Goal: Use online tool/utility: Utilize a website feature to perform a specific function

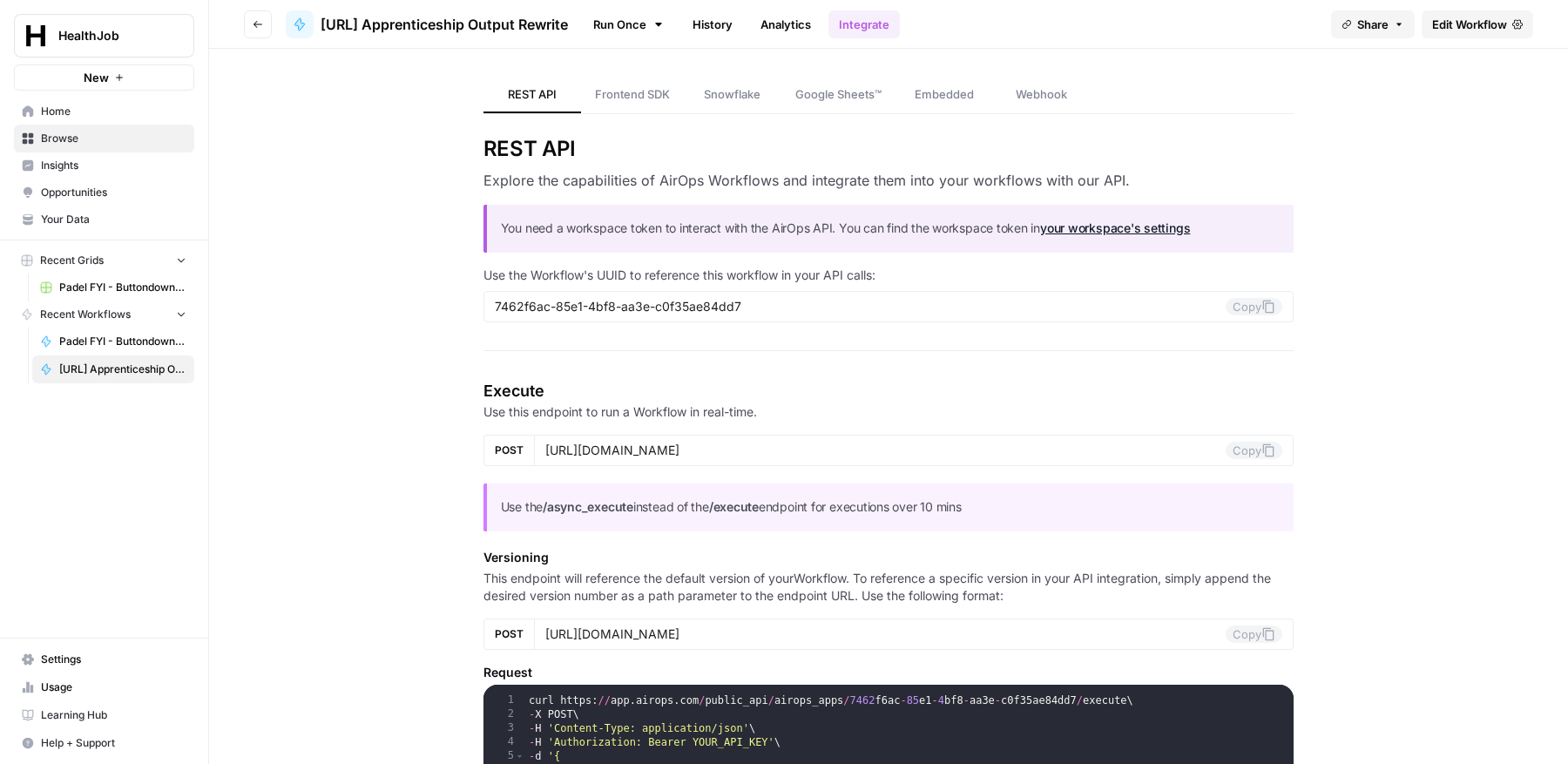
click at [252, 25] on icon "button" at bounding box center [257, 25] width 11 height 11
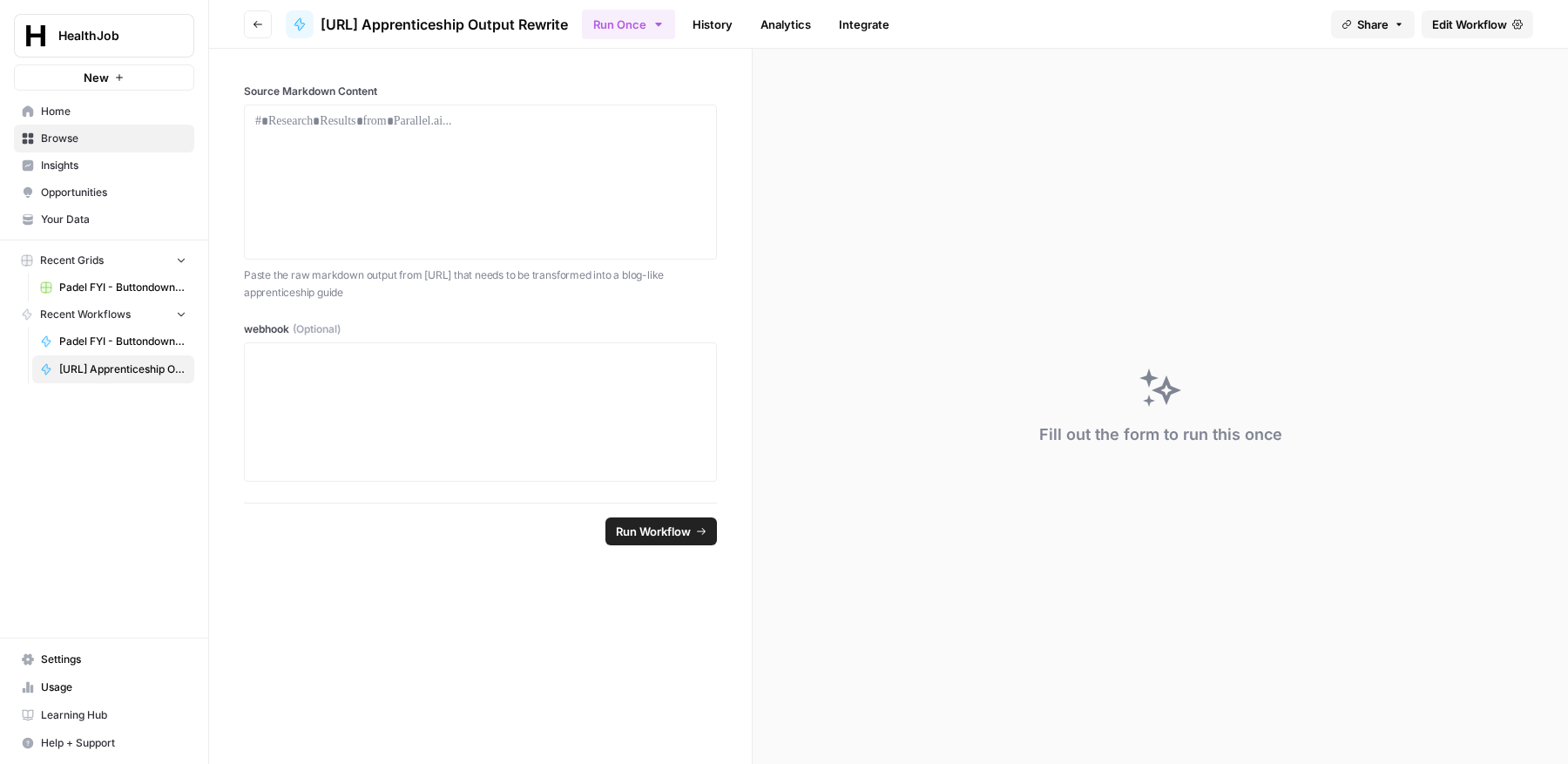
click at [1456, 16] on span "Edit Workflow" at bounding box center [1470, 25] width 75 height 18
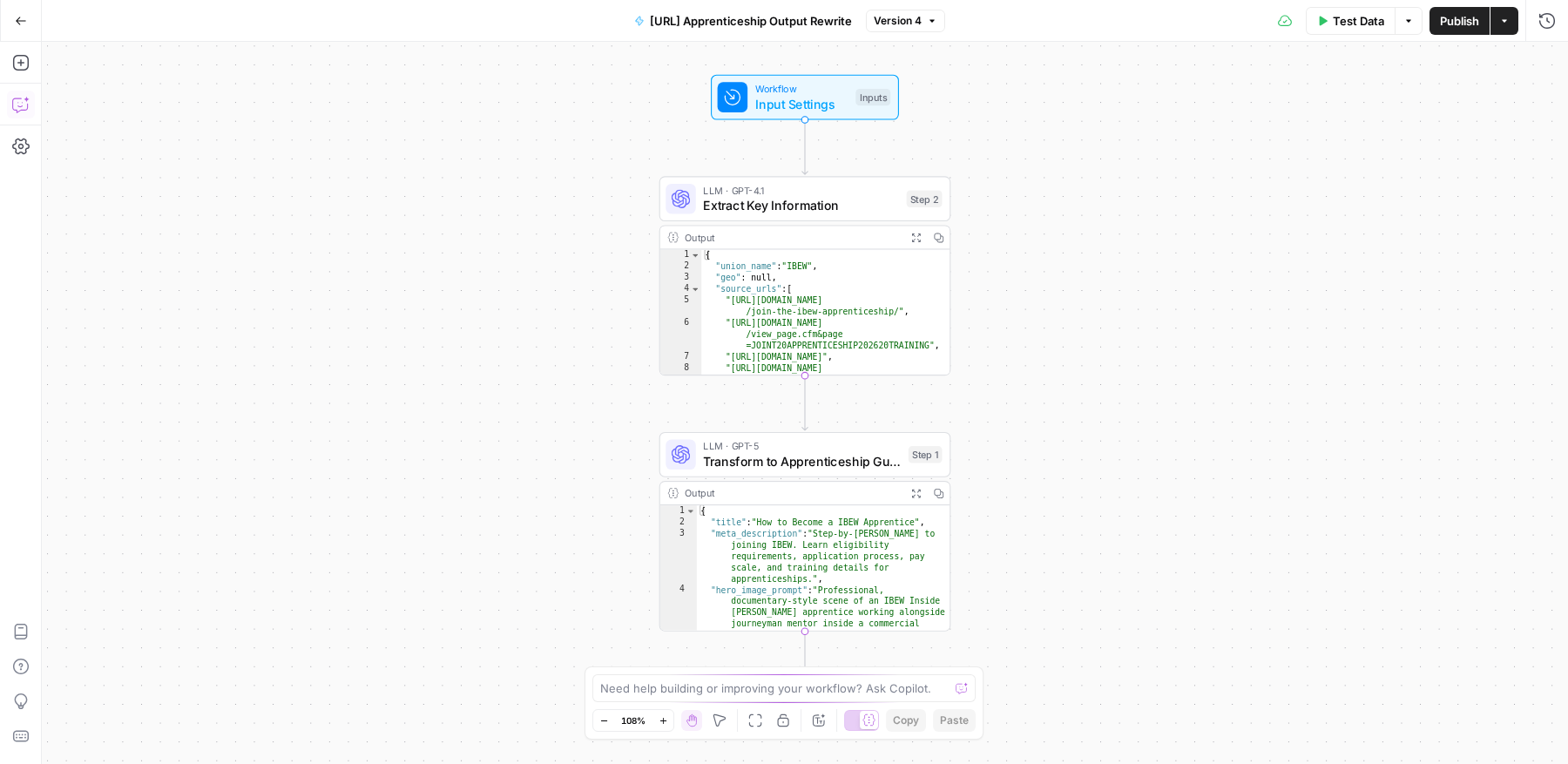
click at [28, 111] on icon "button" at bounding box center [21, 105] width 18 height 18
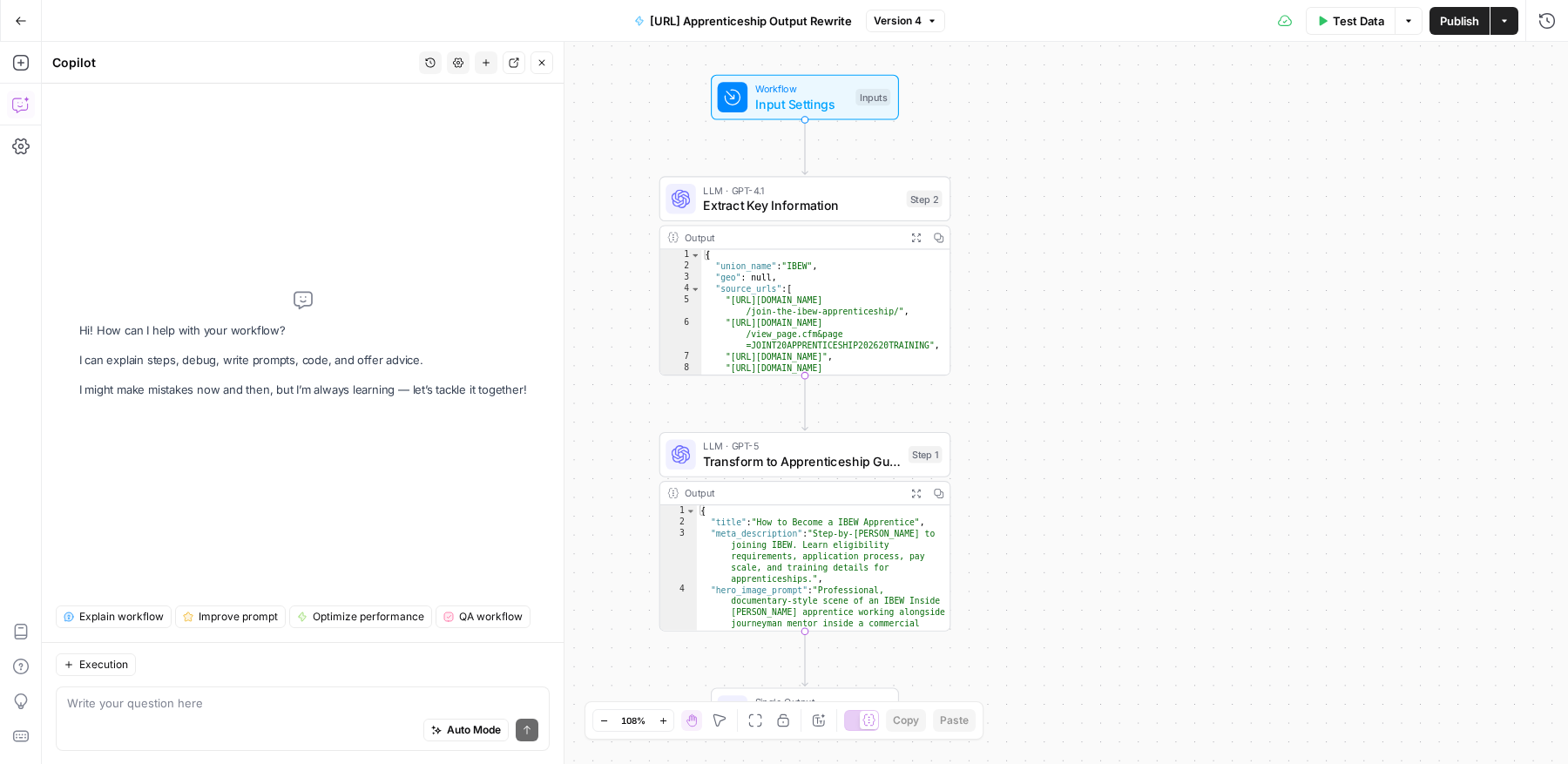
click at [1497, 20] on button "Actions" at bounding box center [1504, 21] width 28 height 27
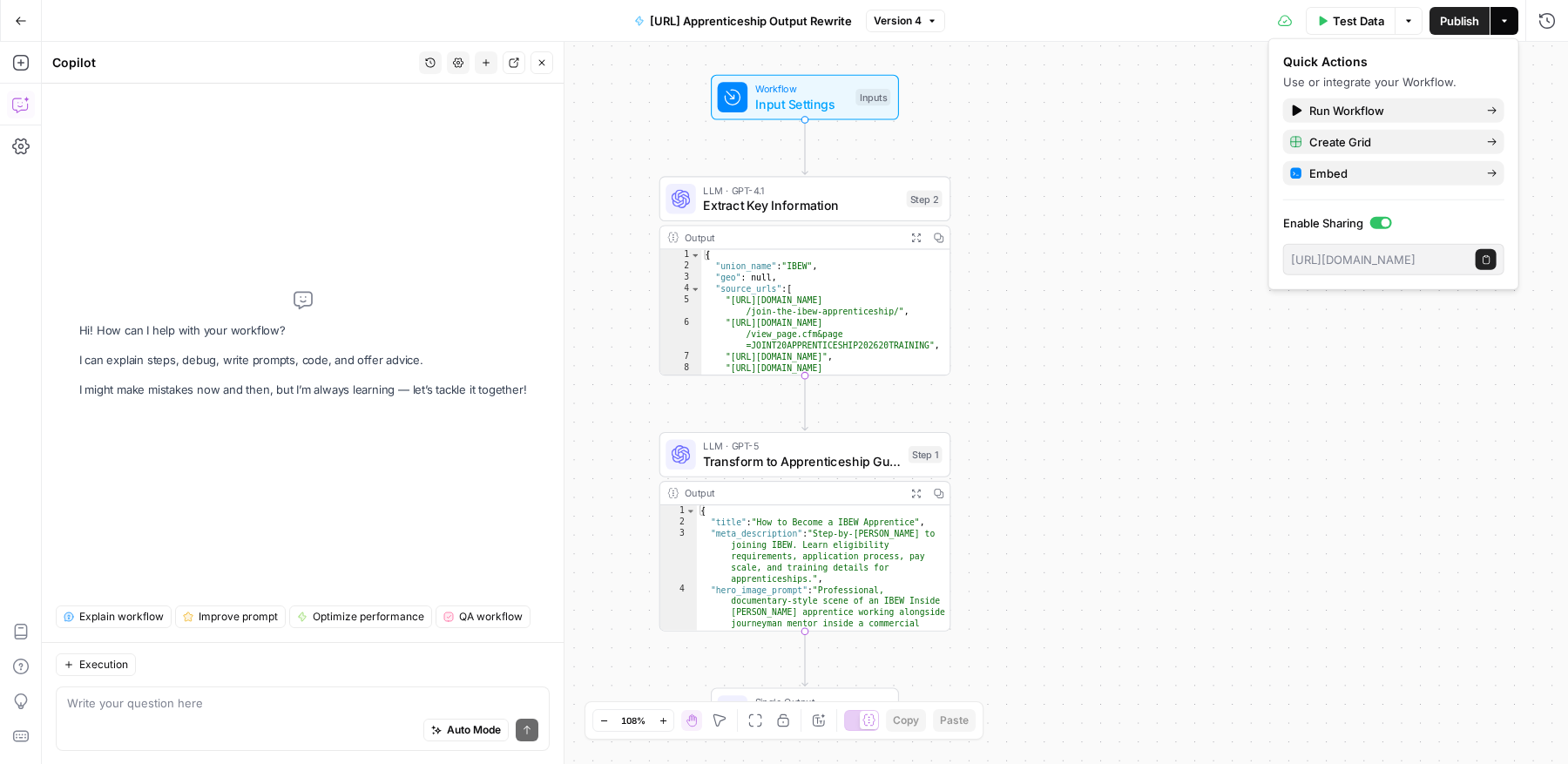
click at [1167, 74] on div "Workflow Input Settings Inputs LLM · GPT-4.1 Extract Key Information Step 2 Out…" at bounding box center [805, 403] width 1526 height 722
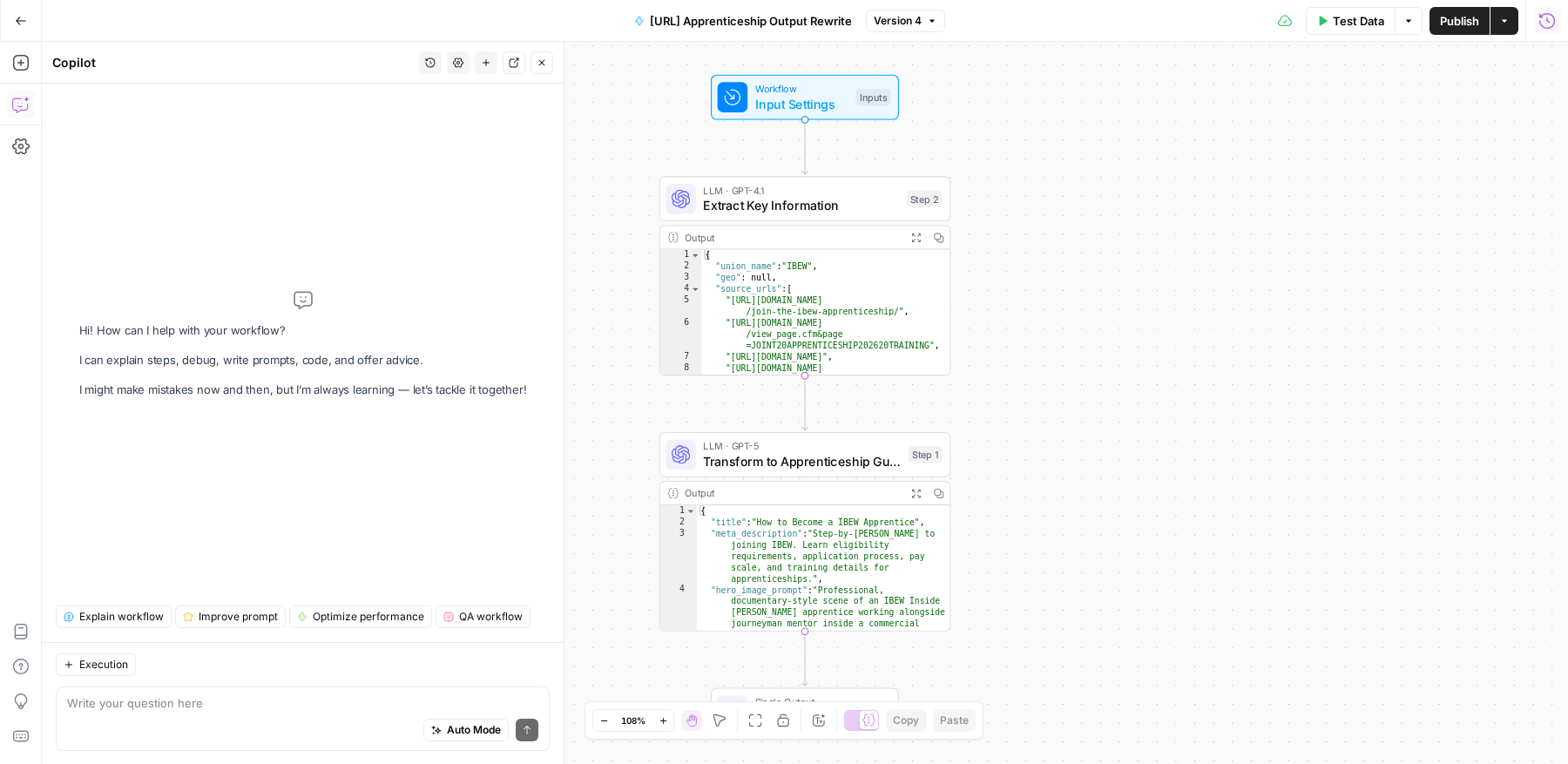
click at [1548, 26] on icon "button" at bounding box center [1547, 21] width 18 height 18
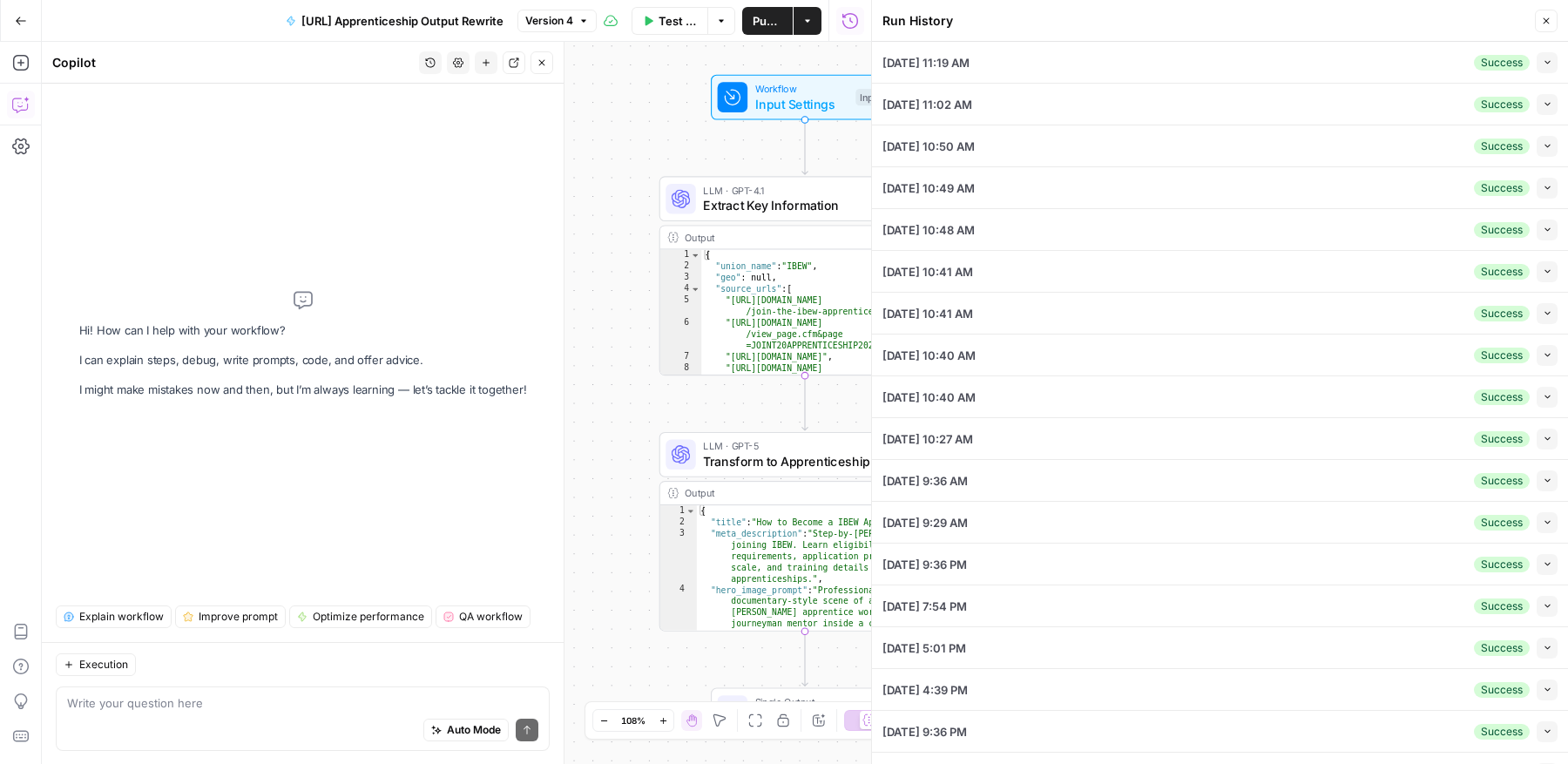
click at [1423, 62] on div "10/02/25 at 11:19 AM Success Collapse" at bounding box center [1219, 63] width 675 height 41
click at [1548, 62] on icon "button" at bounding box center [1547, 63] width 10 height 10
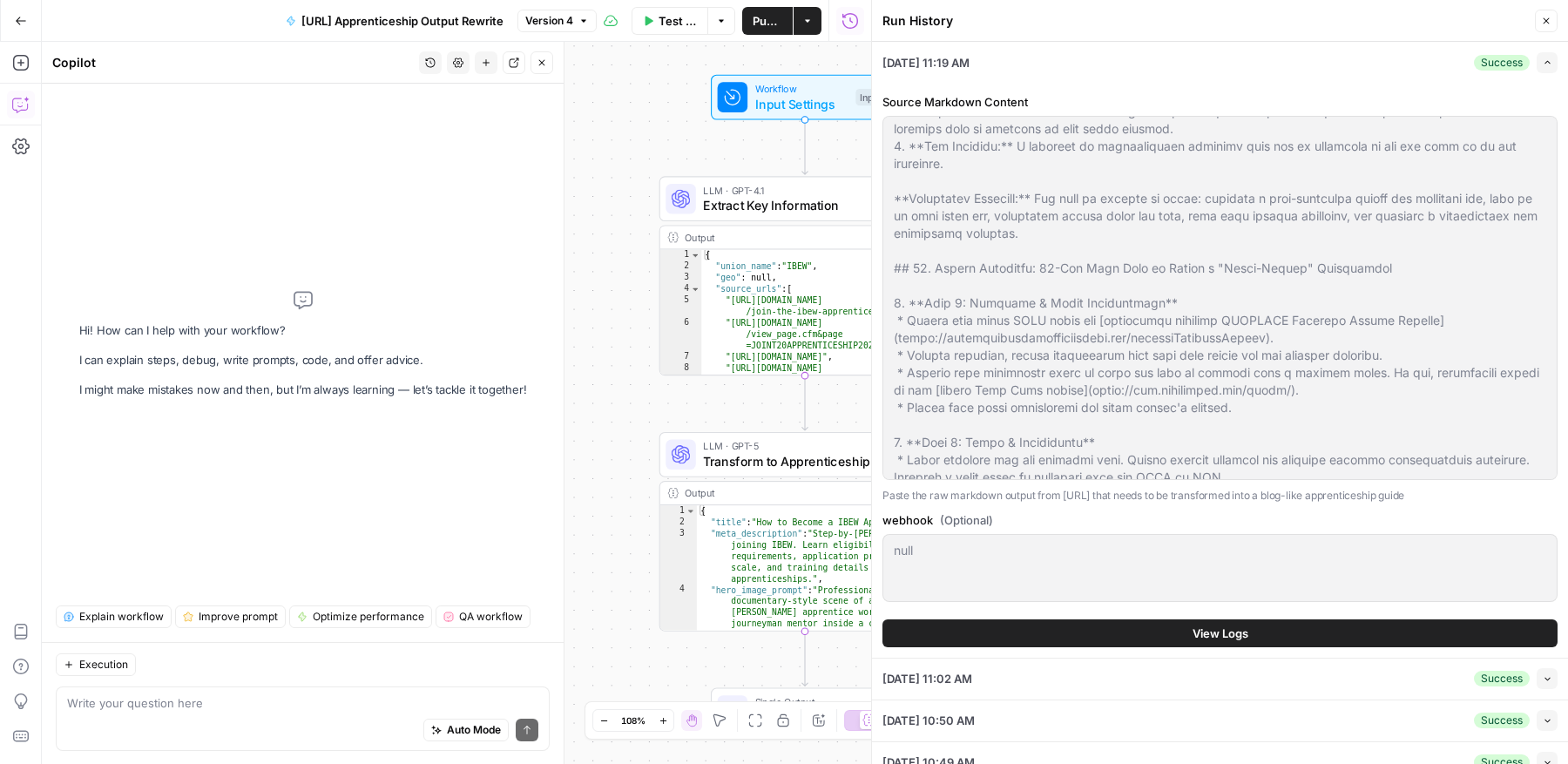
scroll to position [4944, 0]
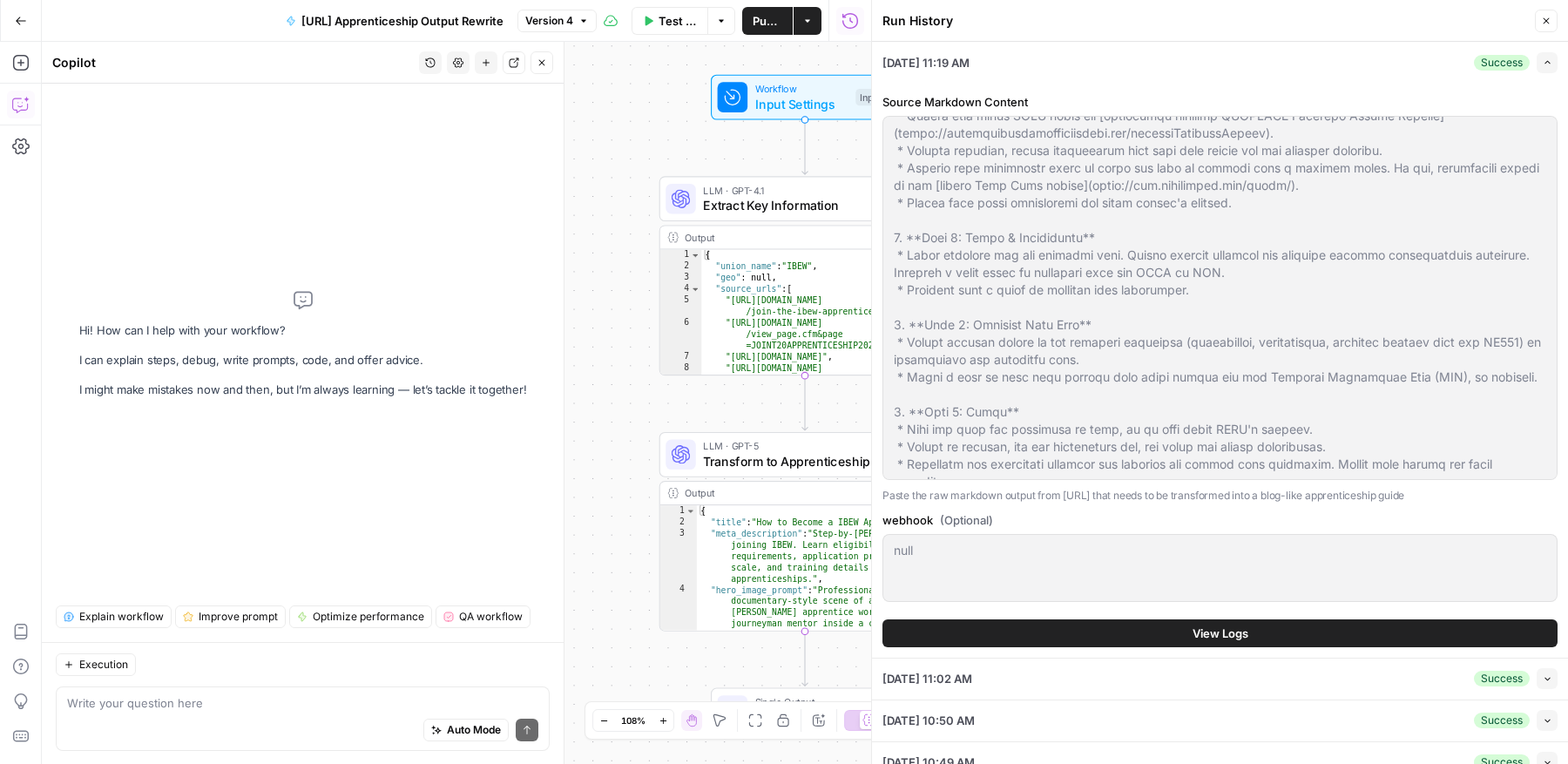
click at [1167, 523] on div "Source Markdown Content Paste the raw markdown output from Parallel.ai that nee…" at bounding box center [1219, 351] width 675 height 516
click at [254, 698] on textarea at bounding box center [303, 703] width 472 height 18
paste textarea "# IBEW Apprenticeships Decoded: From Application Gatekeepers to $100K Journeyma…"
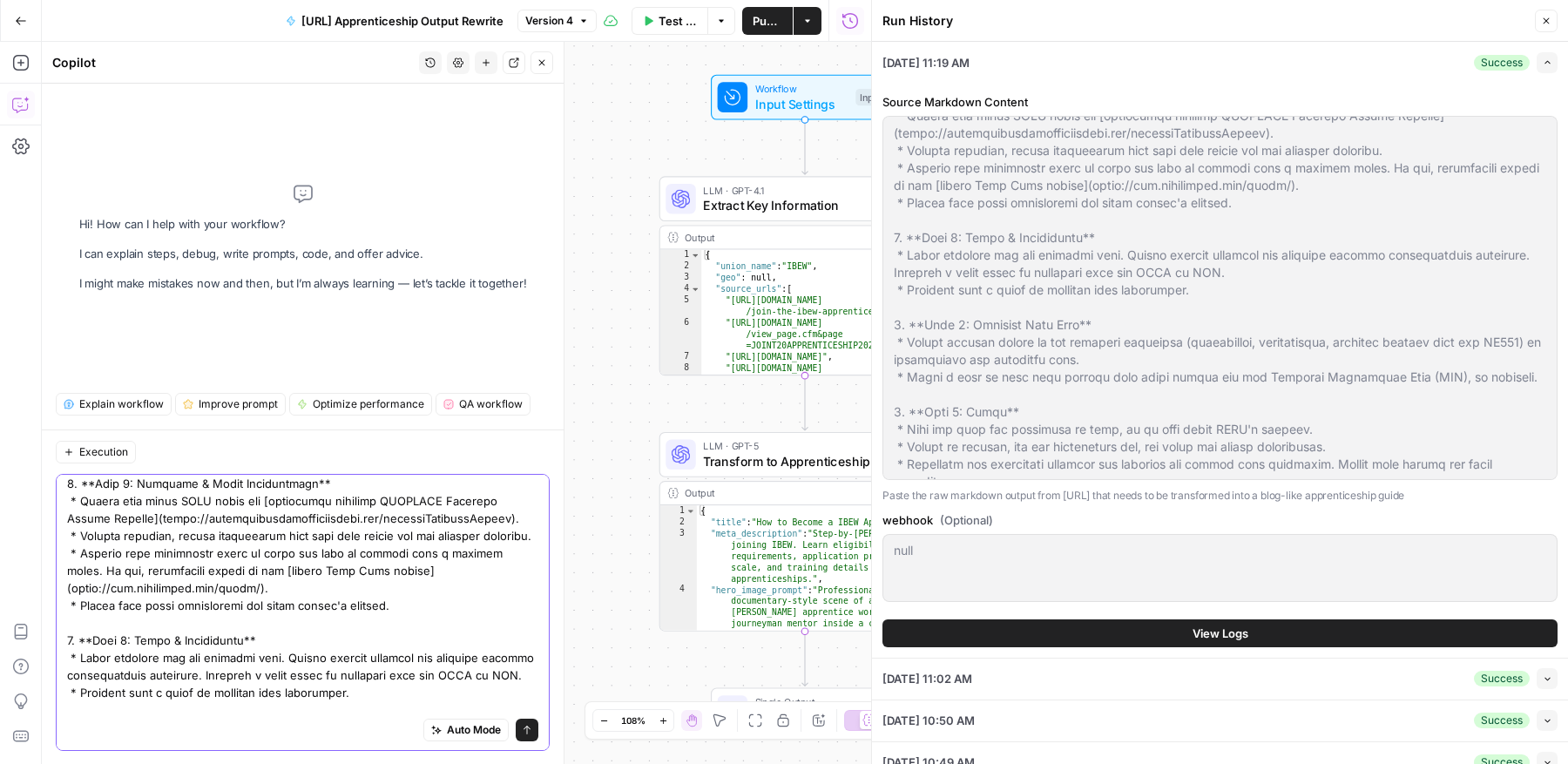
scroll to position [5812, 0]
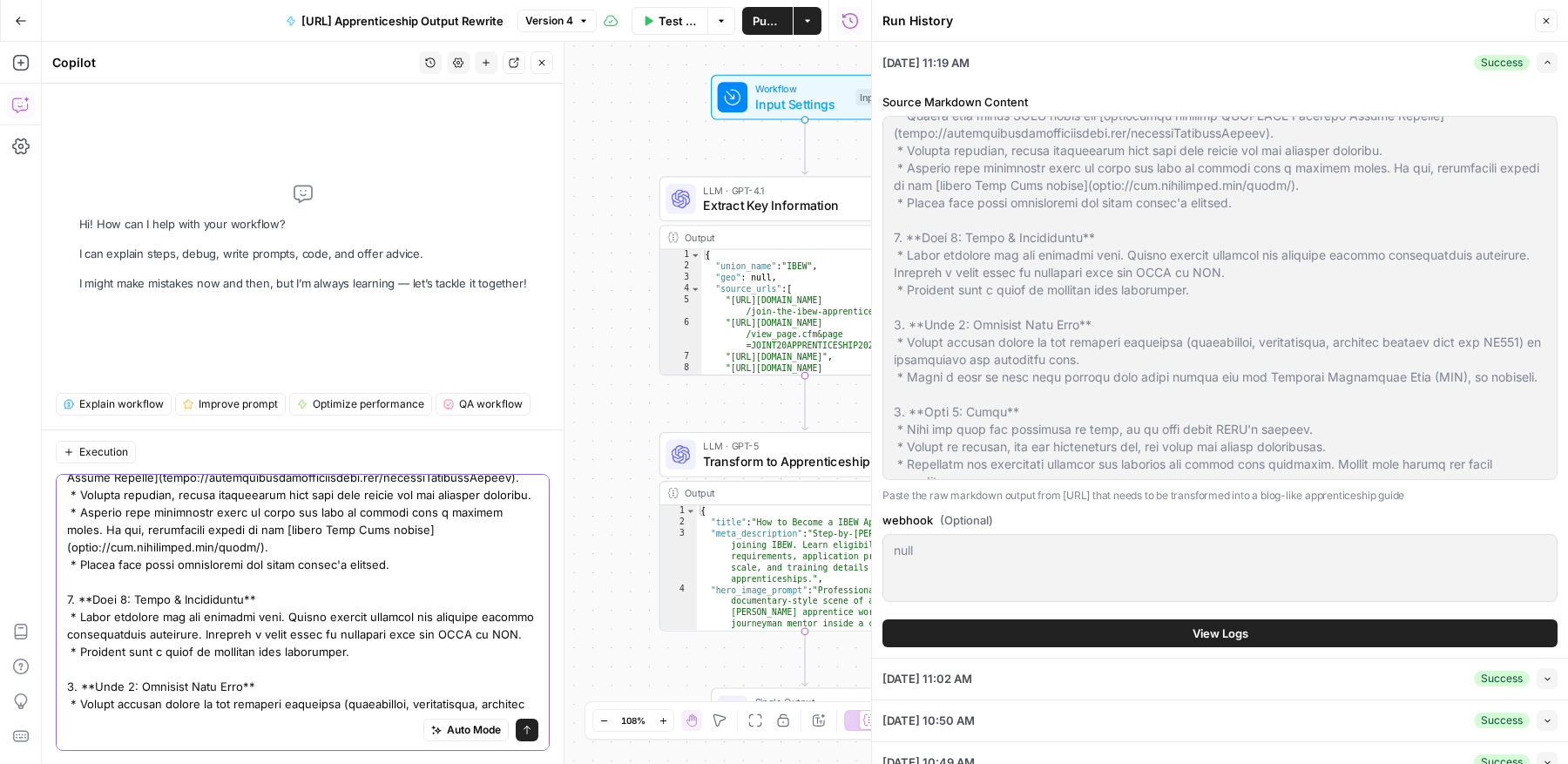
type textarea "# IBEW Apprenticeships Decoded: From Application Gatekeepers to $100K Journeyma…"
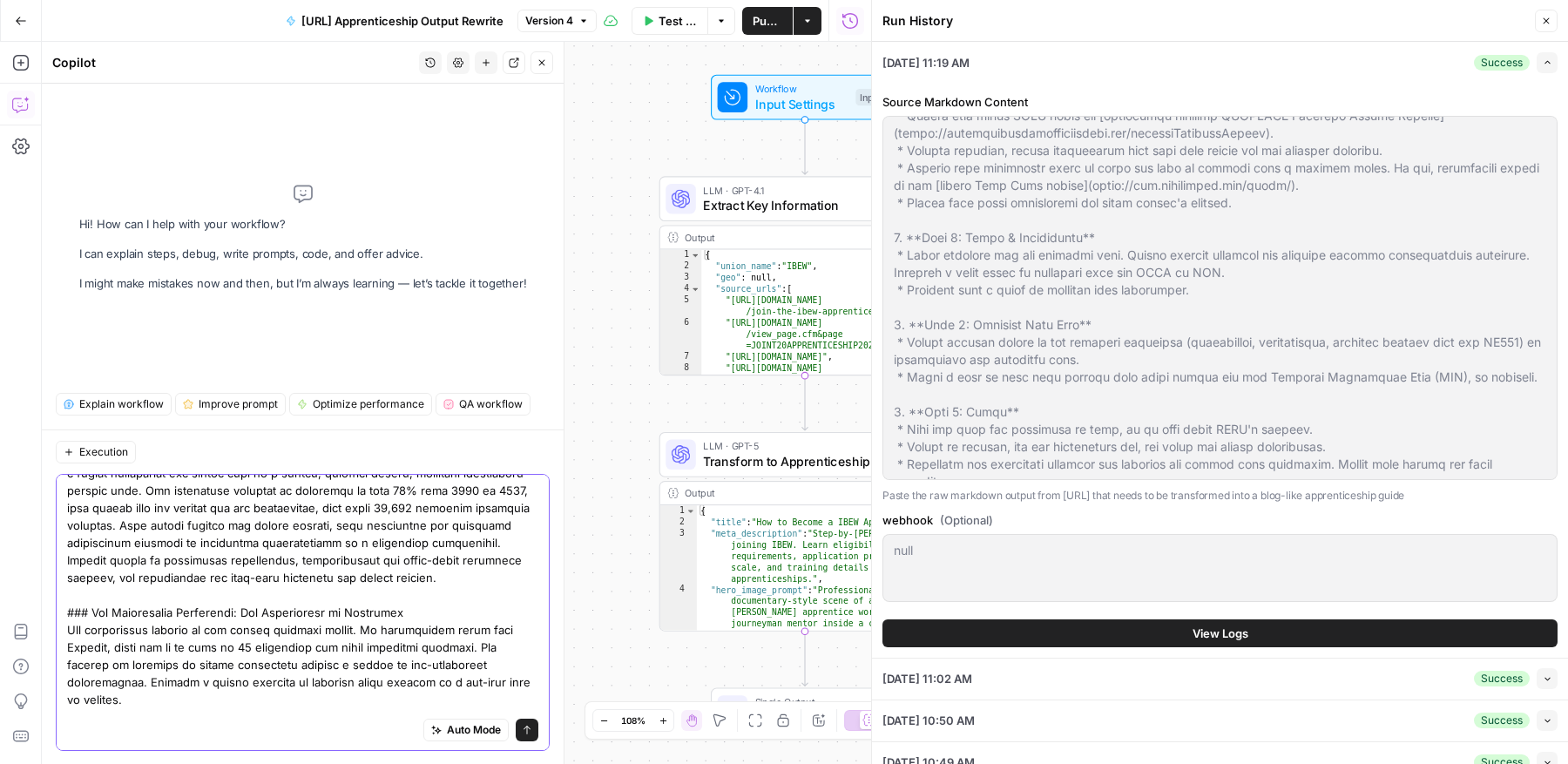
scroll to position [0, 0]
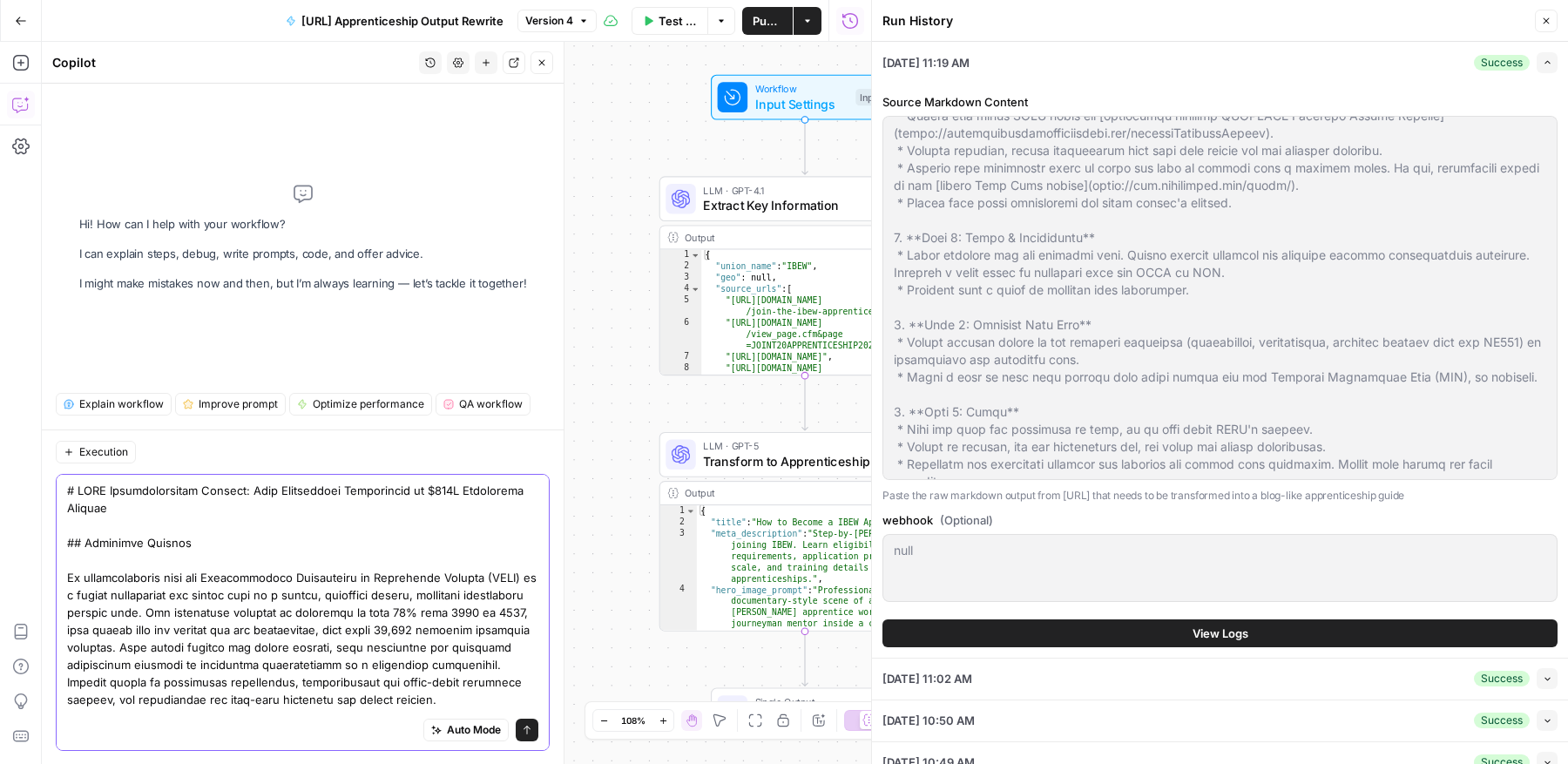
paste textarea "I don't think we're fully capturing all the most interesting parts of the Paral…"
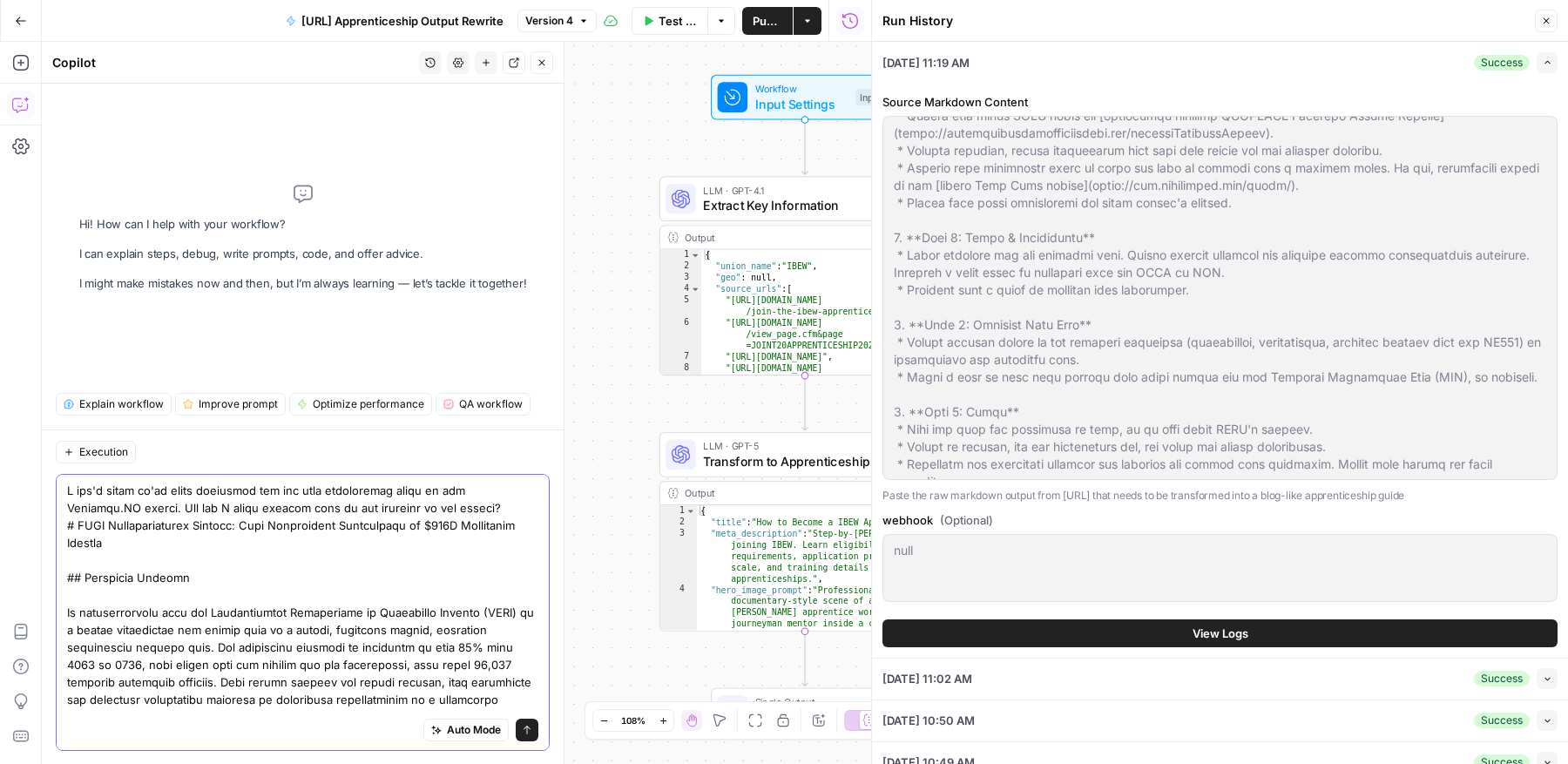
paste textarea "Here's an example of the Parallel.AI markdown input."
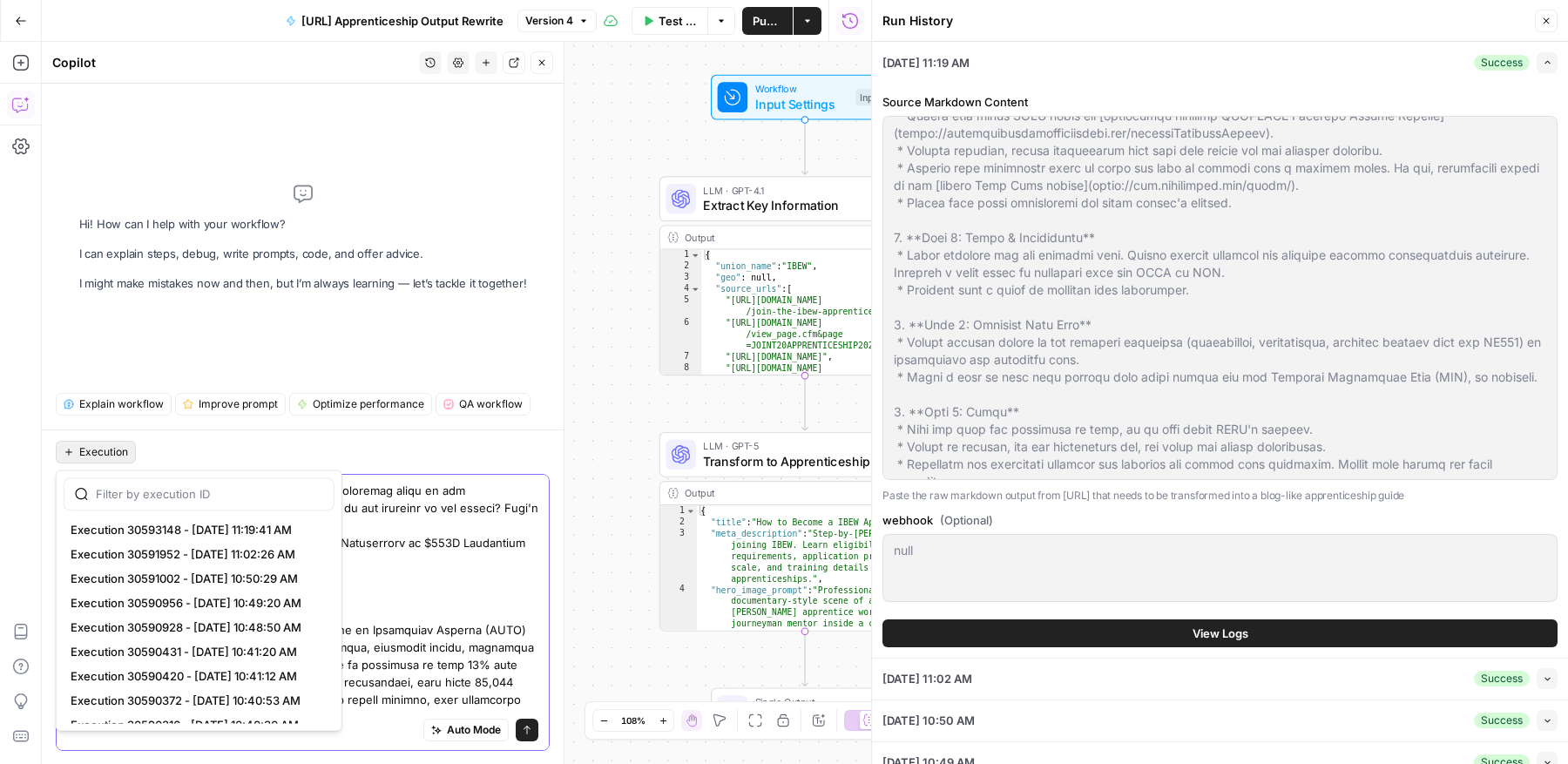
click at [104, 445] on span "Execution" at bounding box center [104, 452] width 49 height 16
click at [141, 531] on span "Execution 30593148 - 10/2/2025, 11:19:41 AM" at bounding box center [196, 529] width 250 height 18
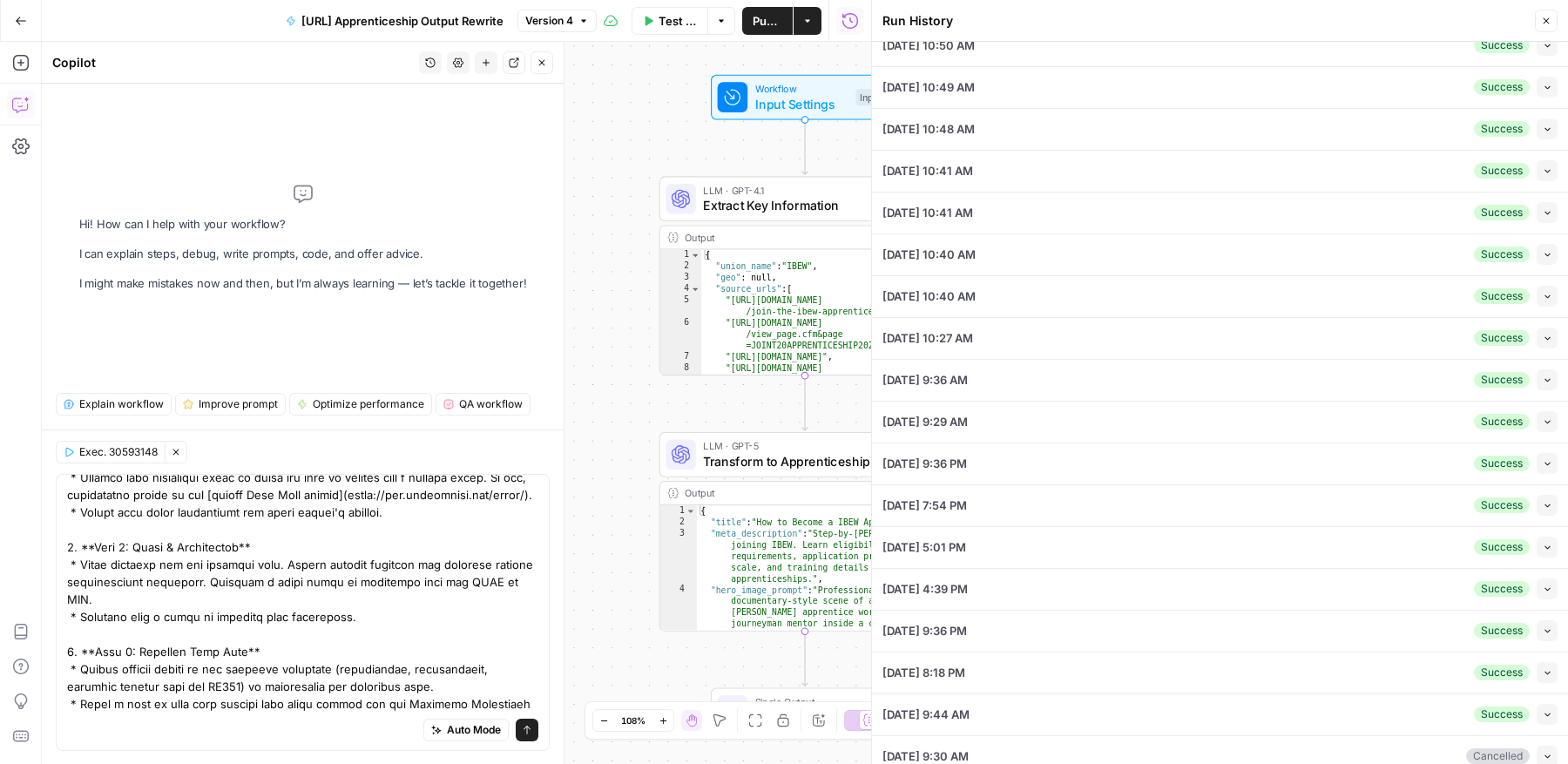
scroll to position [677, 0]
click at [1520, 506] on div "Success" at bounding box center [1501, 503] width 56 height 16
click at [174, 452] on icon "button" at bounding box center [176, 452] width 11 height 11
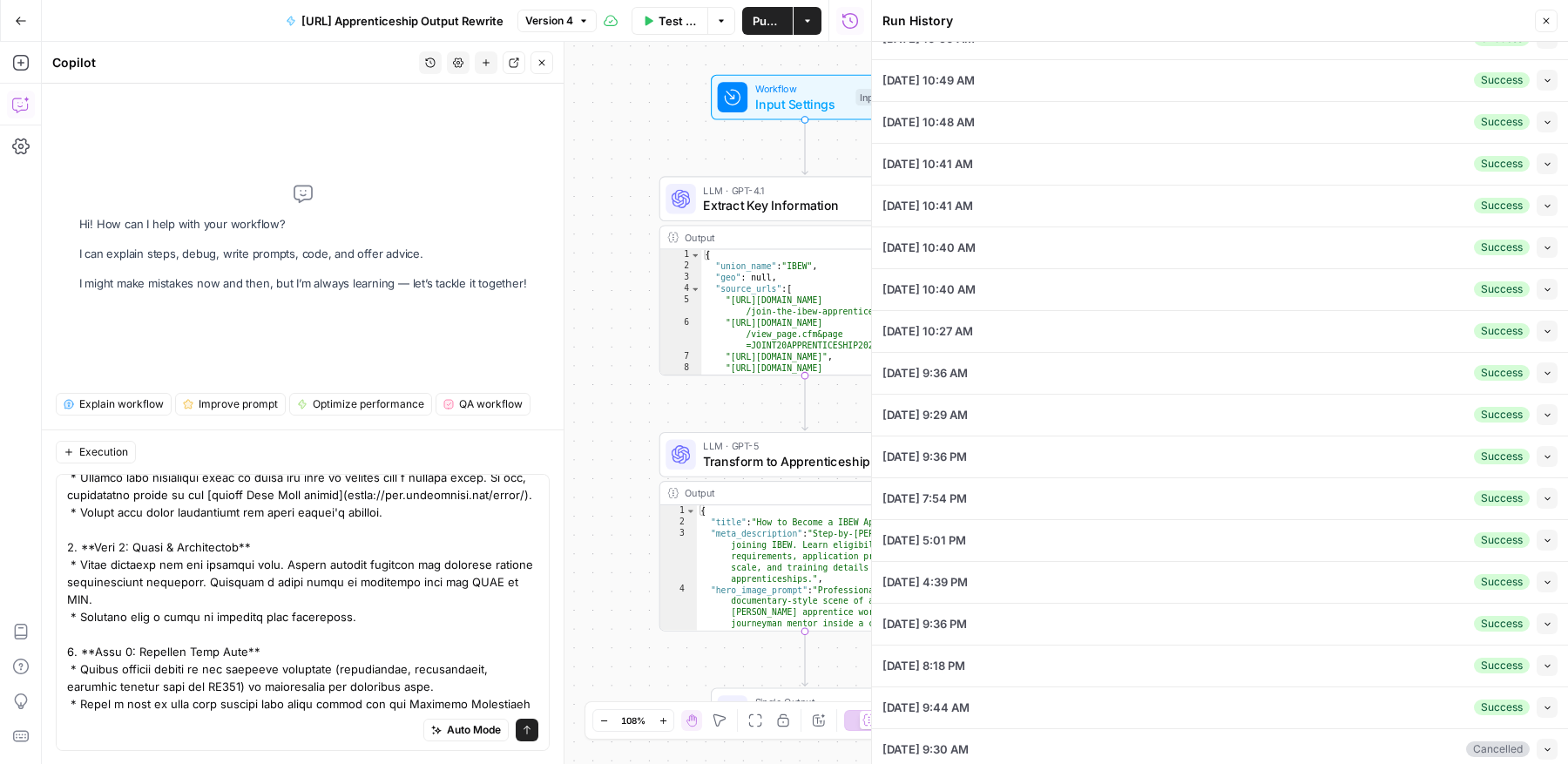
click at [1546, 620] on icon "button" at bounding box center [1547, 624] width 10 height 10
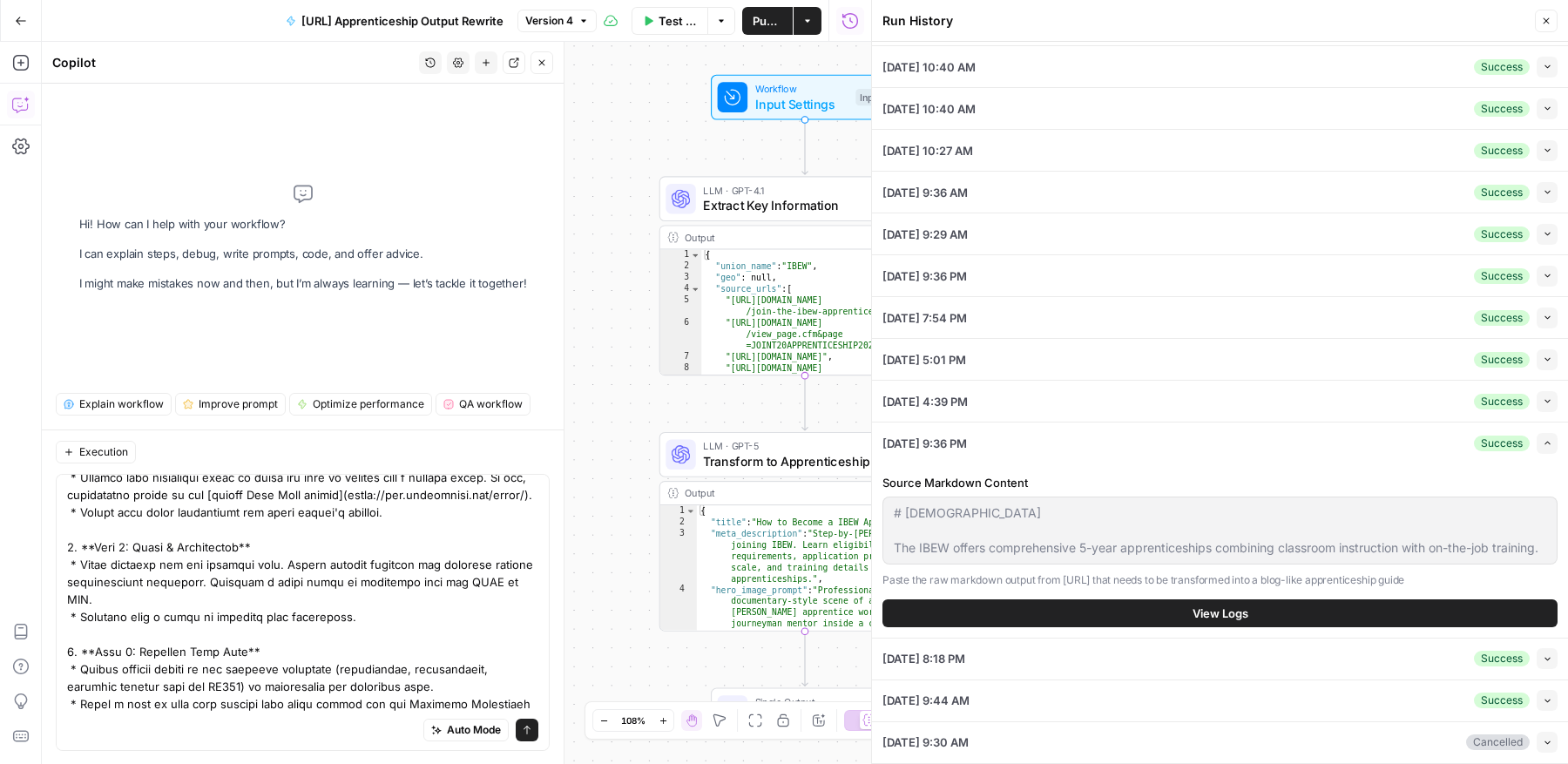
scroll to position [0, 0]
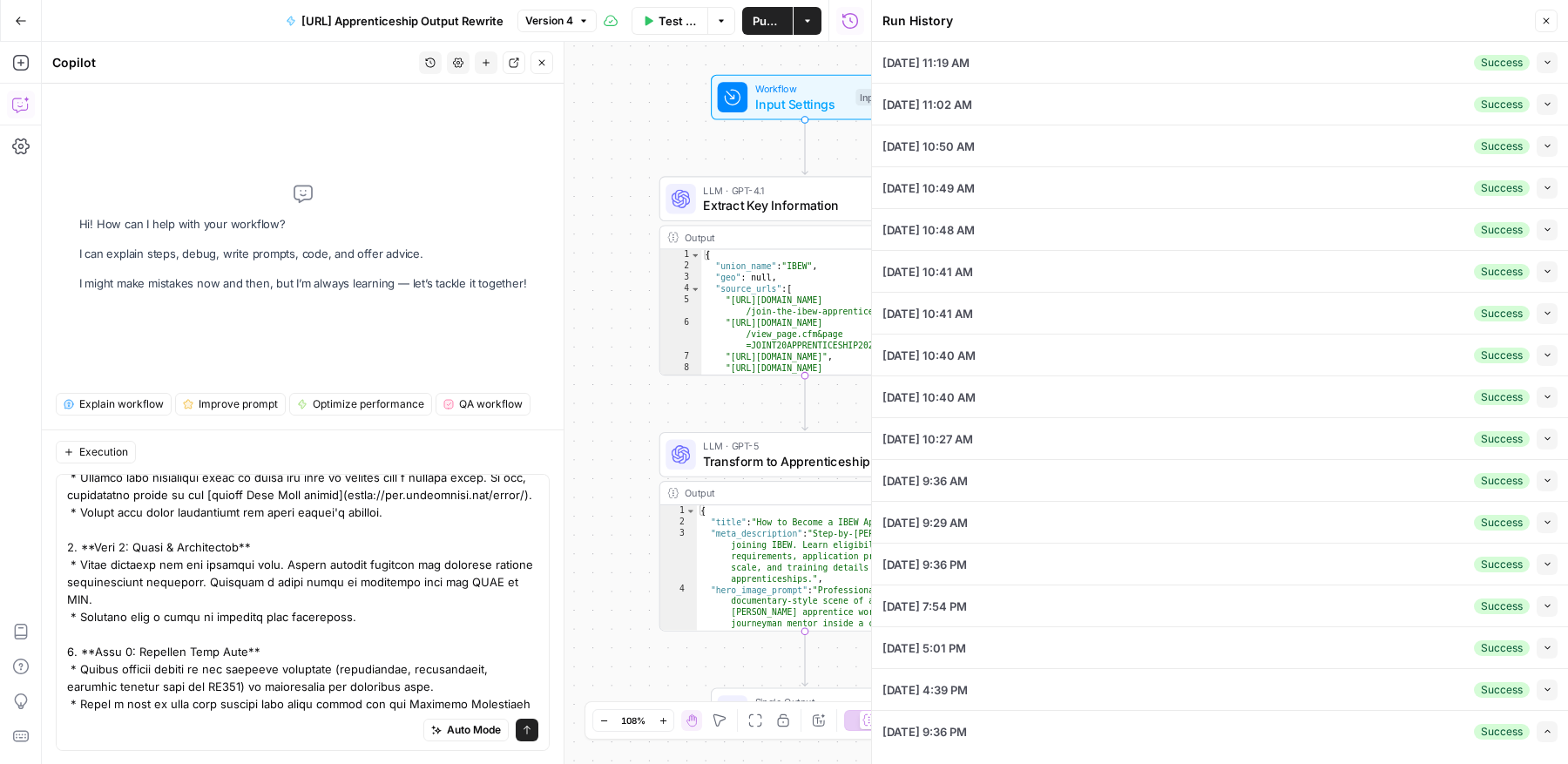
click at [1544, 61] on icon "button" at bounding box center [1546, 63] width 5 height 4
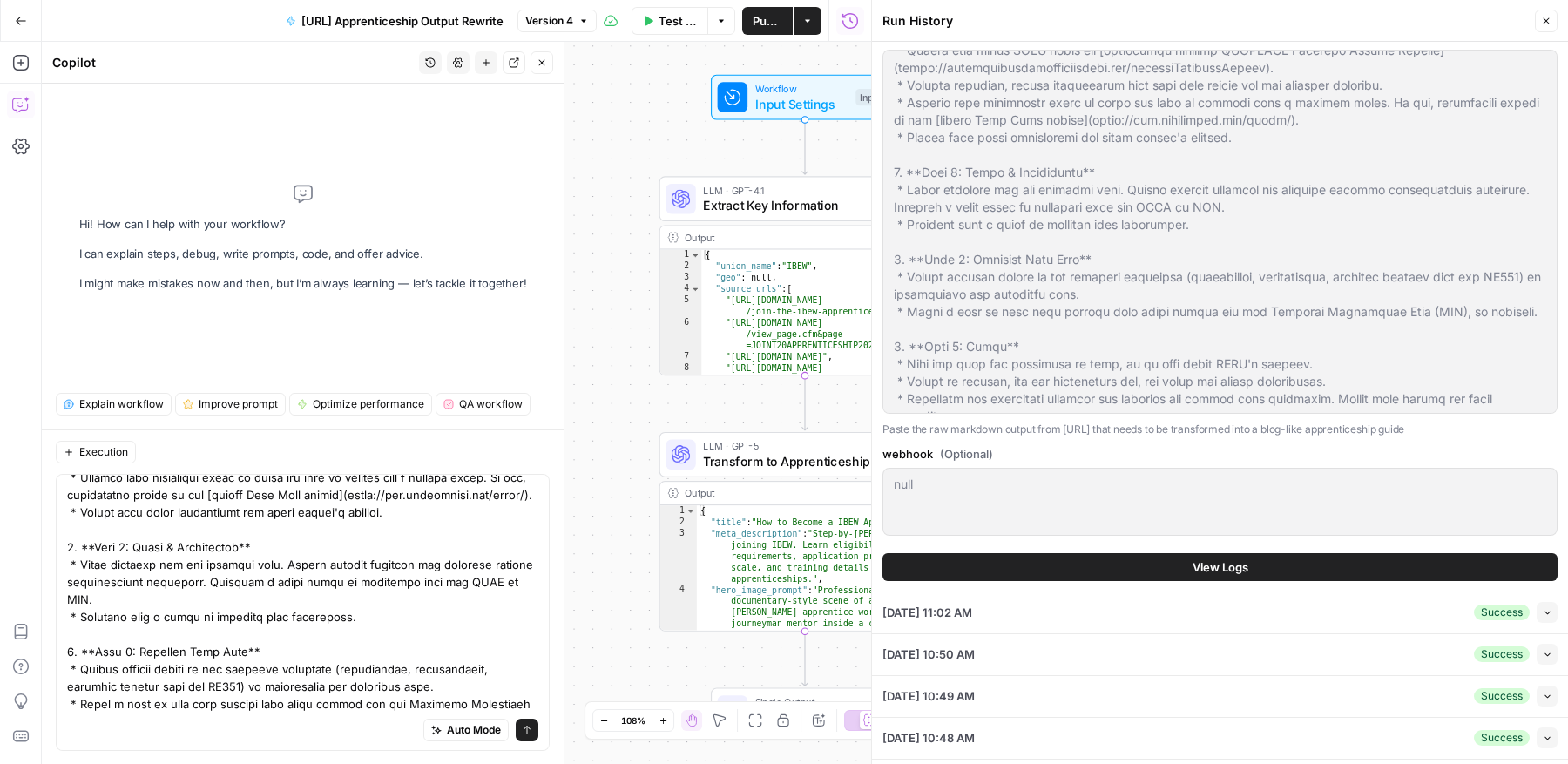
scroll to position [93, 0]
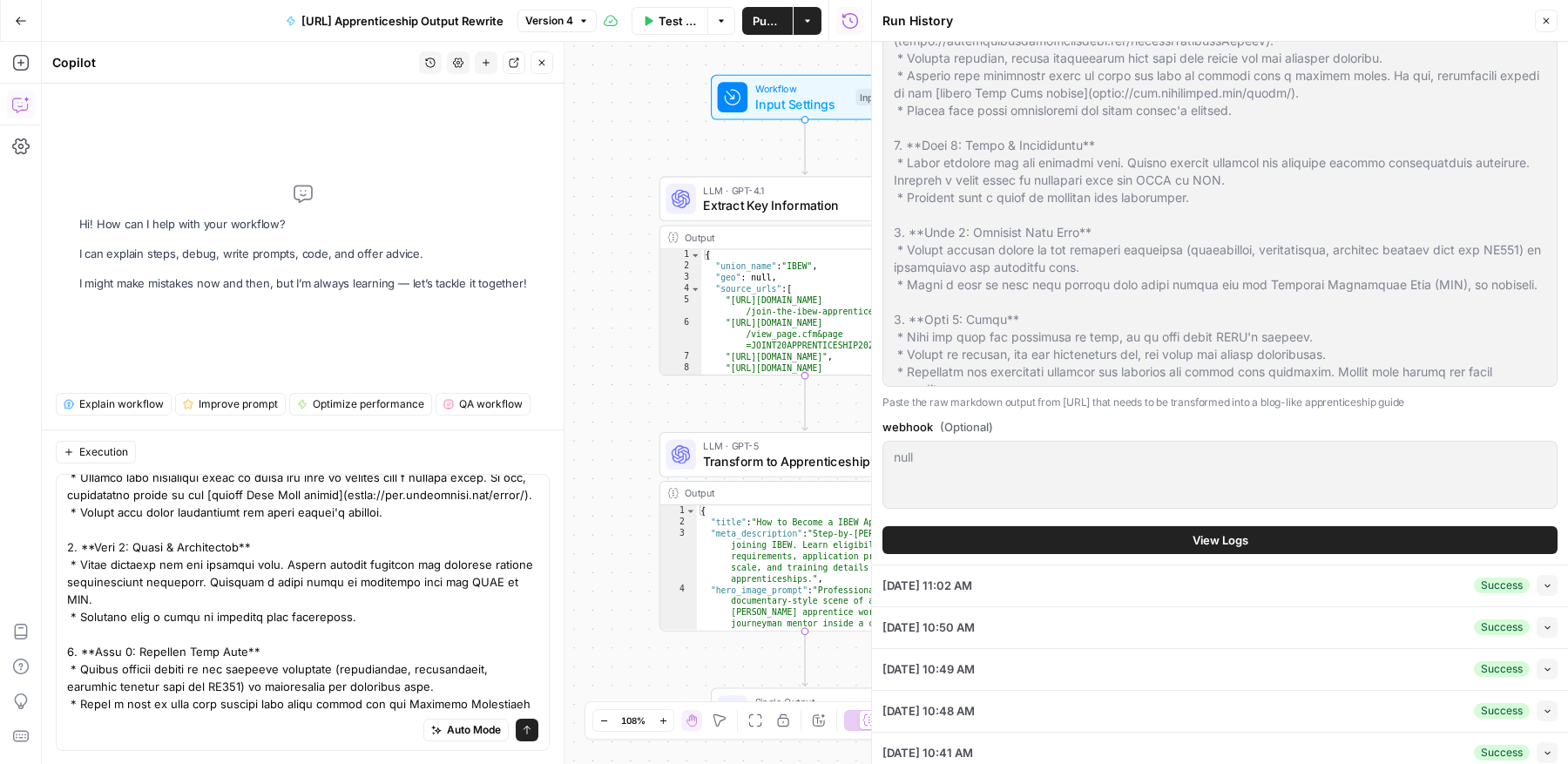
click at [1543, 587] on icon "button" at bounding box center [1547, 584] width 10 height 10
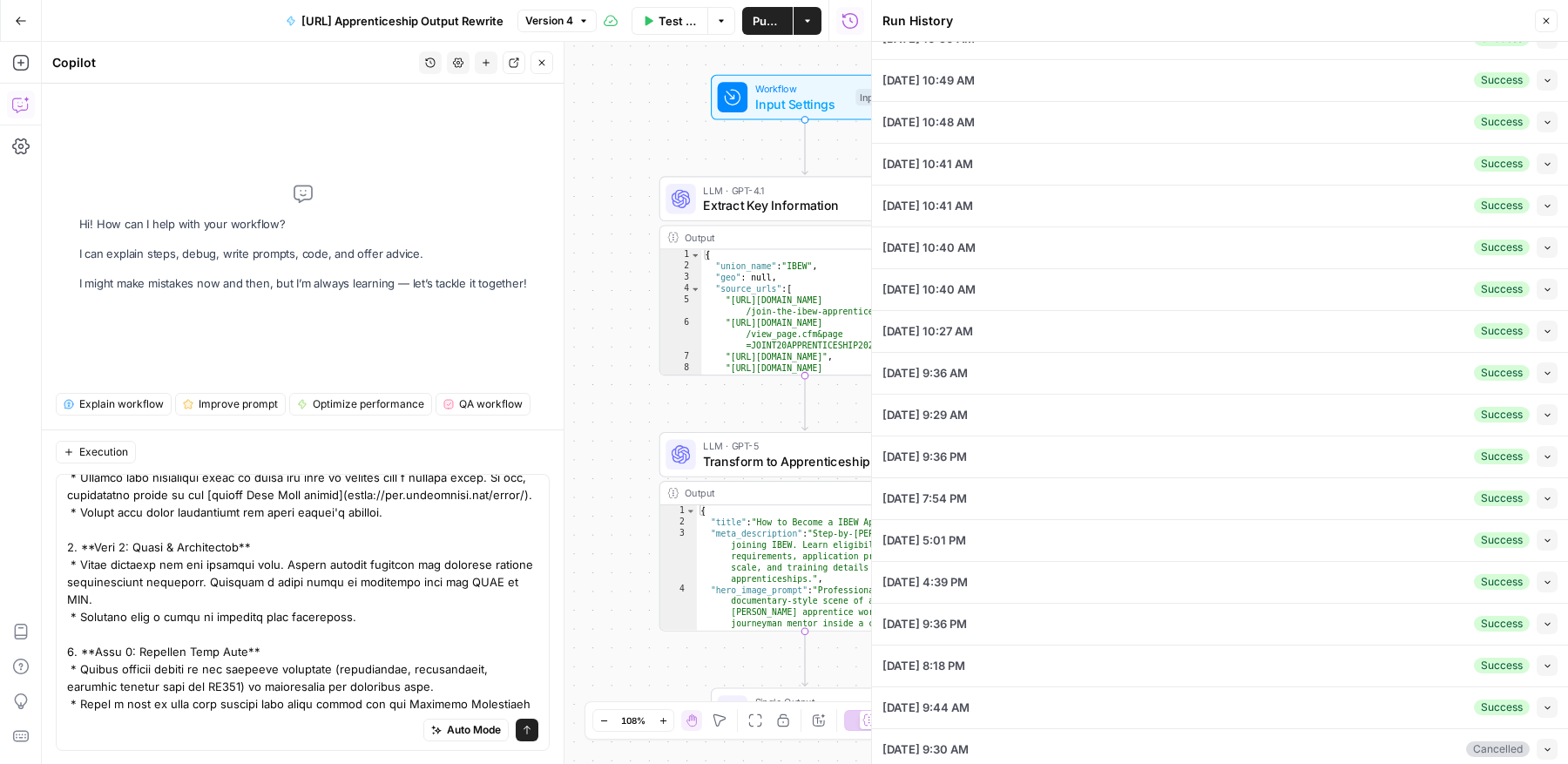
scroll to position [644, 0]
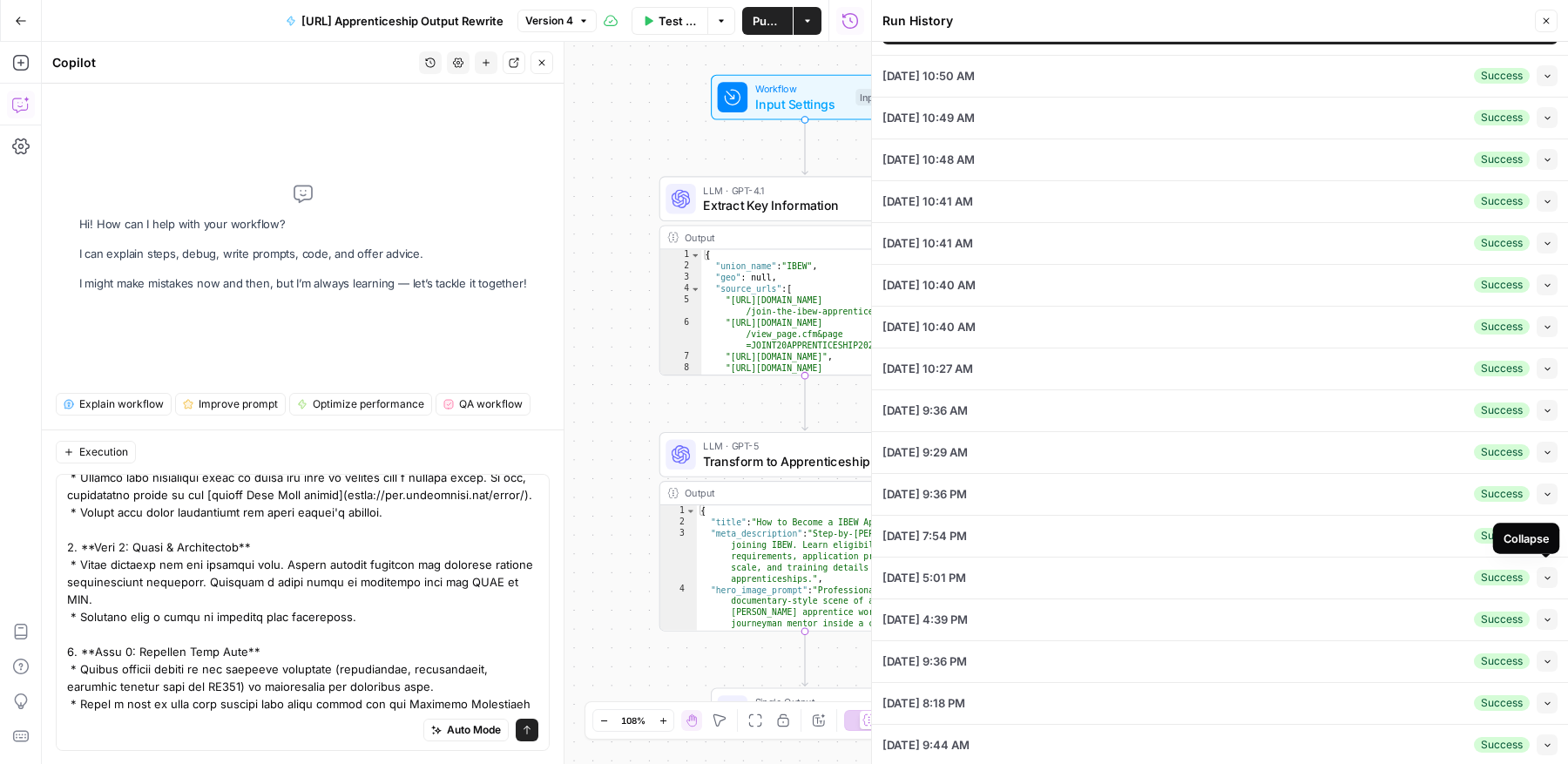
click at [1545, 573] on icon "button" at bounding box center [1547, 577] width 10 height 10
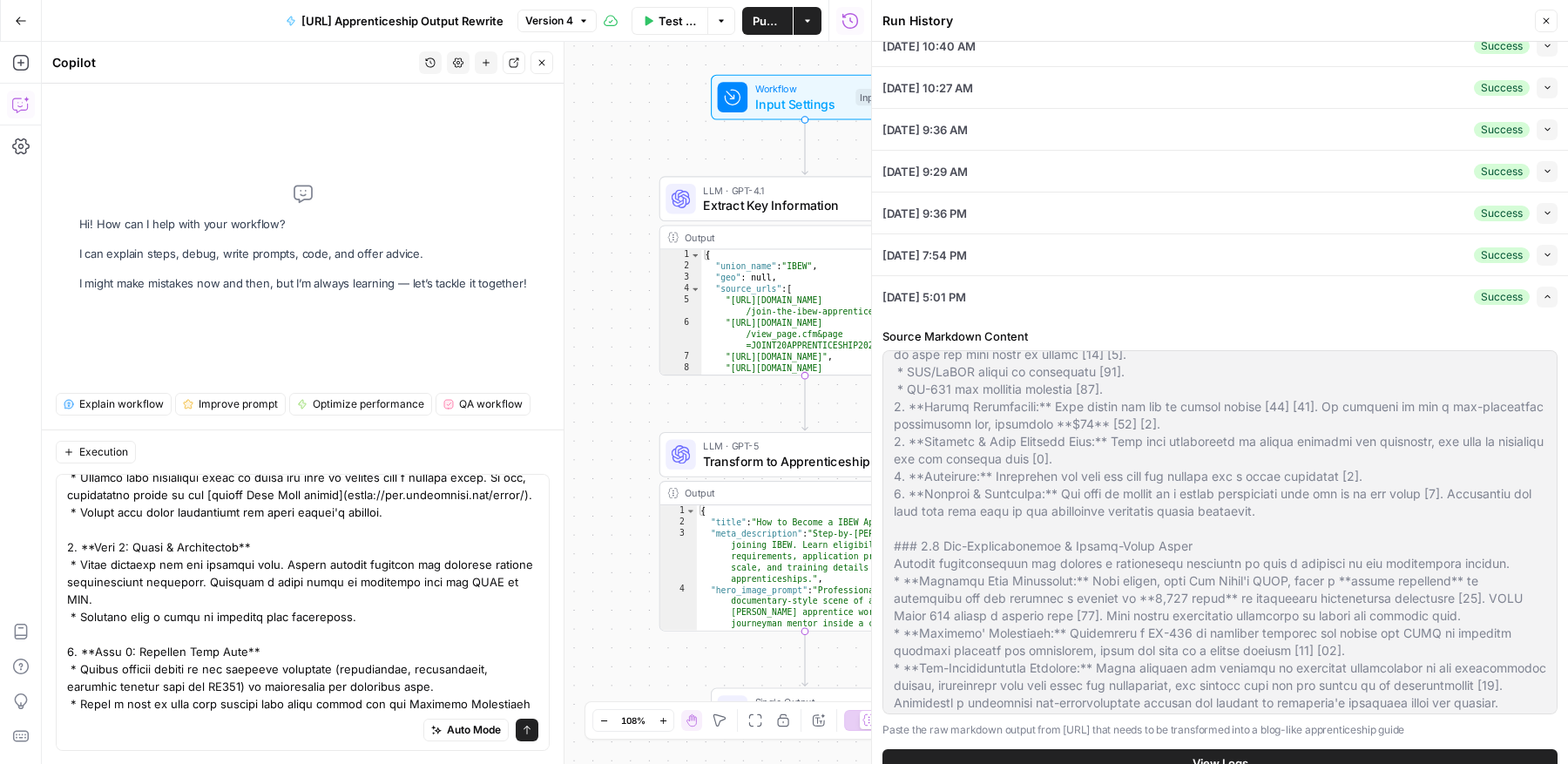
scroll to position [230, 0]
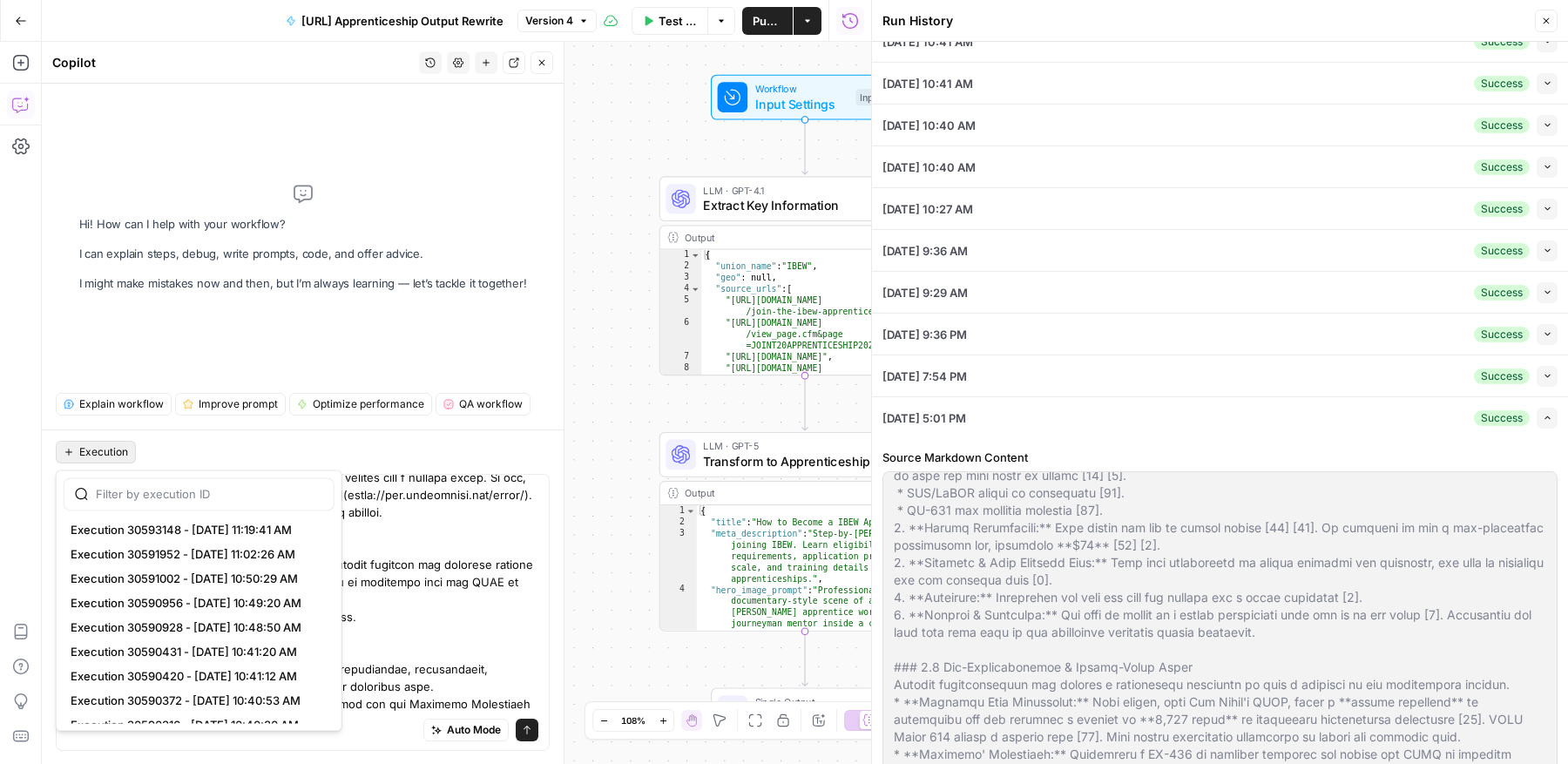
click at [96, 449] on span "Execution" at bounding box center [104, 452] width 49 height 16
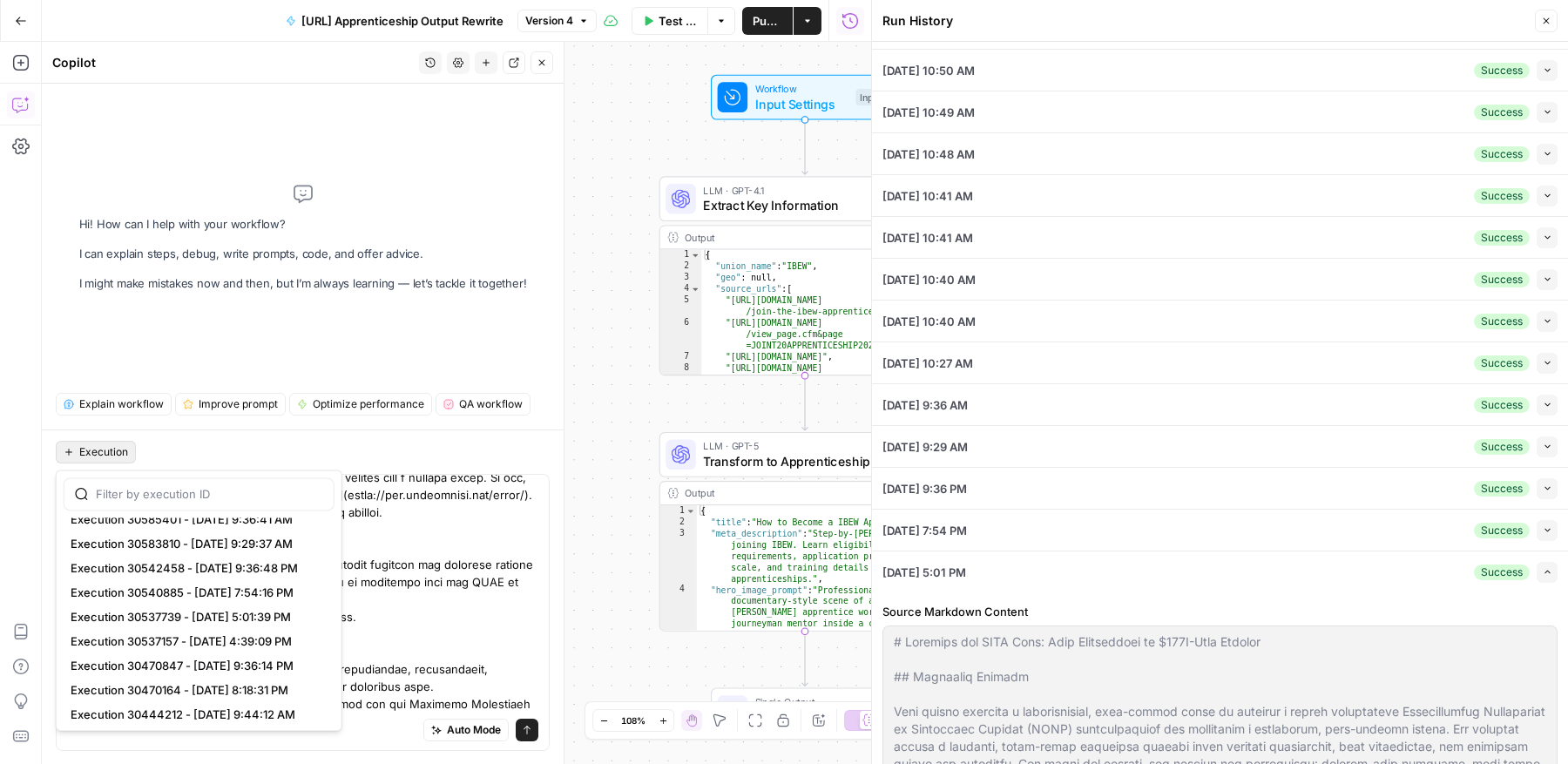
scroll to position [257, 0]
click at [307, 617] on span "Execution 30537739 - 10/1/2025, 5:01:39 PM" at bounding box center [196, 614] width 250 height 18
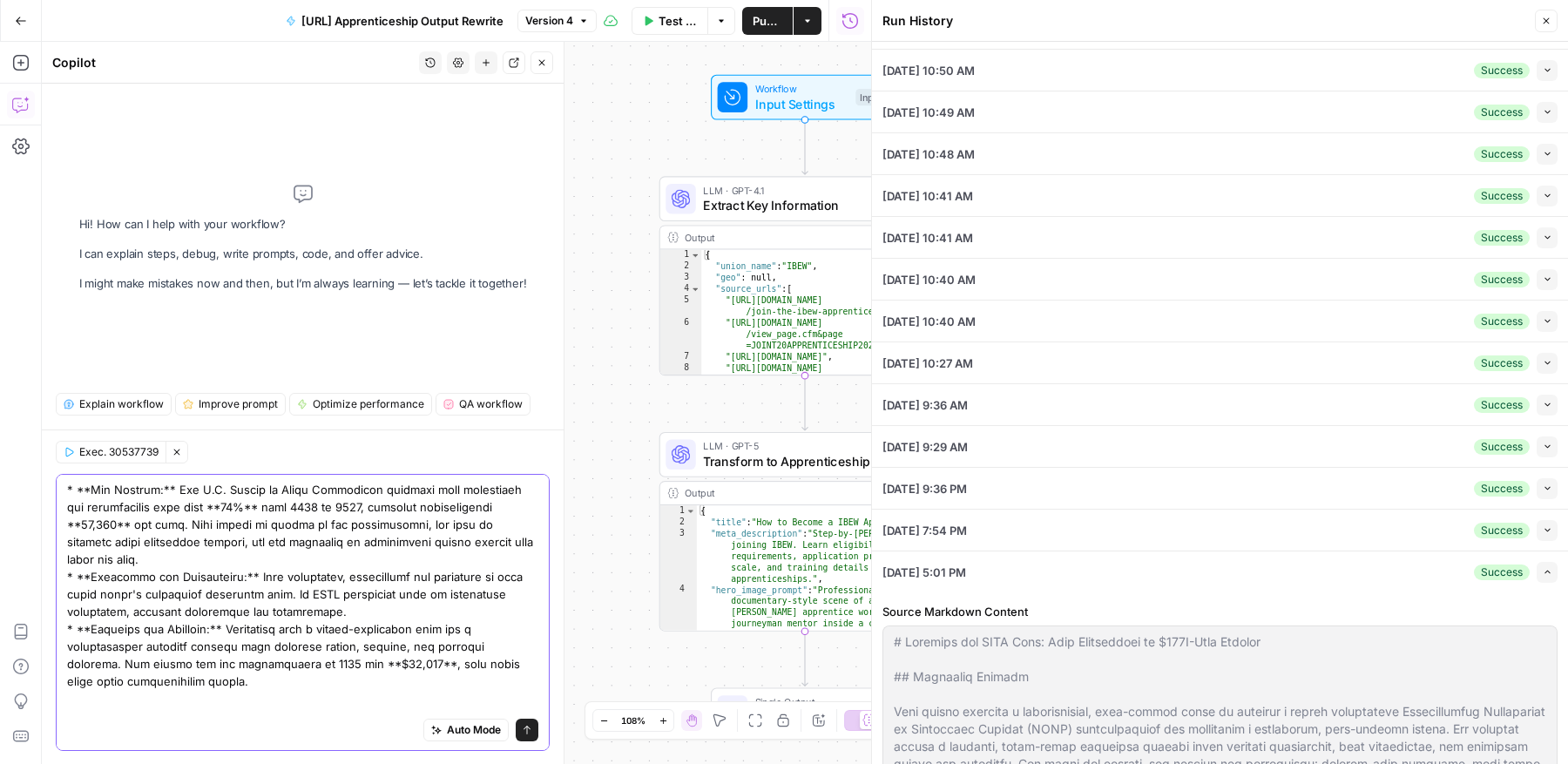
scroll to position [5847, 0]
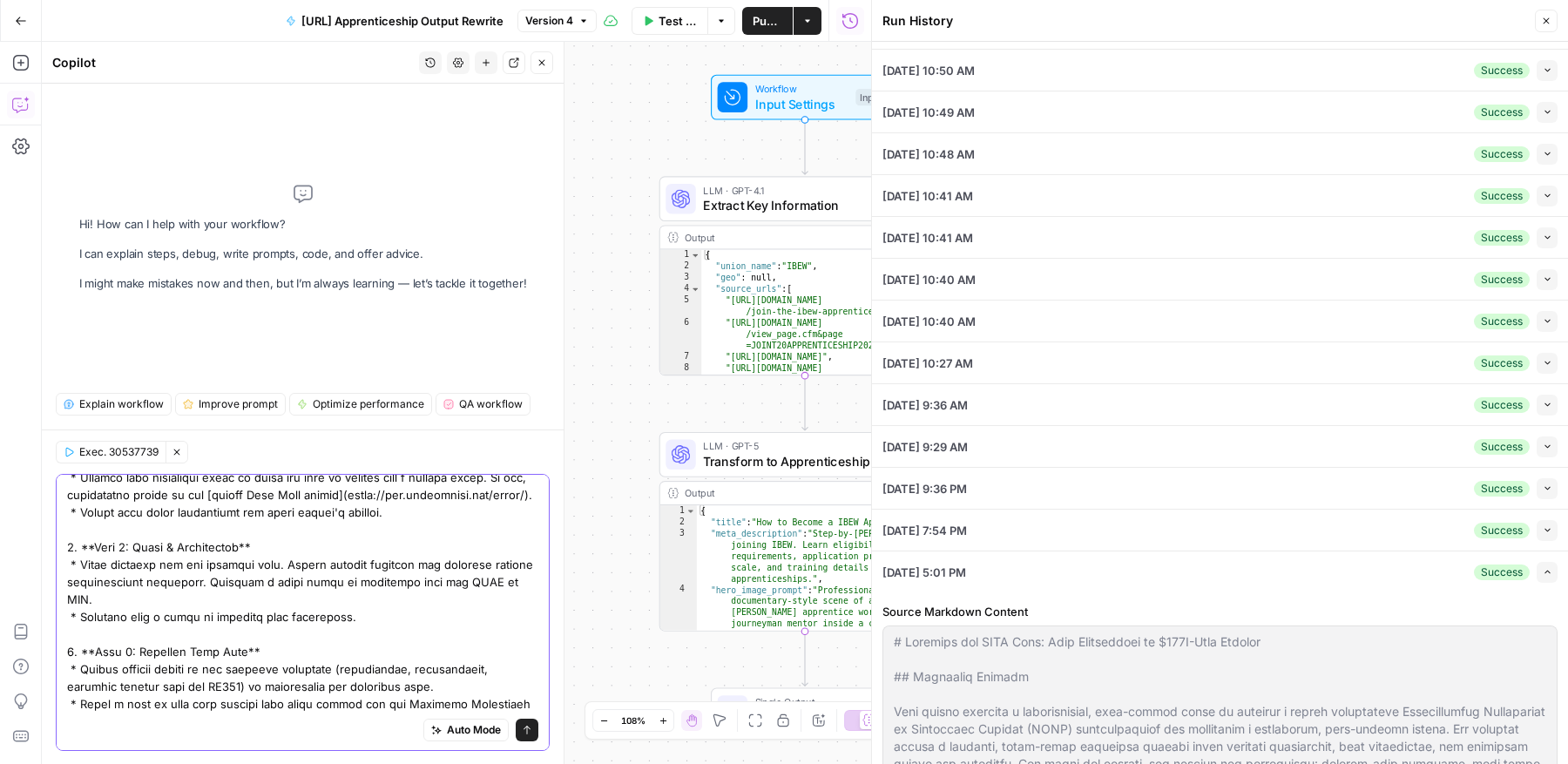
drag, startPoint x: 380, startPoint y: 503, endPoint x: 449, endPoint y: 850, distance: 353.8
click at [449, 763] on html "HealthJob New Home Browse Insights Opportunities Your Data Recent Grids Padel F…" at bounding box center [784, 382] width 1568 height 764
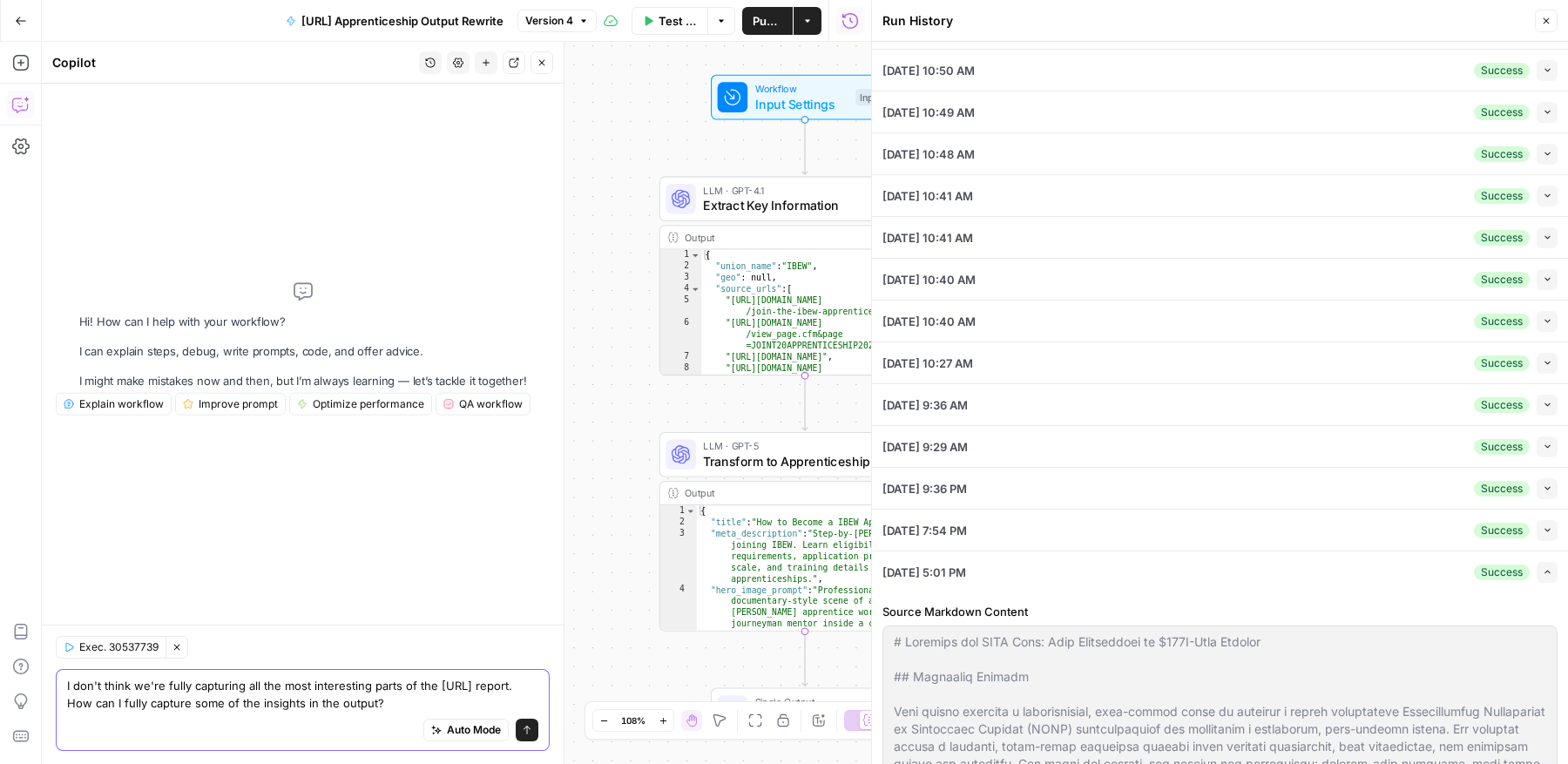
scroll to position [0, 0]
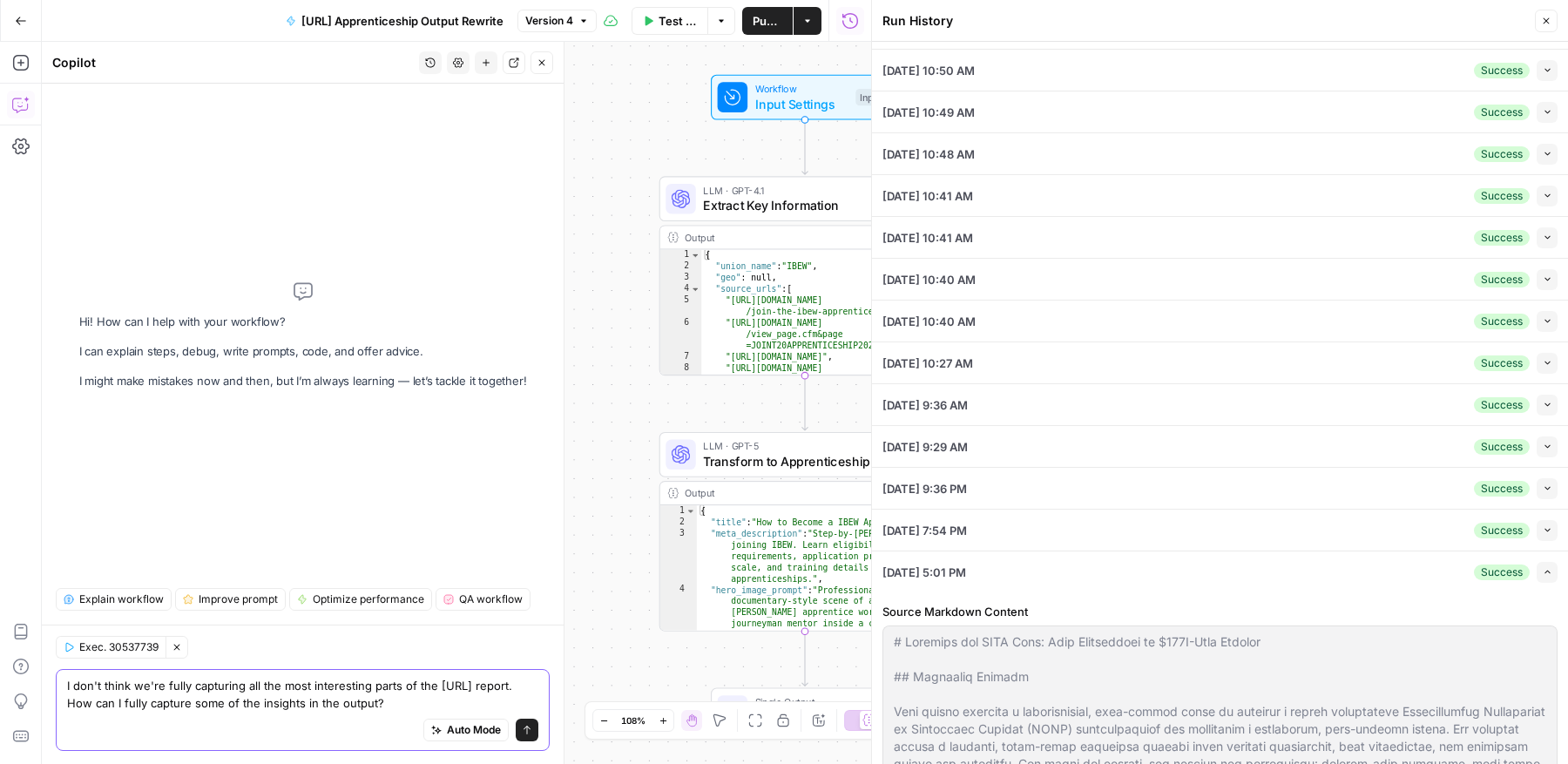
paste textarea "Compare the input with the final output. Then, consider what's missing and what…"
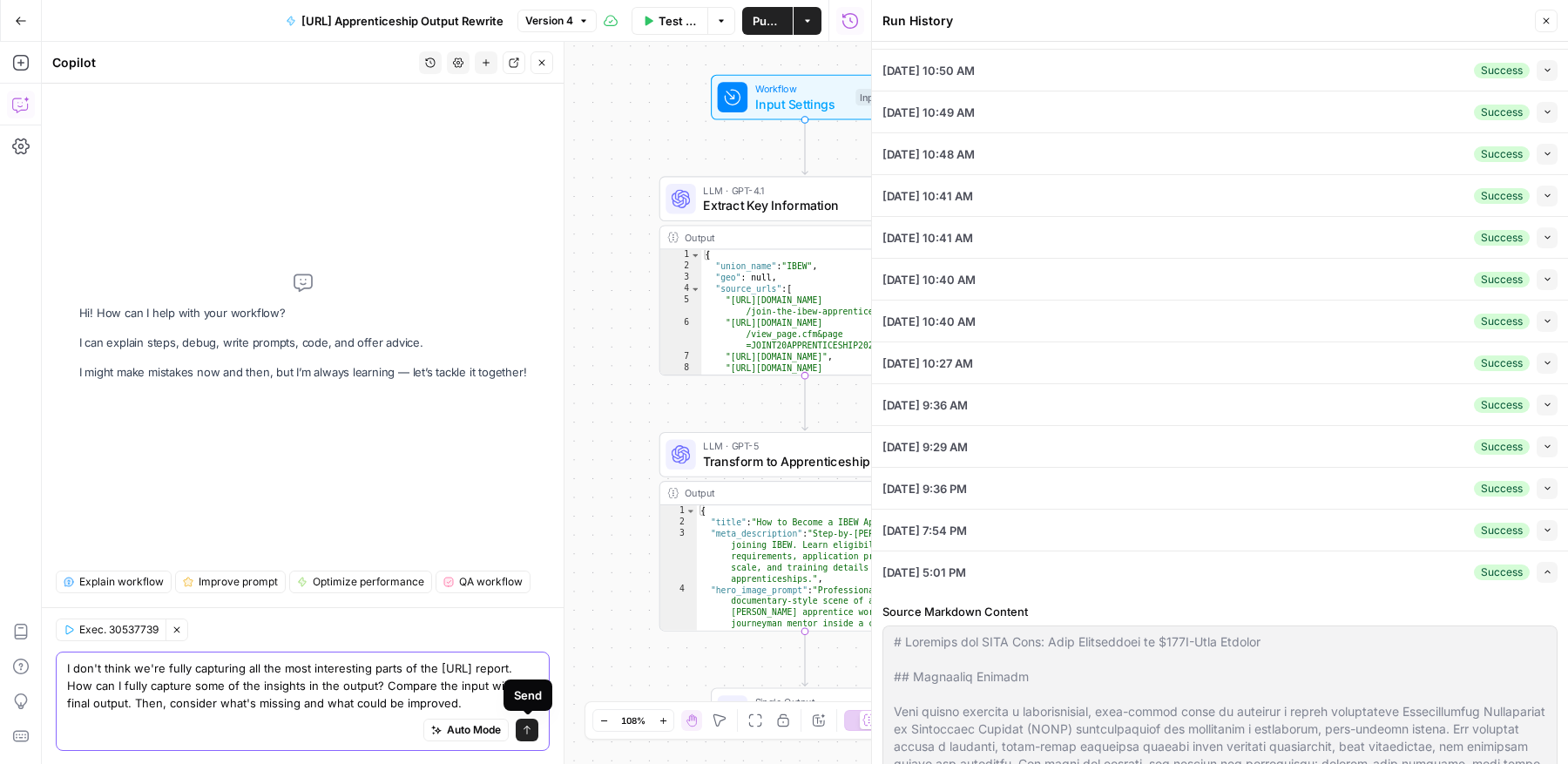
type textarea "I don't think we're fully capturing all the most interesting parts of the Paral…"
click at [524, 728] on icon "submit" at bounding box center [527, 730] width 11 height 11
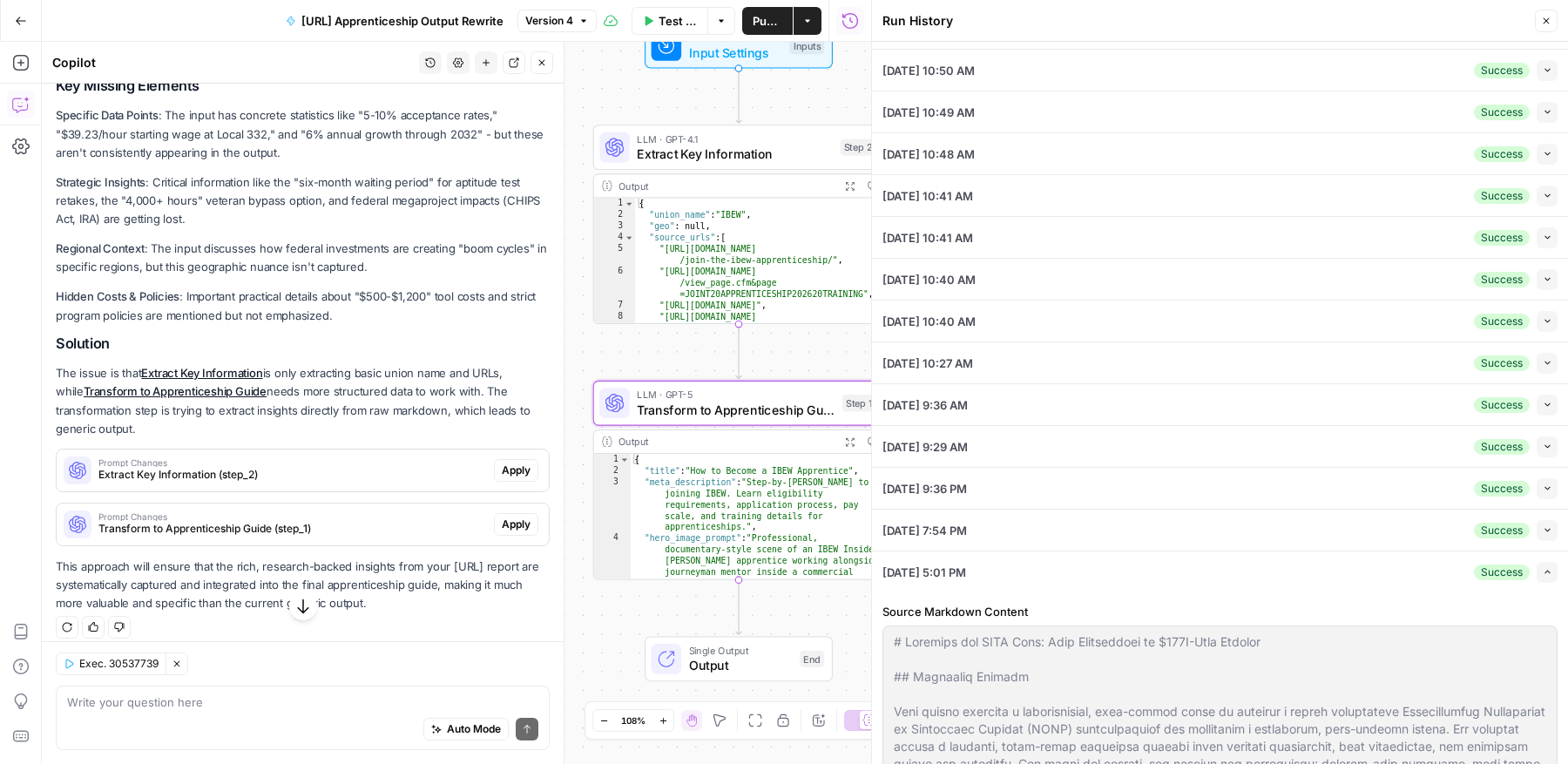
scroll to position [293, 0]
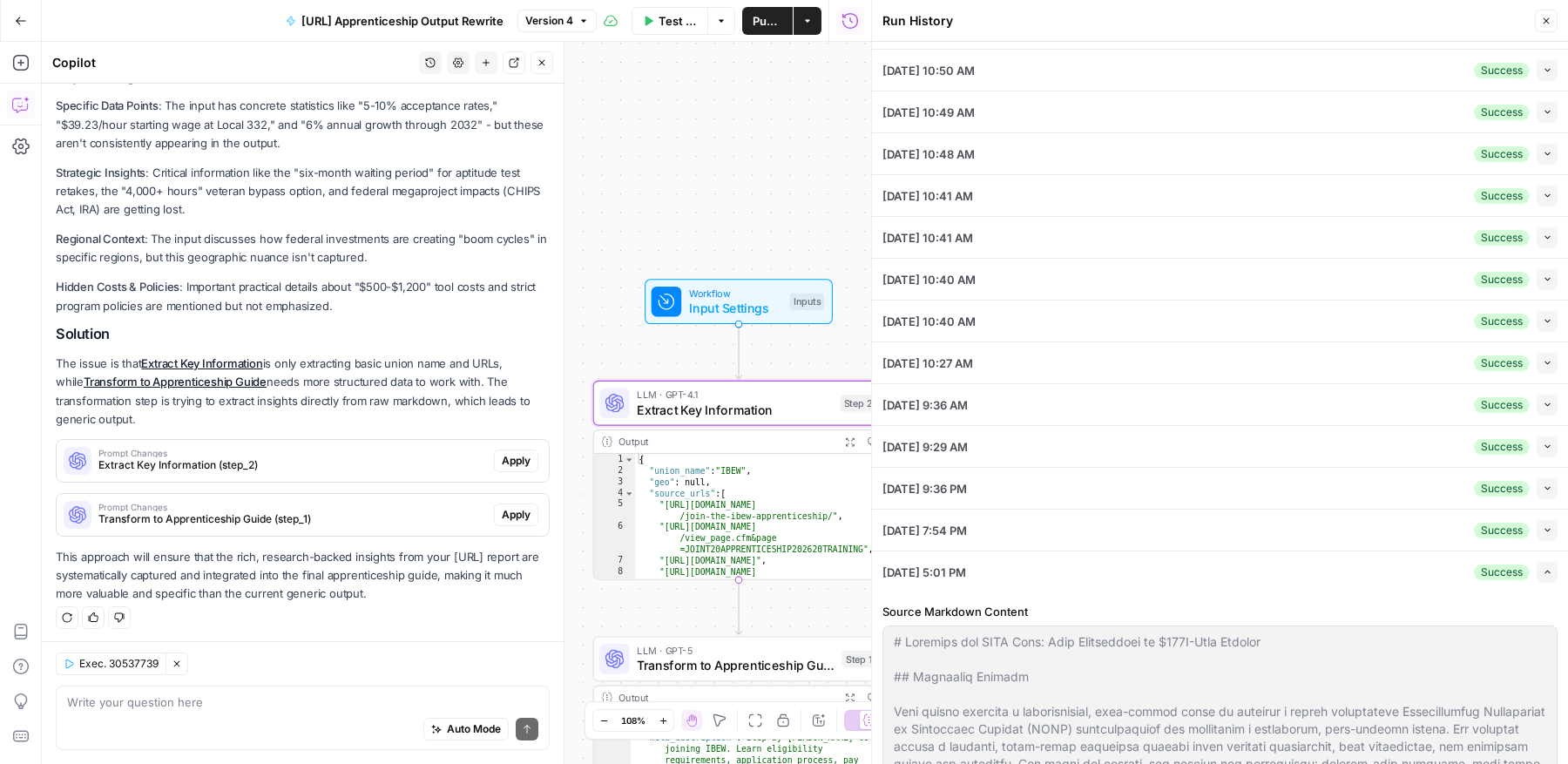
click at [496, 458] on button "Apply" at bounding box center [516, 461] width 44 height 23
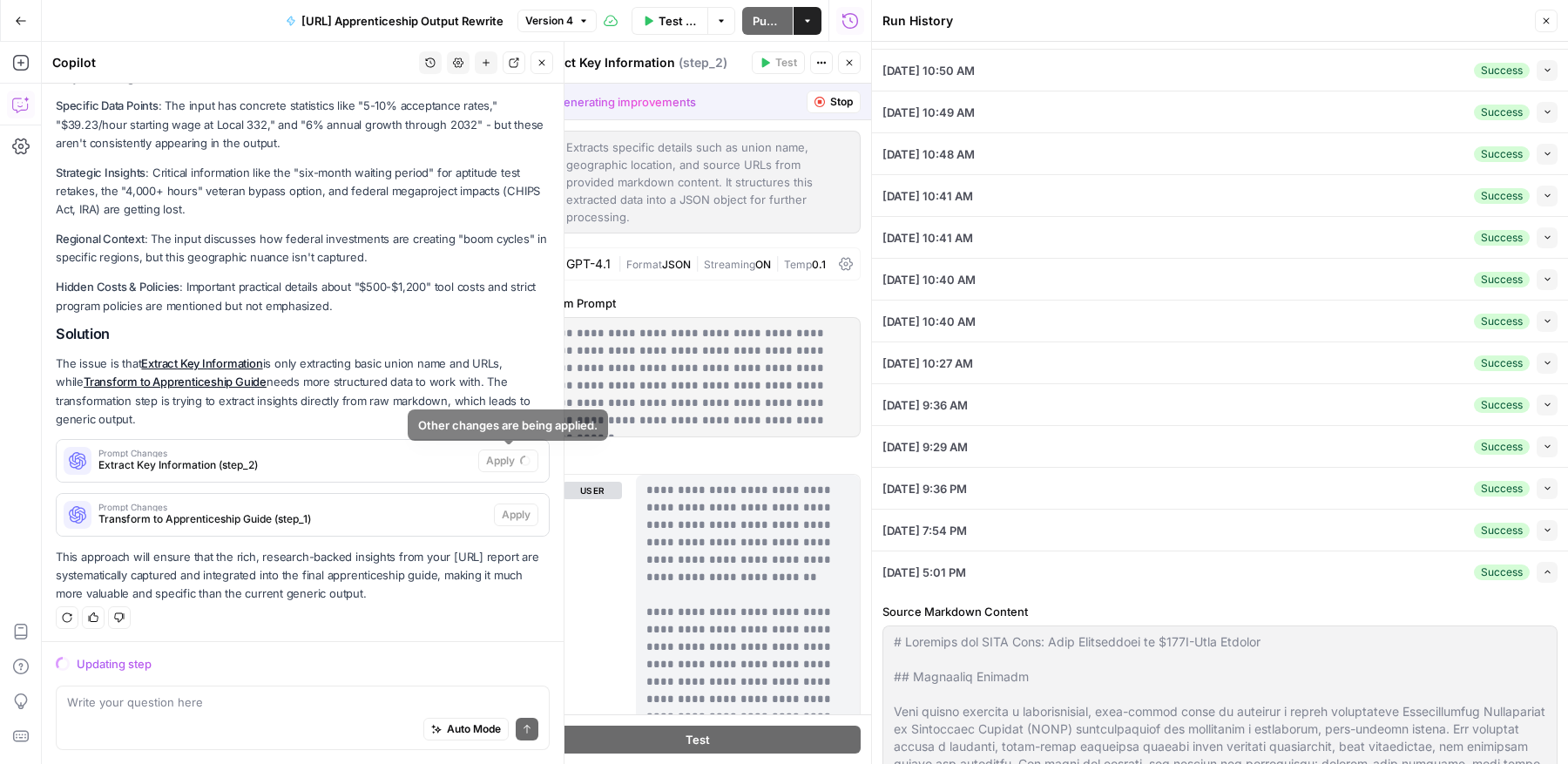
click at [408, 462] on span "Extract Key Information (step_2)" at bounding box center [284, 464] width 372 height 16
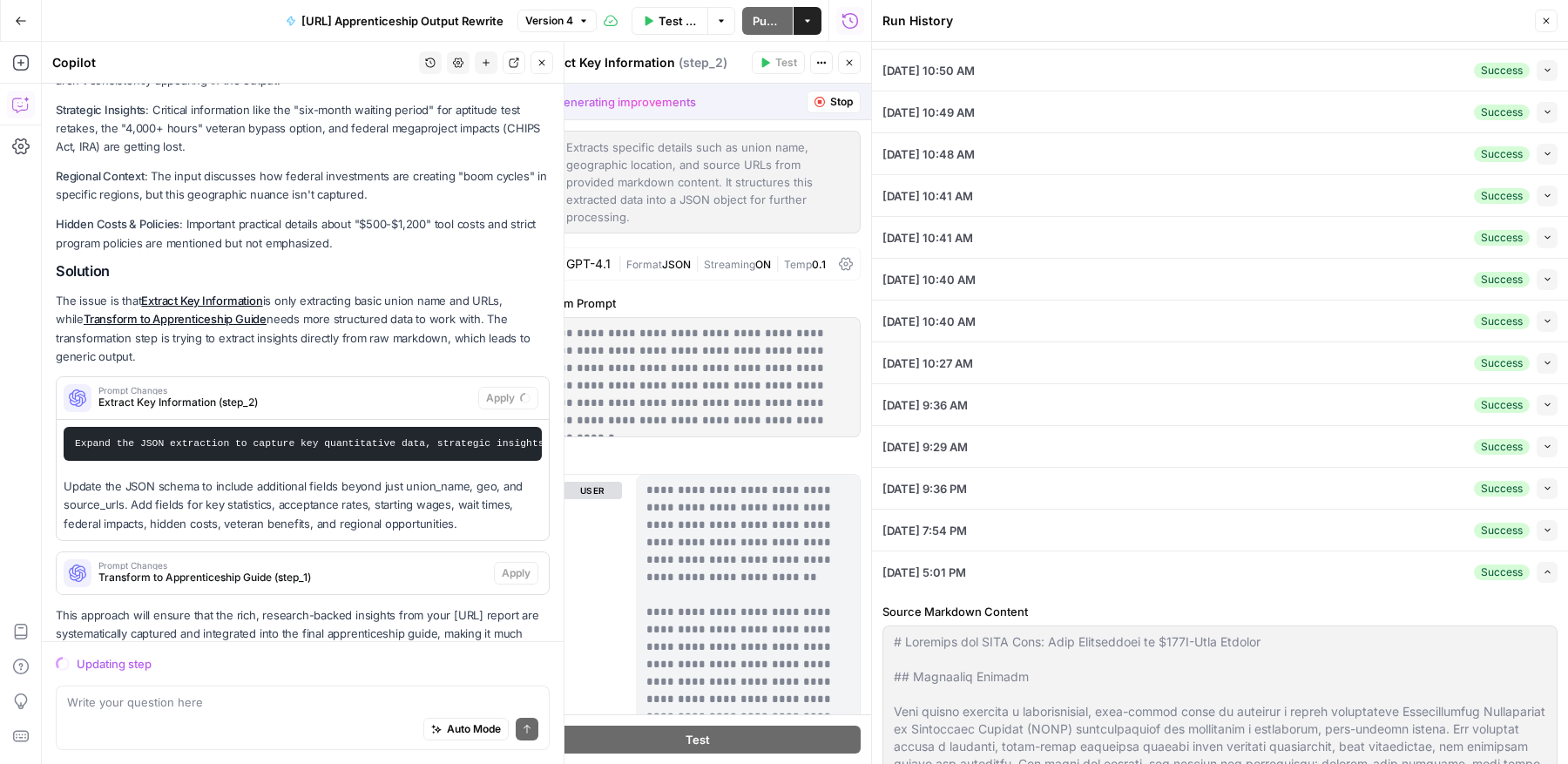
scroll to position [364, 0]
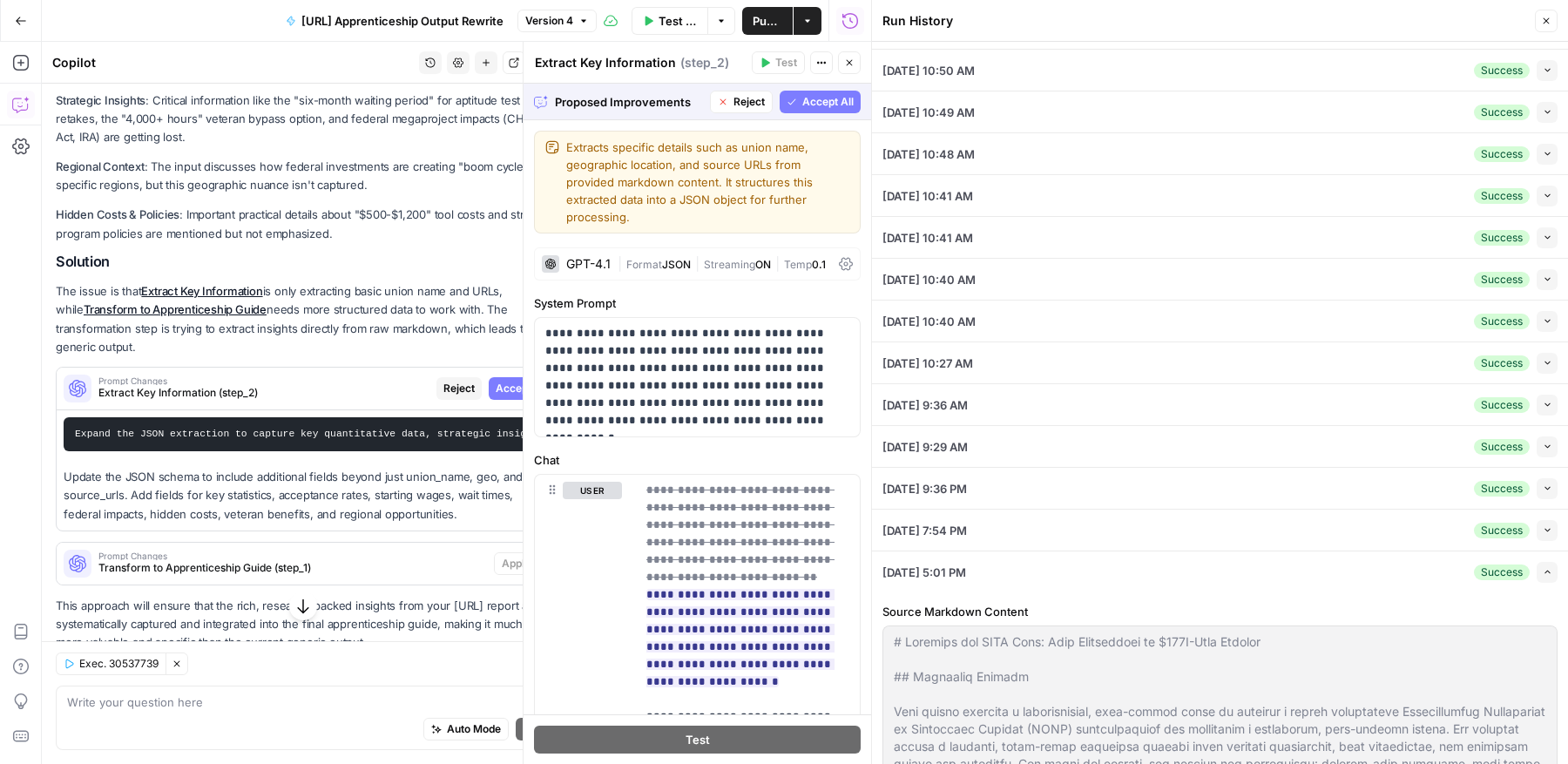
click at [745, 104] on span "Reject" at bounding box center [750, 102] width 31 height 16
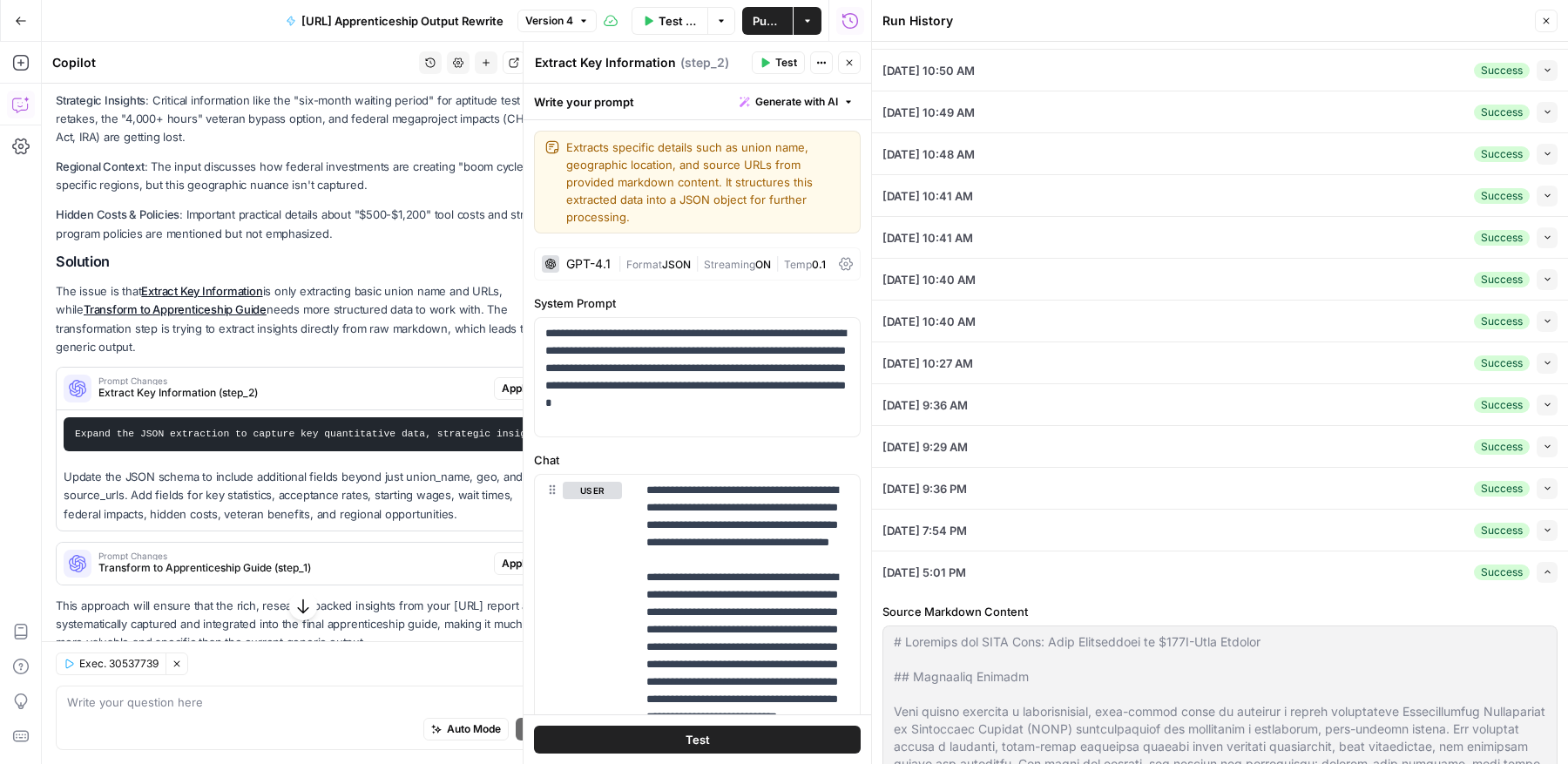
click at [1545, 19] on icon "button" at bounding box center [1545, 21] width 11 height 11
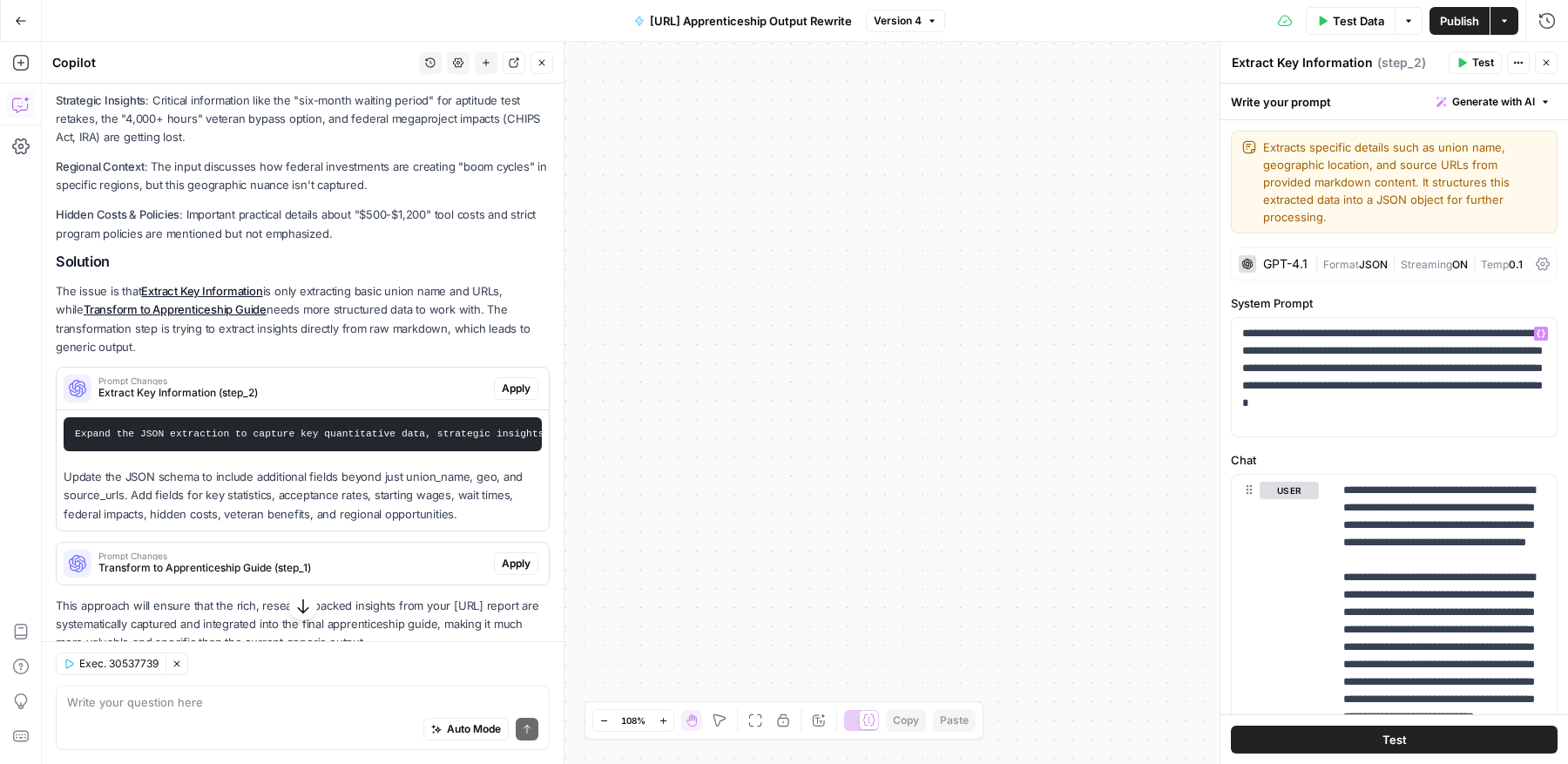
scroll to position [4, 0]
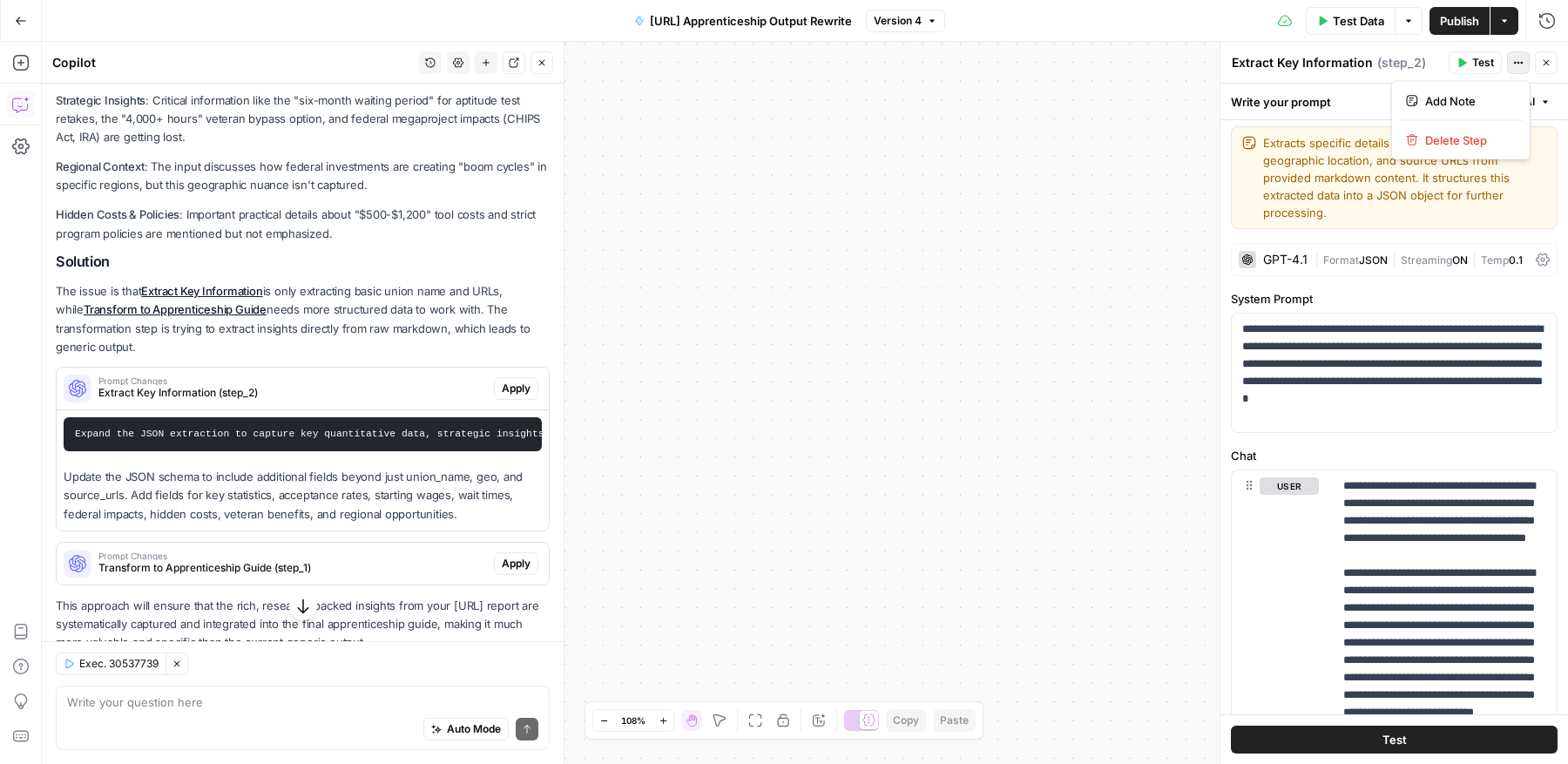
click at [1518, 63] on icon "button" at bounding box center [1518, 63] width 11 height 11
click at [20, 20] on icon "button" at bounding box center [21, 21] width 11 height 8
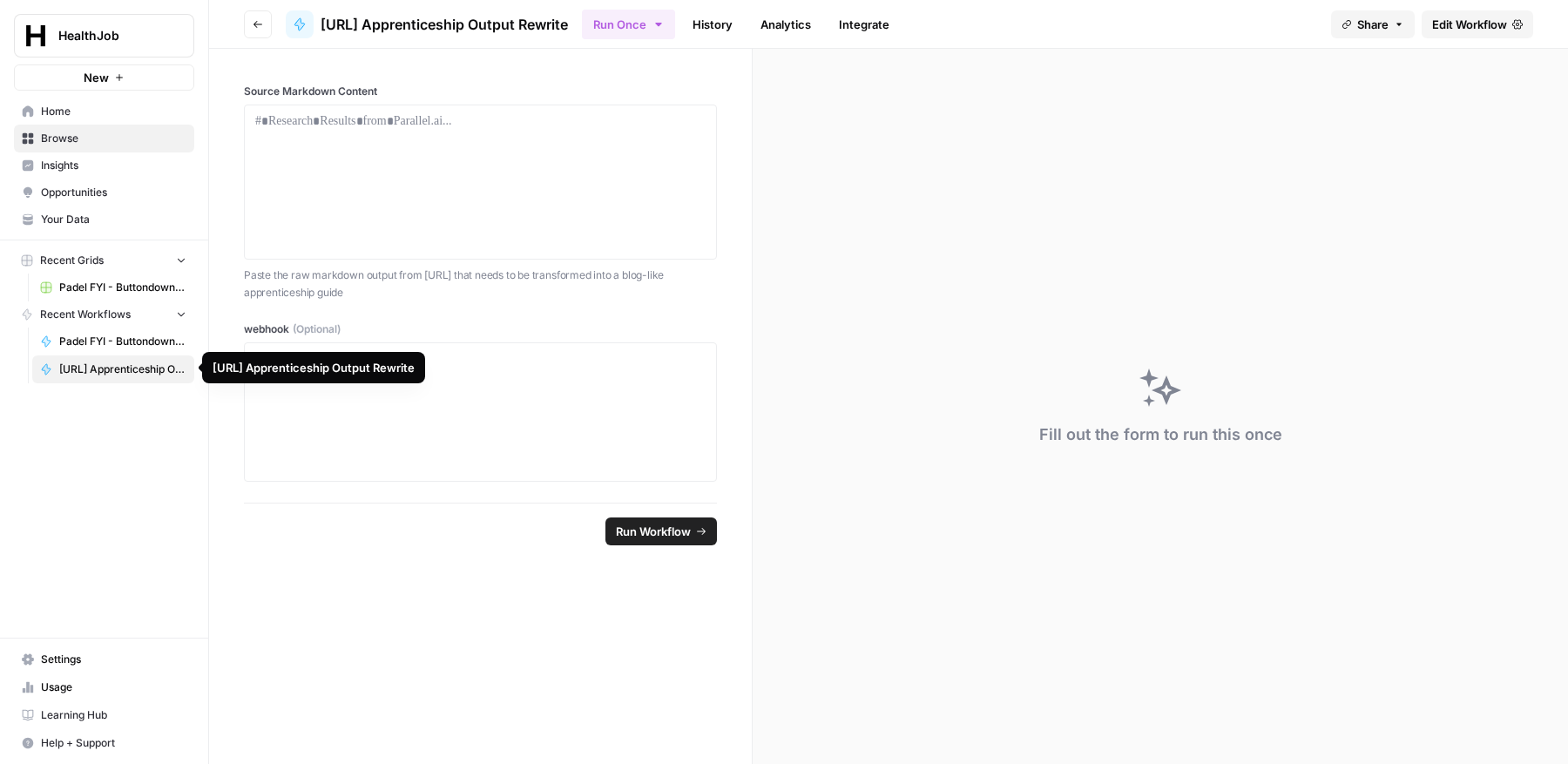
click at [129, 363] on span "[URL] Apprenticeship Output Rewrite" at bounding box center [122, 369] width 127 height 16
click at [1394, 27] on icon "button" at bounding box center [1399, 25] width 11 height 11
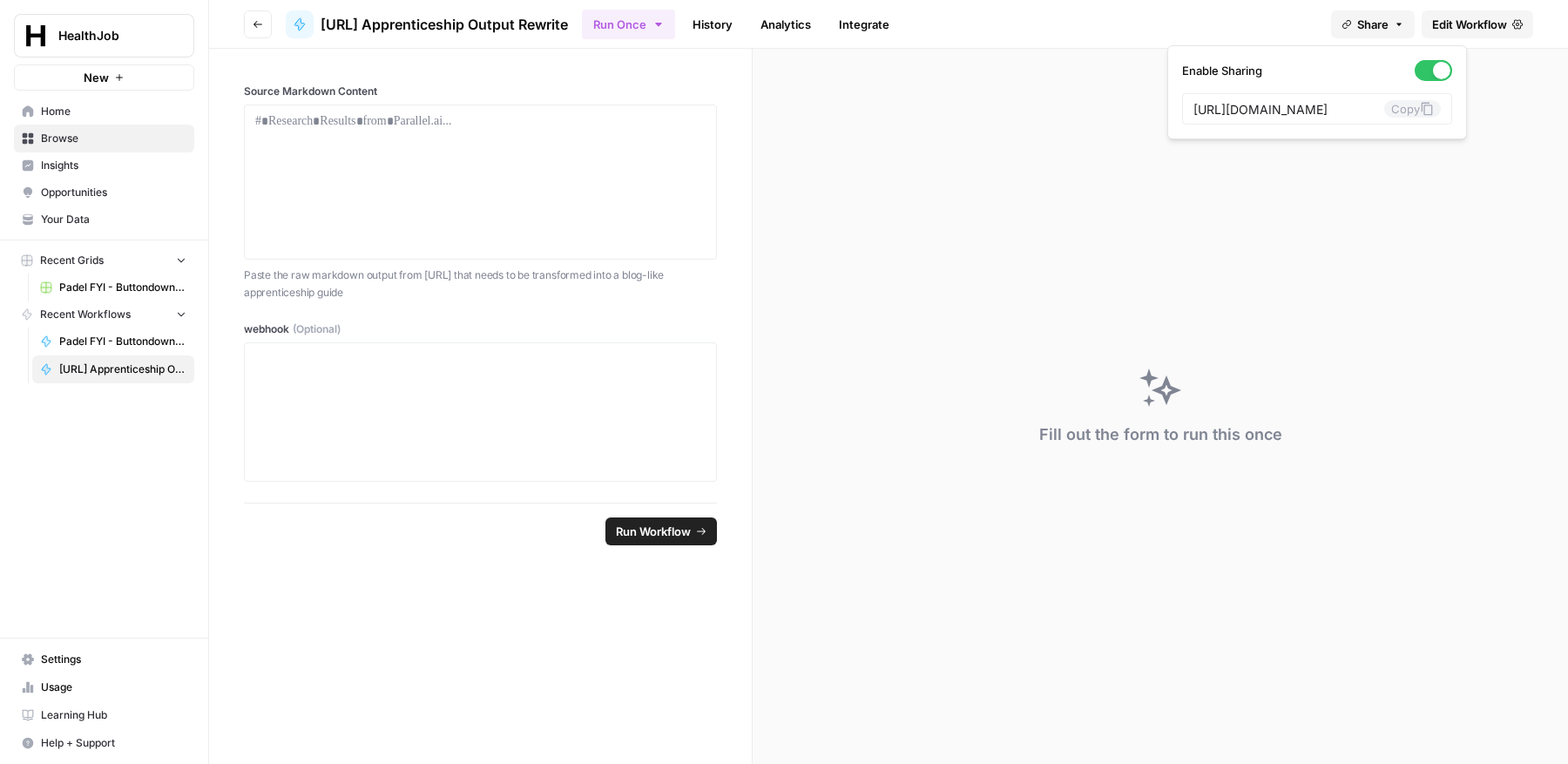
scroll to position [0, 337]
click at [1394, 27] on icon "button" at bounding box center [1399, 25] width 11 height 11
click at [670, 22] on button "Run Once" at bounding box center [628, 25] width 93 height 29
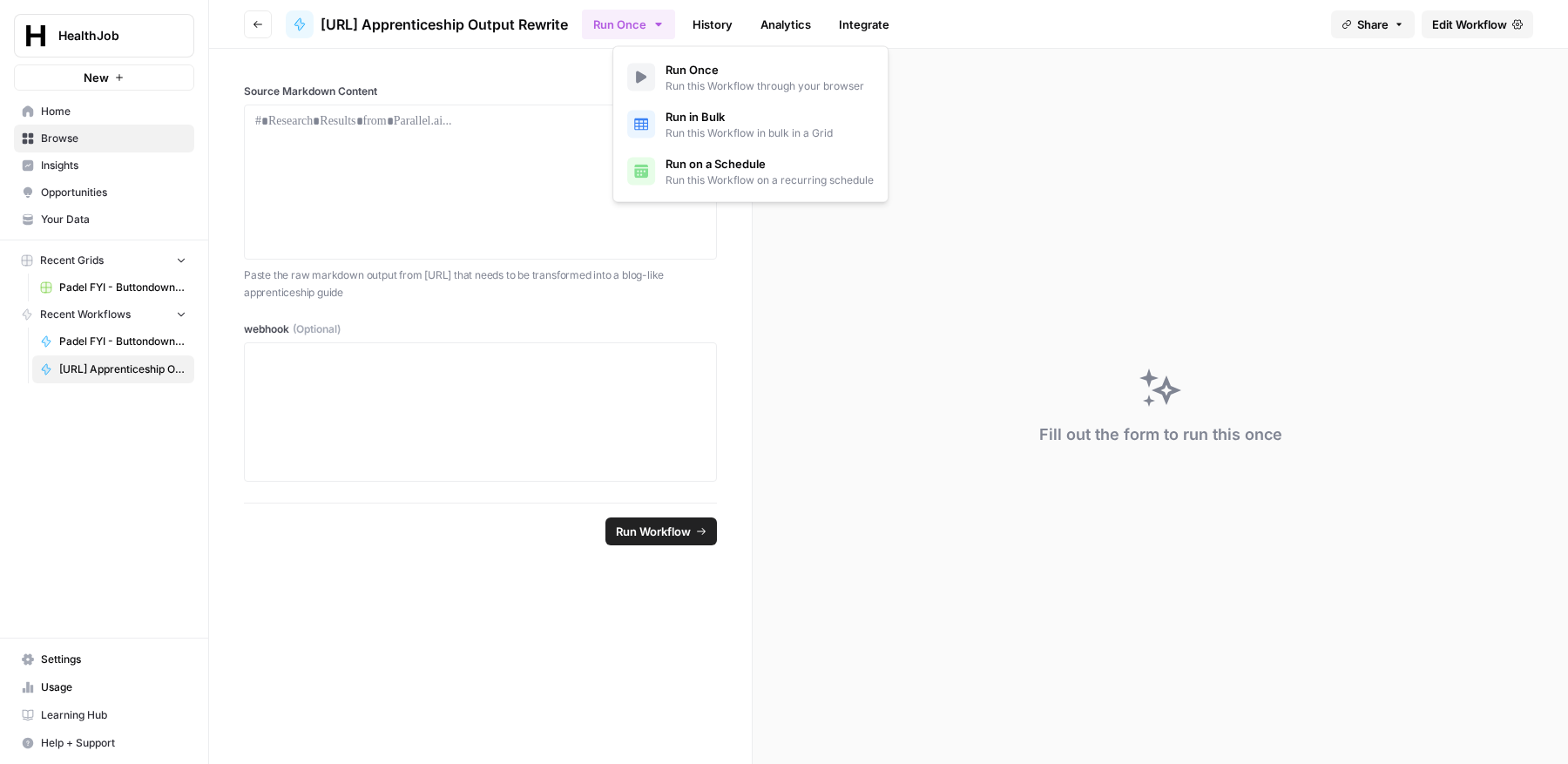
click at [670, 22] on button "Run Once" at bounding box center [628, 25] width 93 height 29
click at [1473, 31] on span "Edit Workflow" at bounding box center [1470, 25] width 75 height 18
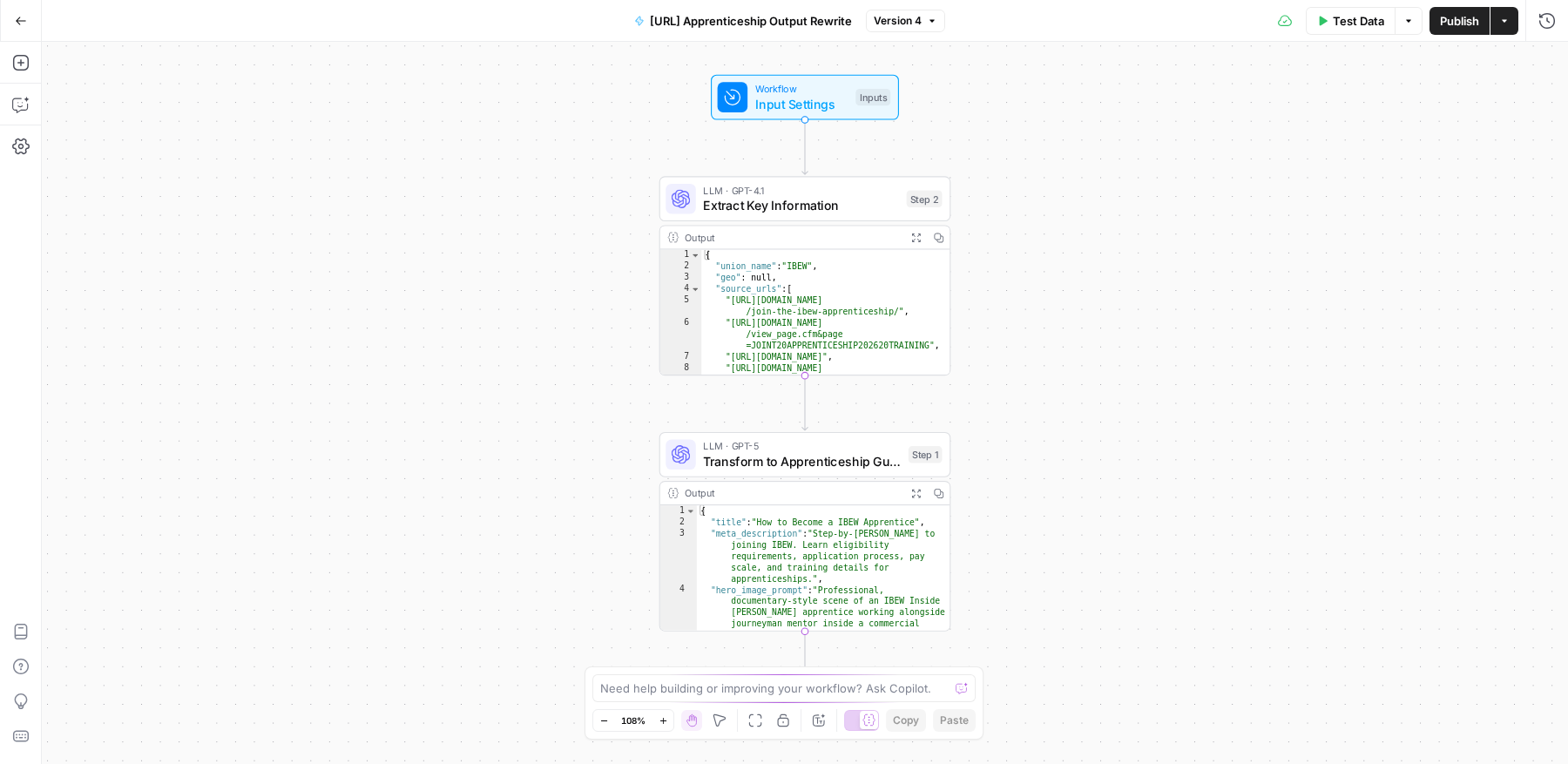
click at [18, 20] on icon "button" at bounding box center [21, 21] width 12 height 12
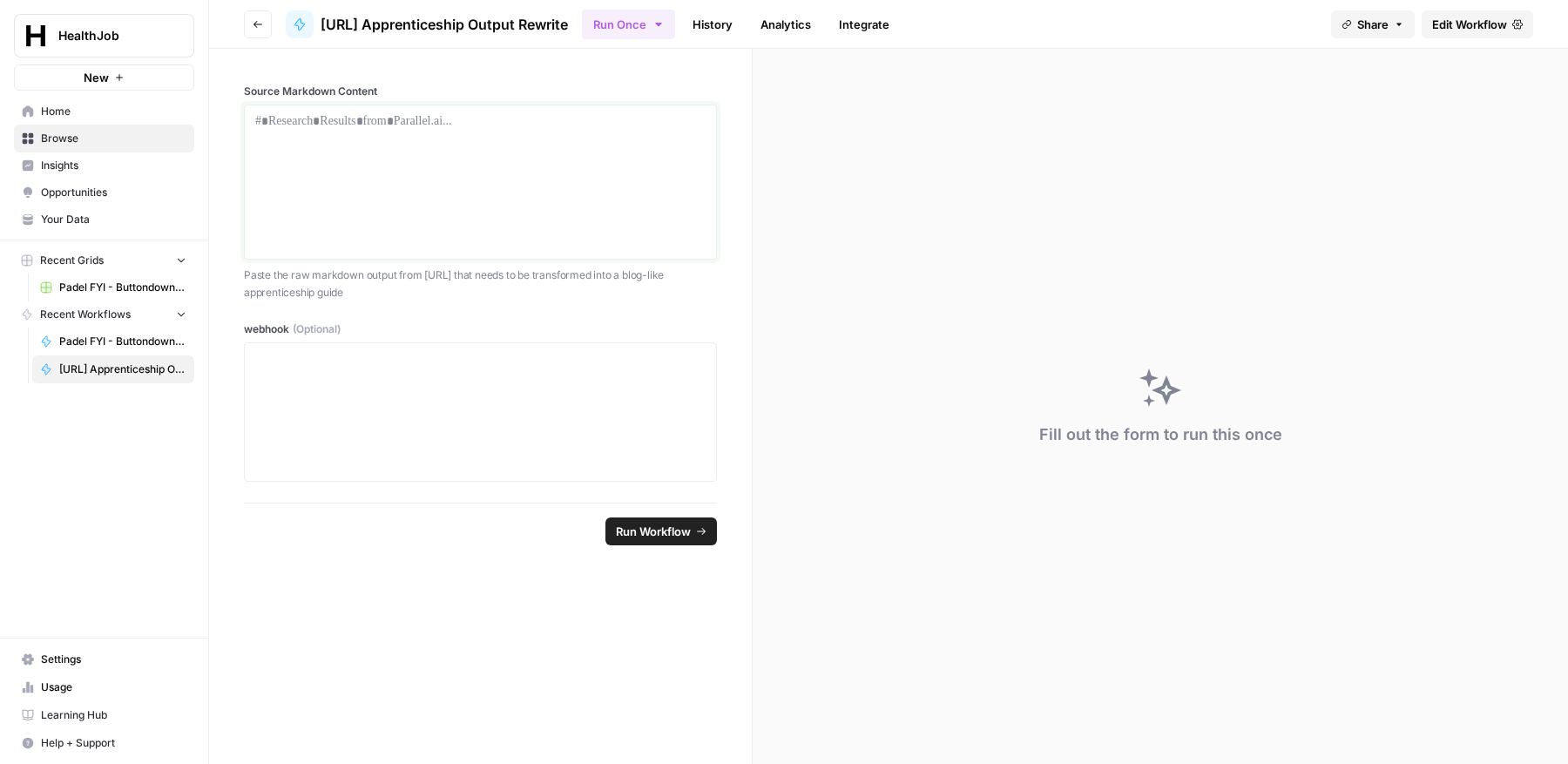
click at [342, 180] on div at bounding box center [480, 182] width 450 height 139
click at [1461, 22] on span "Edit Workflow" at bounding box center [1470, 25] width 75 height 18
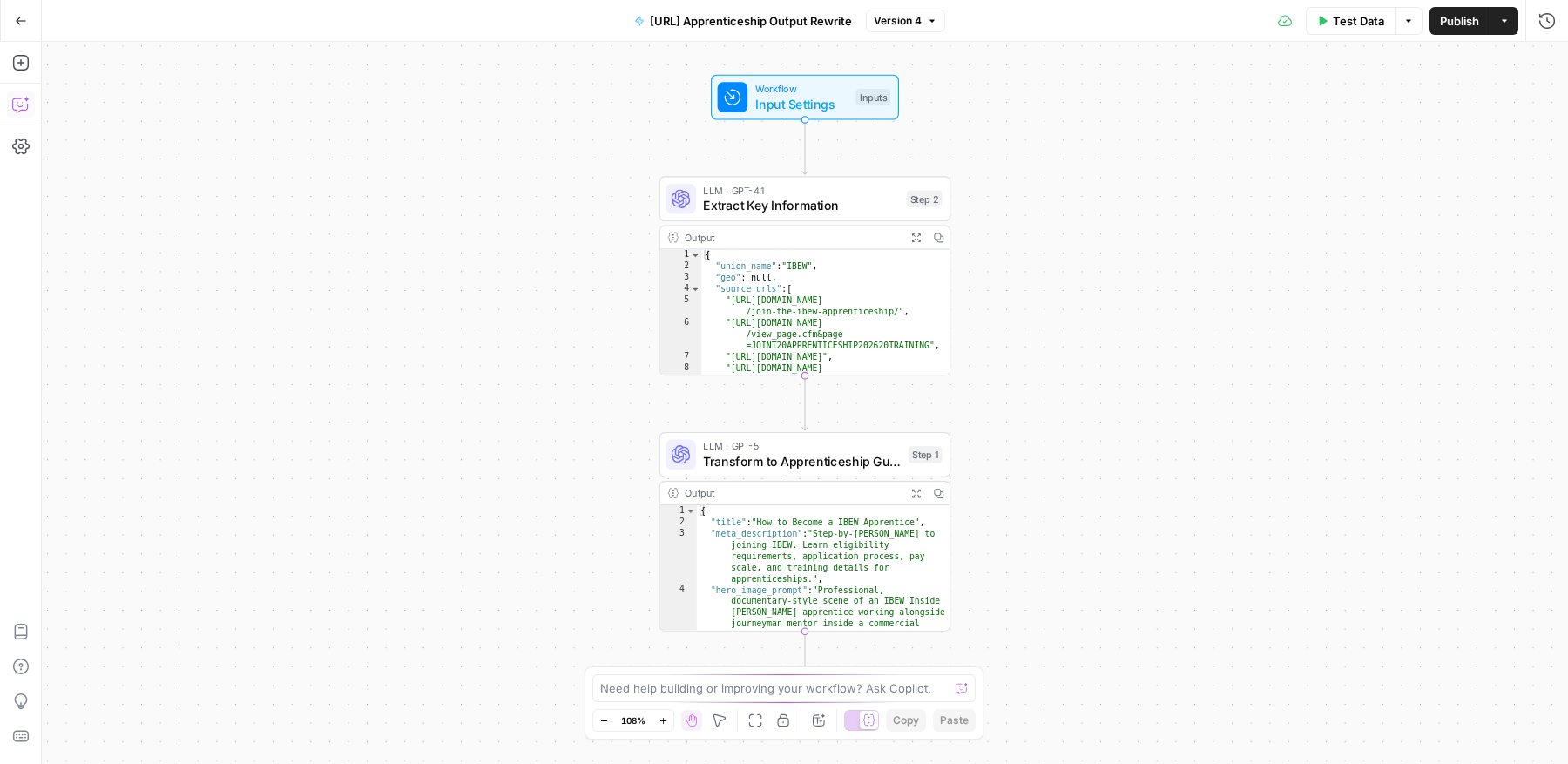
click at [22, 105] on icon "button" at bounding box center [21, 105] width 18 height 18
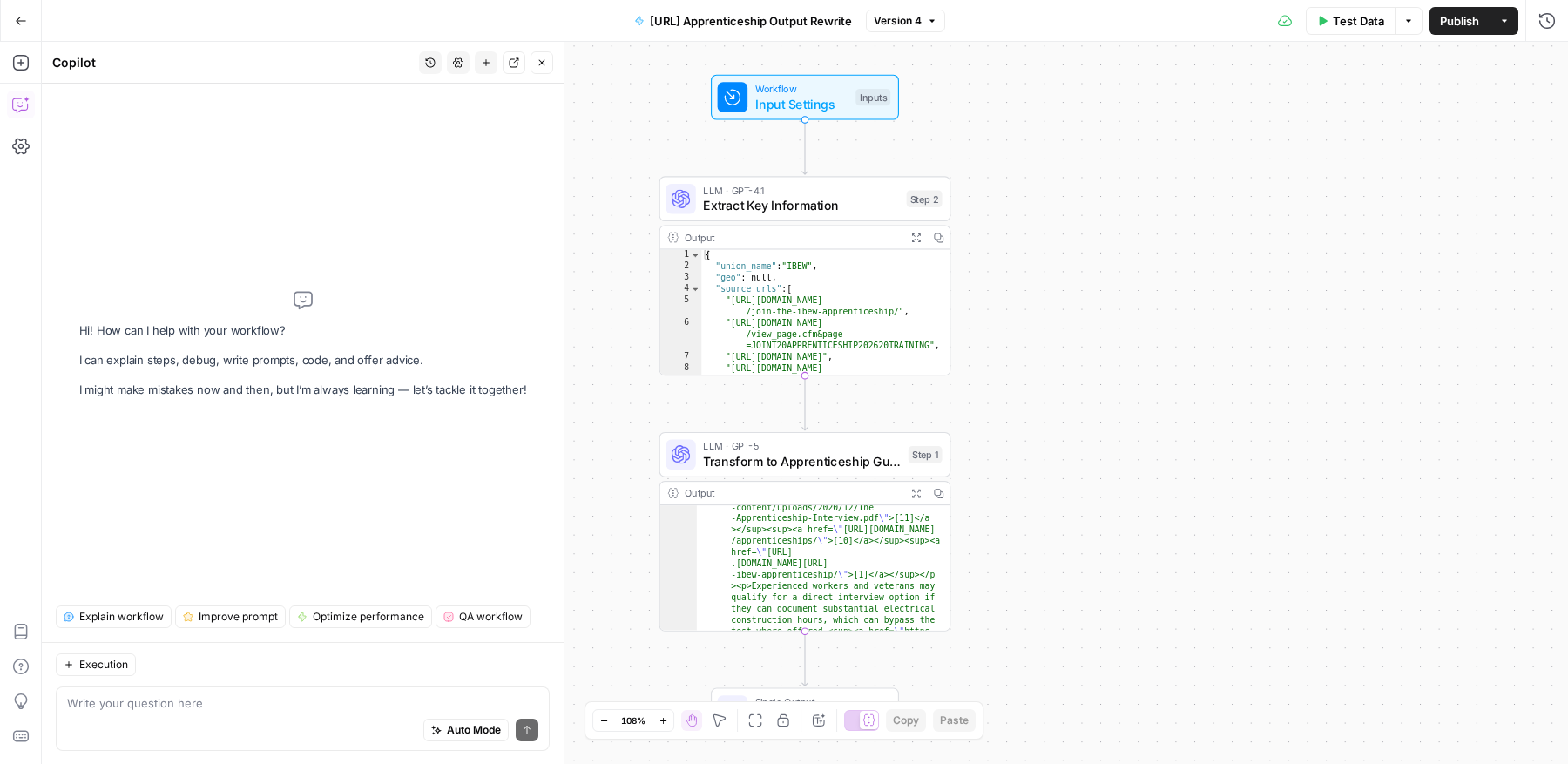
scroll to position [3117, 0]
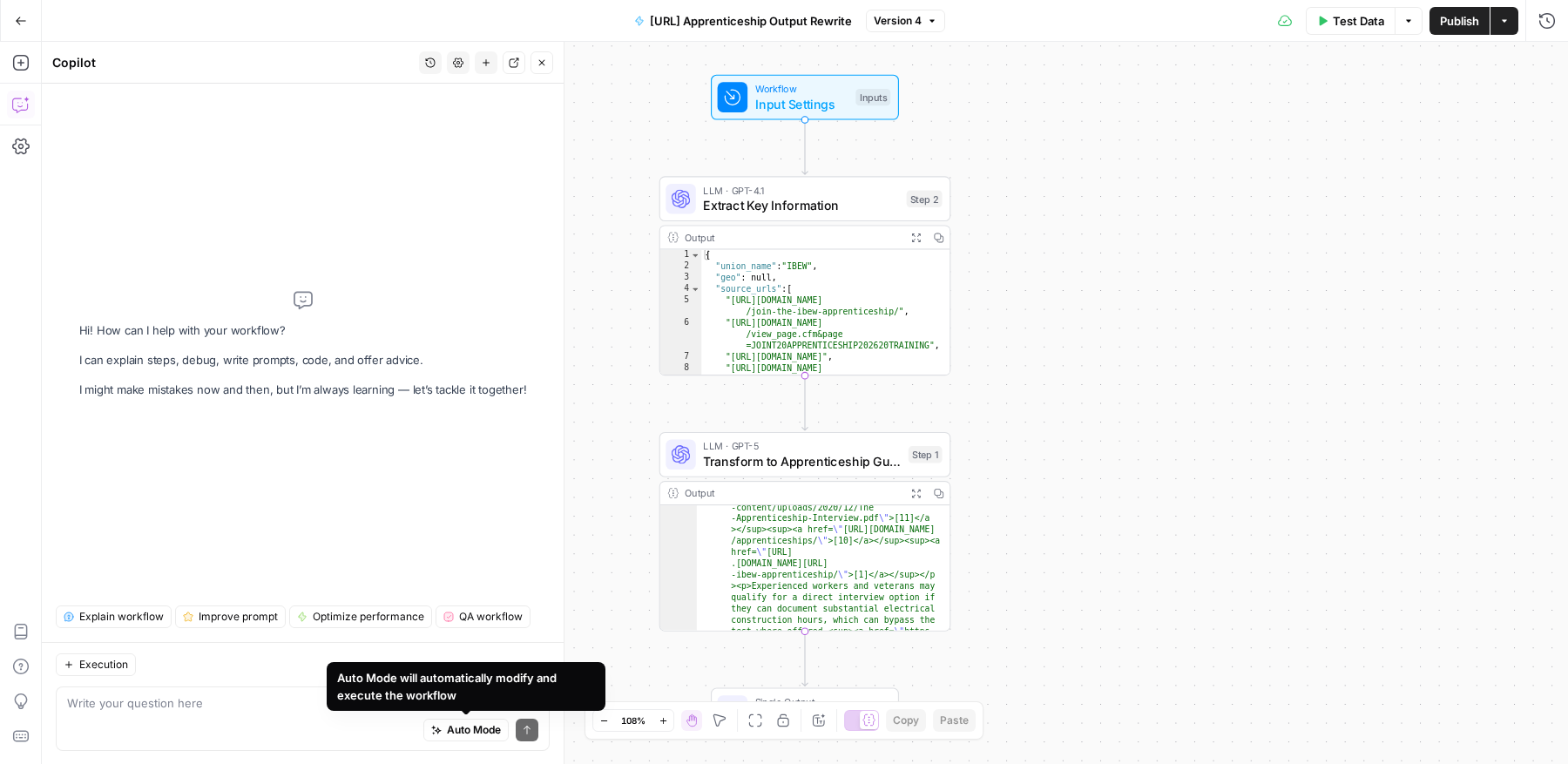
click at [332, 716] on div "Auto Mode Send" at bounding box center [303, 730] width 472 height 38
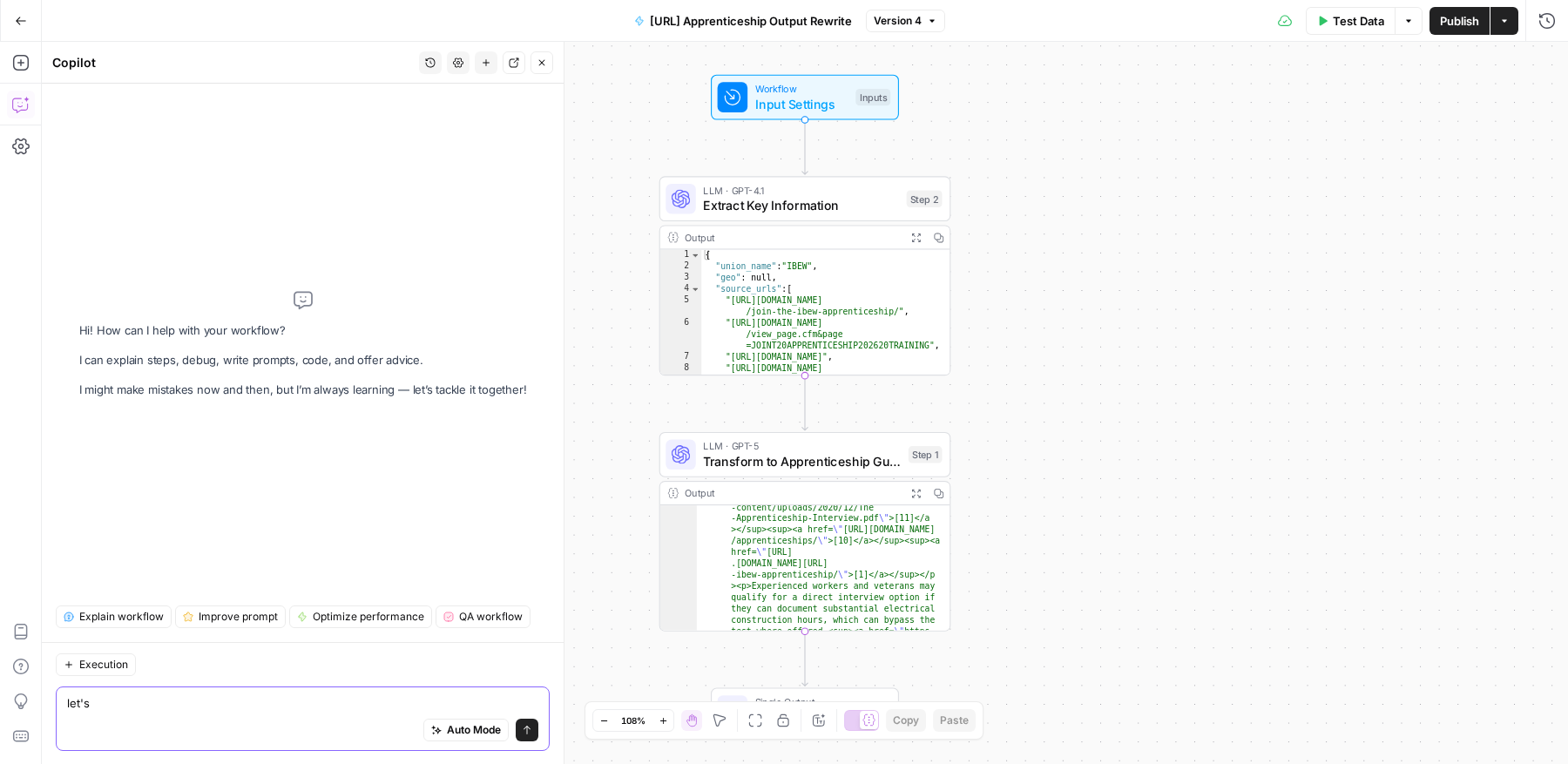
type textarea "let's"
click at [9, 18] on button "Go Back" at bounding box center [21, 21] width 31 height 31
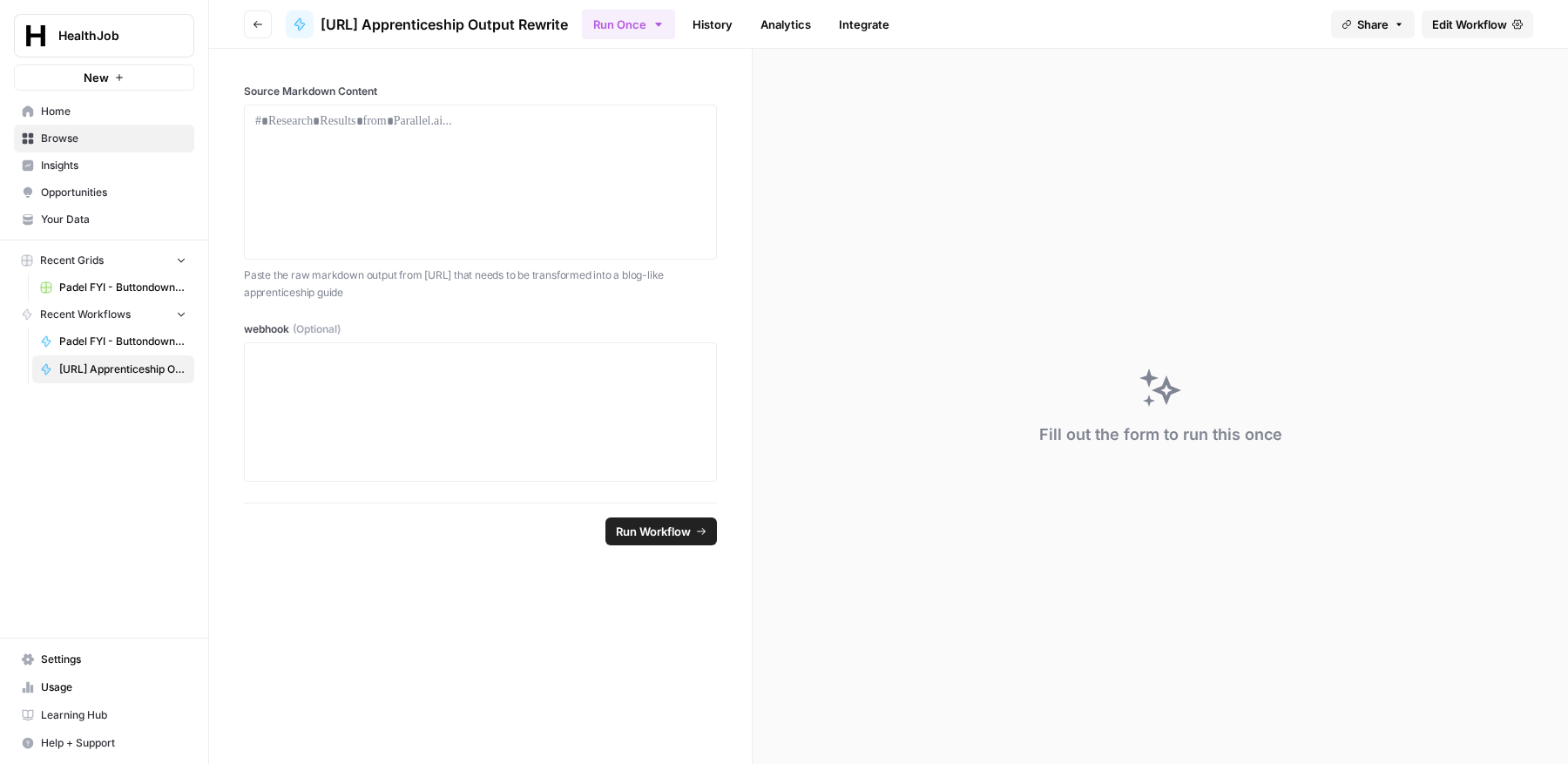
click at [119, 117] on span "Home" at bounding box center [114, 112] width 145 height 16
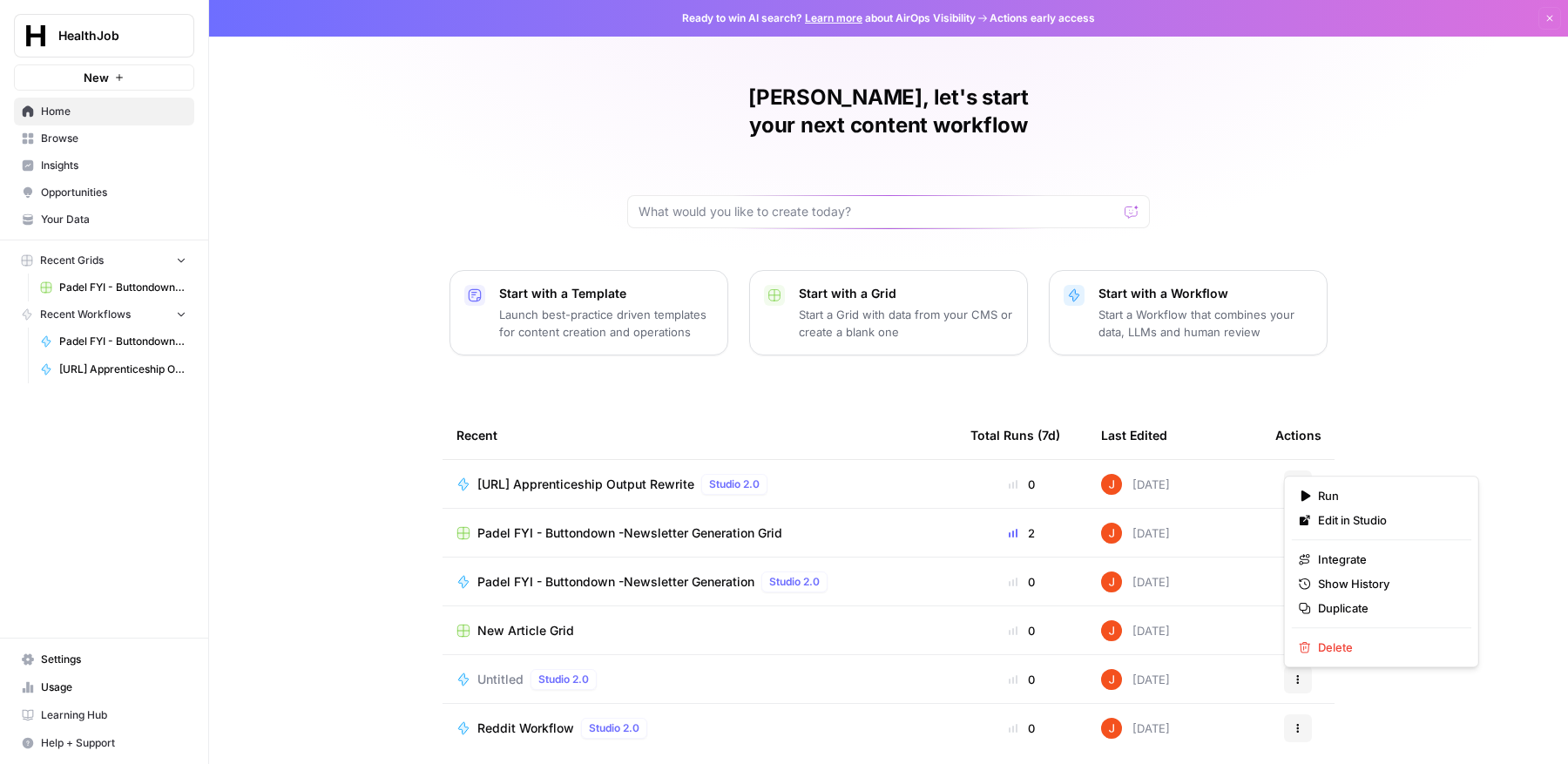
click at [1297, 480] on icon "button" at bounding box center [1298, 481] width 3 height 3
click at [1357, 609] on span "Duplicate" at bounding box center [1387, 608] width 140 height 18
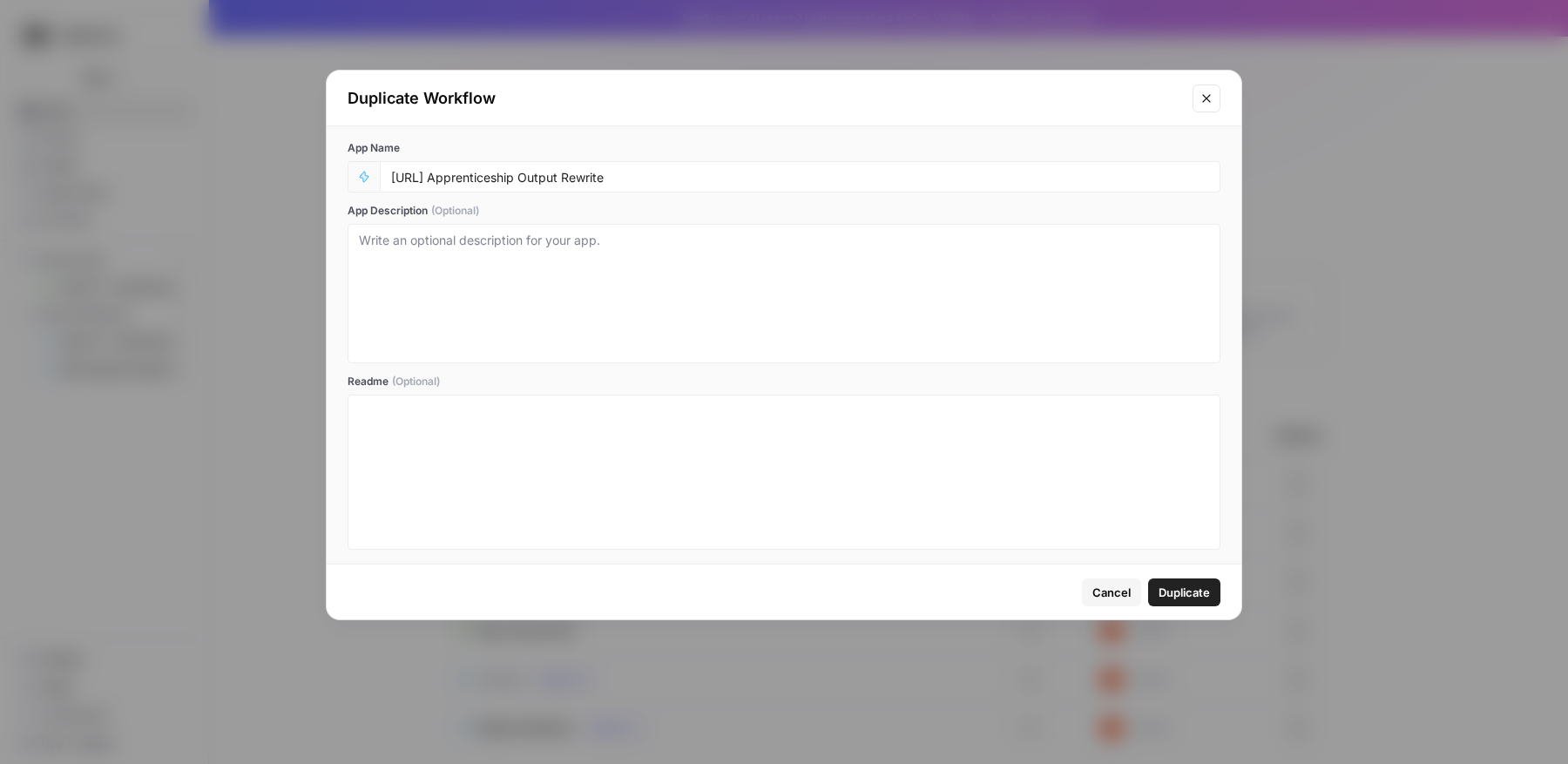
click at [834, 188] on div "[URL] Apprenticeship Output Rewrite" at bounding box center [801, 177] width 841 height 31
click at [808, 173] on input "[URL] Apprenticeship Output Rewrite" at bounding box center [800, 177] width 818 height 16
type input "[URL] Apprenticeship Output Rewrite (JSON)"
click at [1164, 592] on span "Duplicate" at bounding box center [1184, 592] width 51 height 18
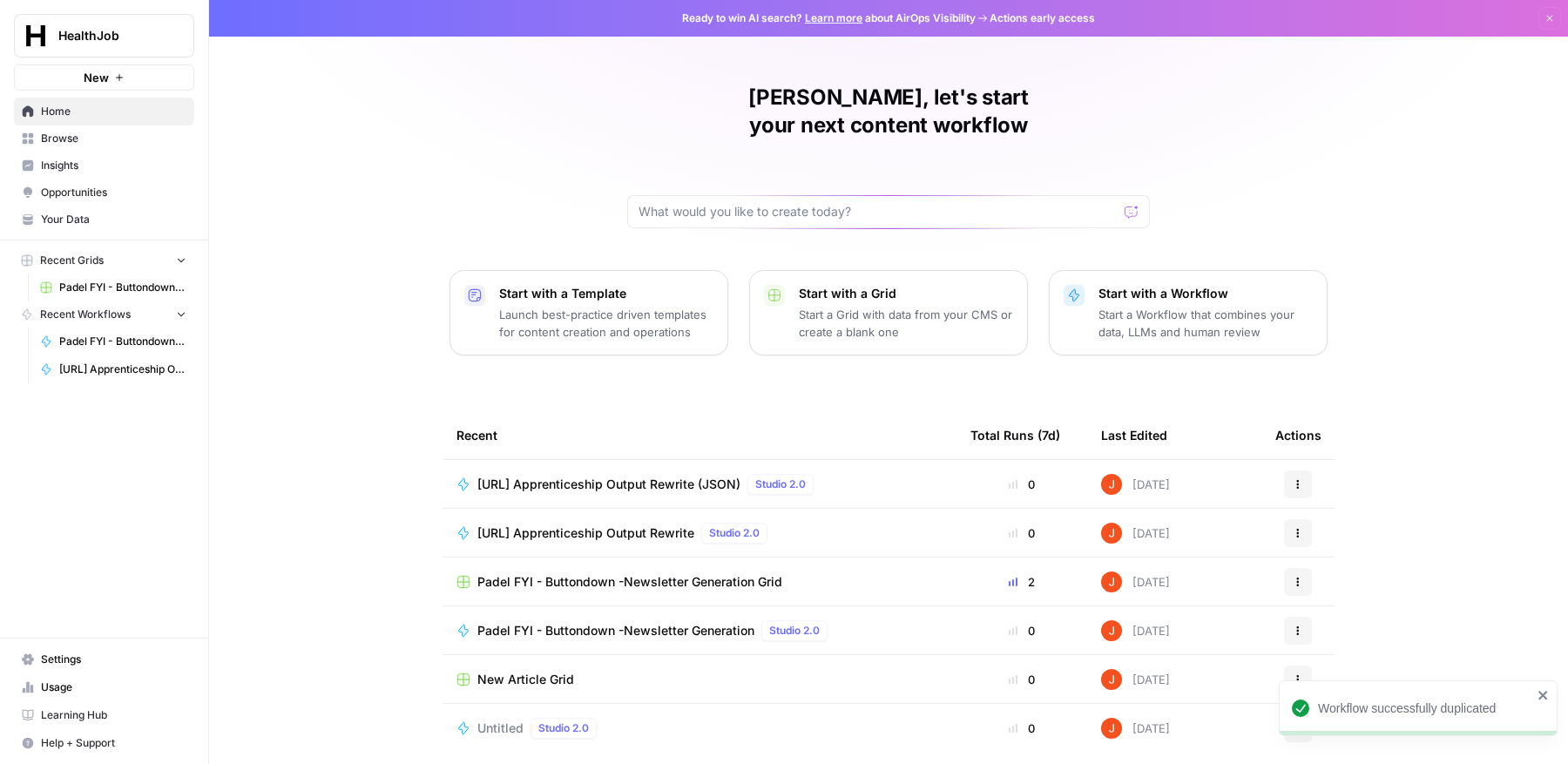
click at [690, 475] on span "[URL] Apprenticeship Output Rewrite (JSON)" at bounding box center [609, 484] width 263 height 18
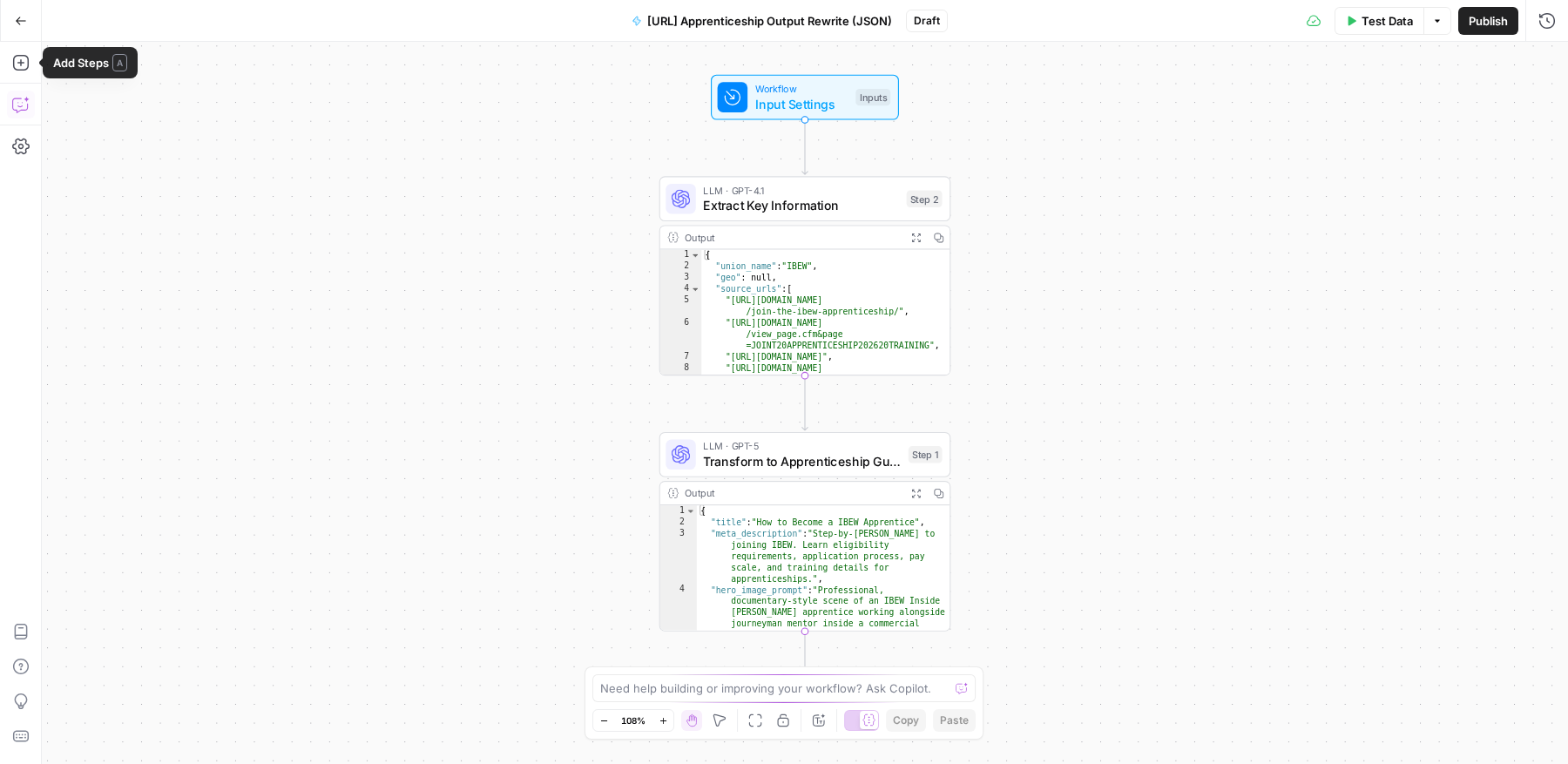
click at [24, 107] on icon "button" at bounding box center [21, 105] width 18 height 18
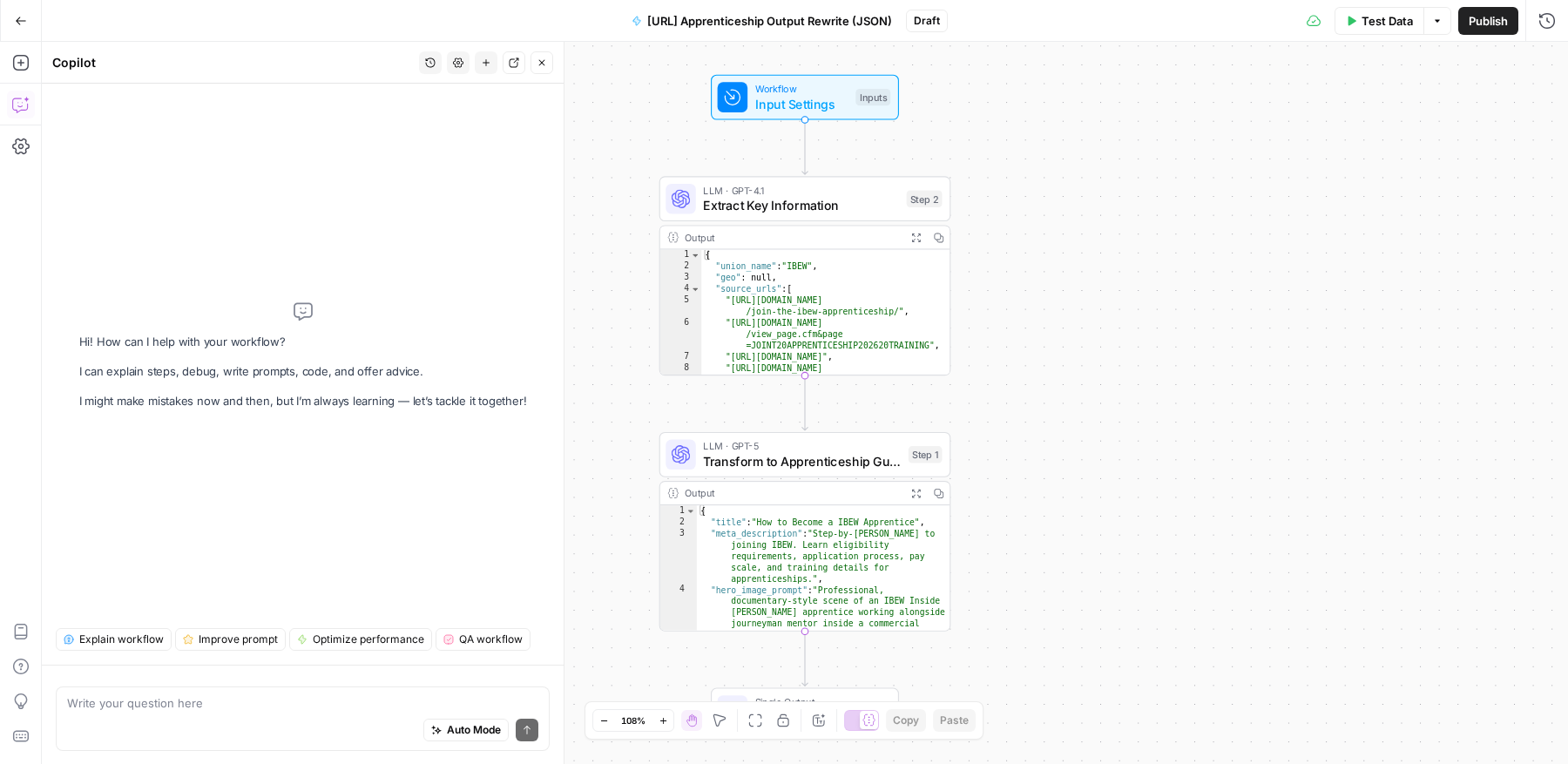
click at [189, 710] on textarea at bounding box center [303, 703] width 472 height 18
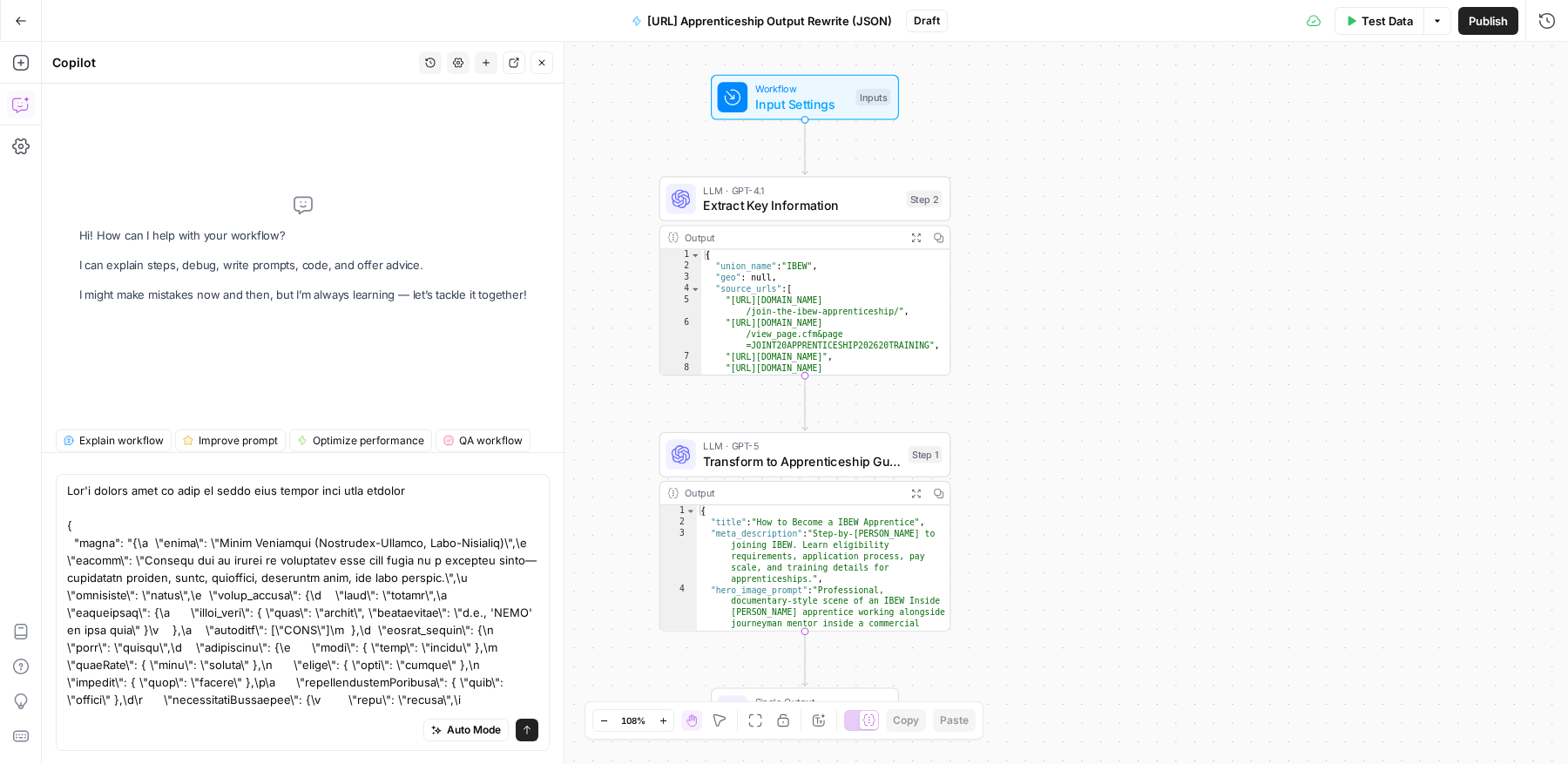
scroll to position [241622, 0]
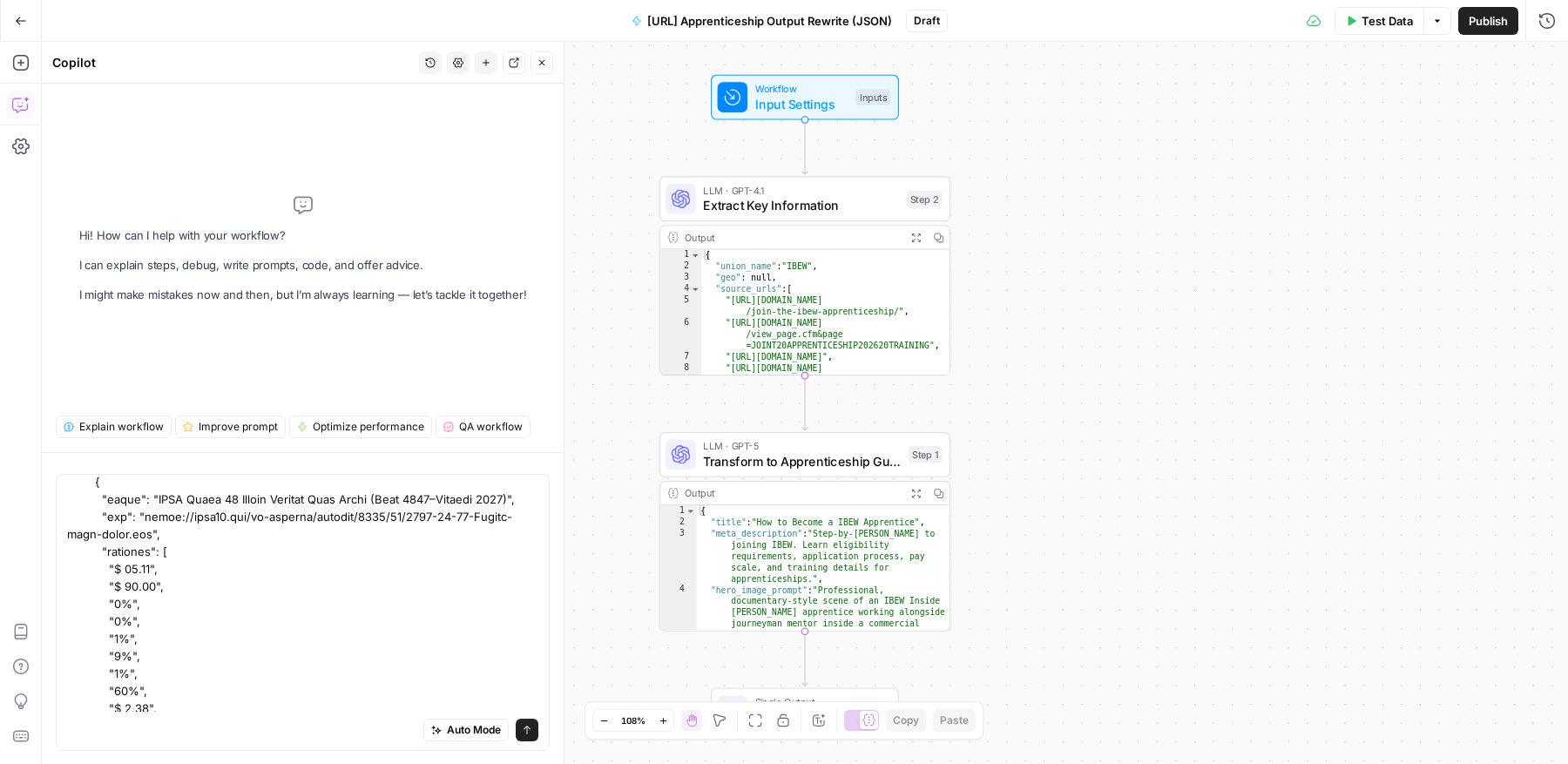
type textarea "Let's change this so that it takes json inputs like this instead { "input": "{\…"
click at [532, 731] on div "Auto Mode Send" at bounding box center [303, 612] width 494 height 277
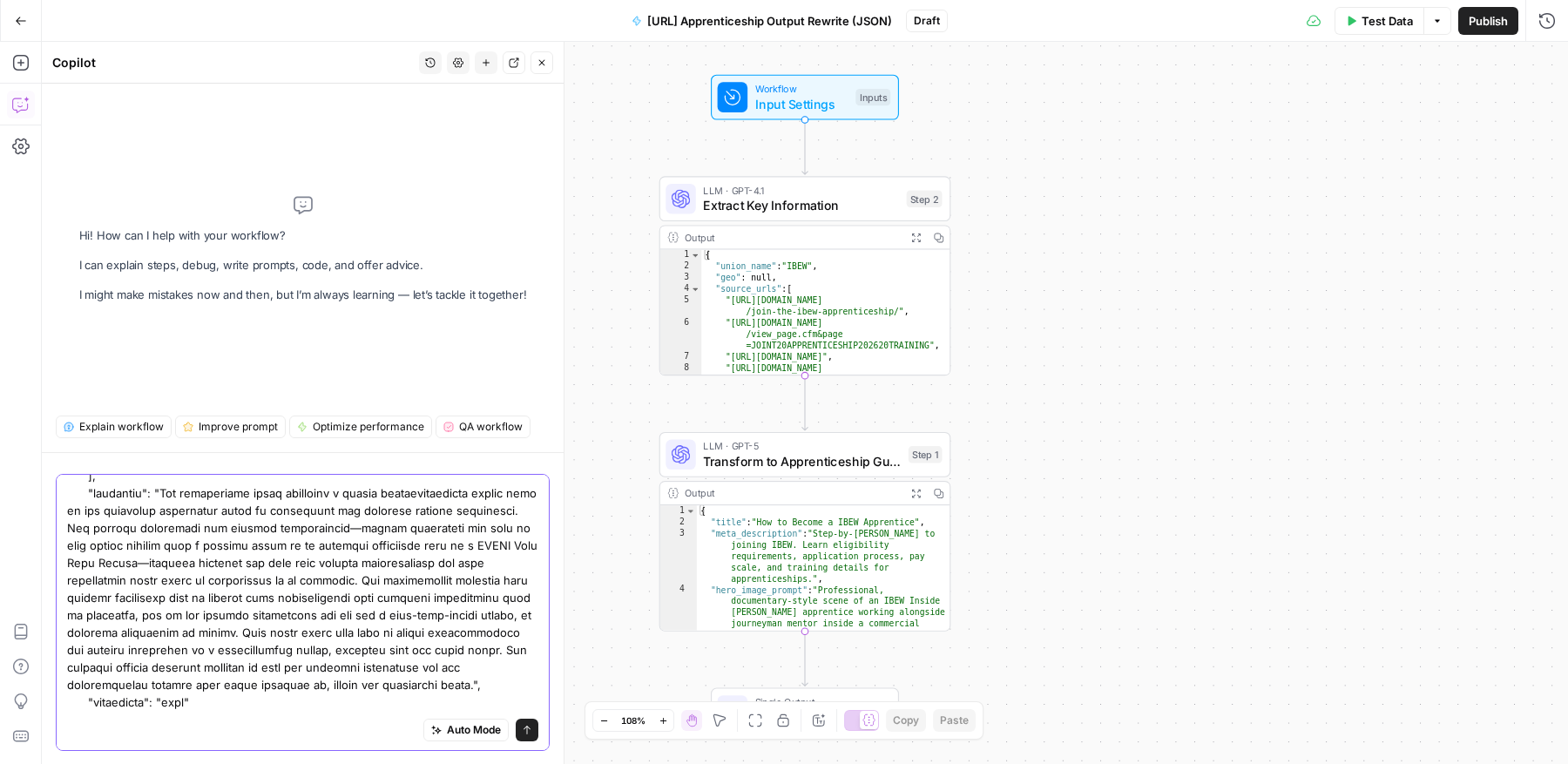
scroll to position [236347, 0]
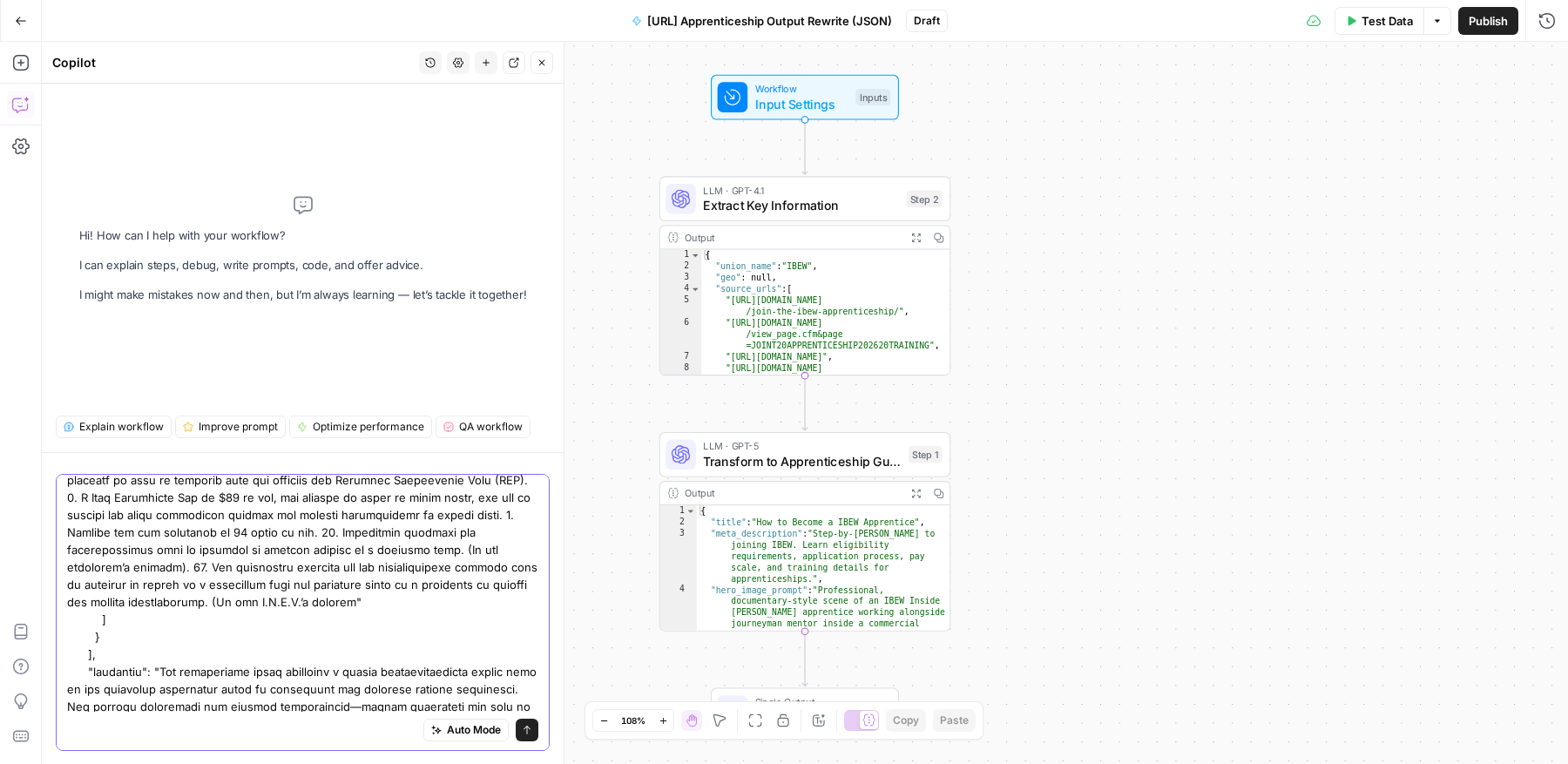
click at [522, 726] on icon "submit" at bounding box center [527, 730] width 11 height 11
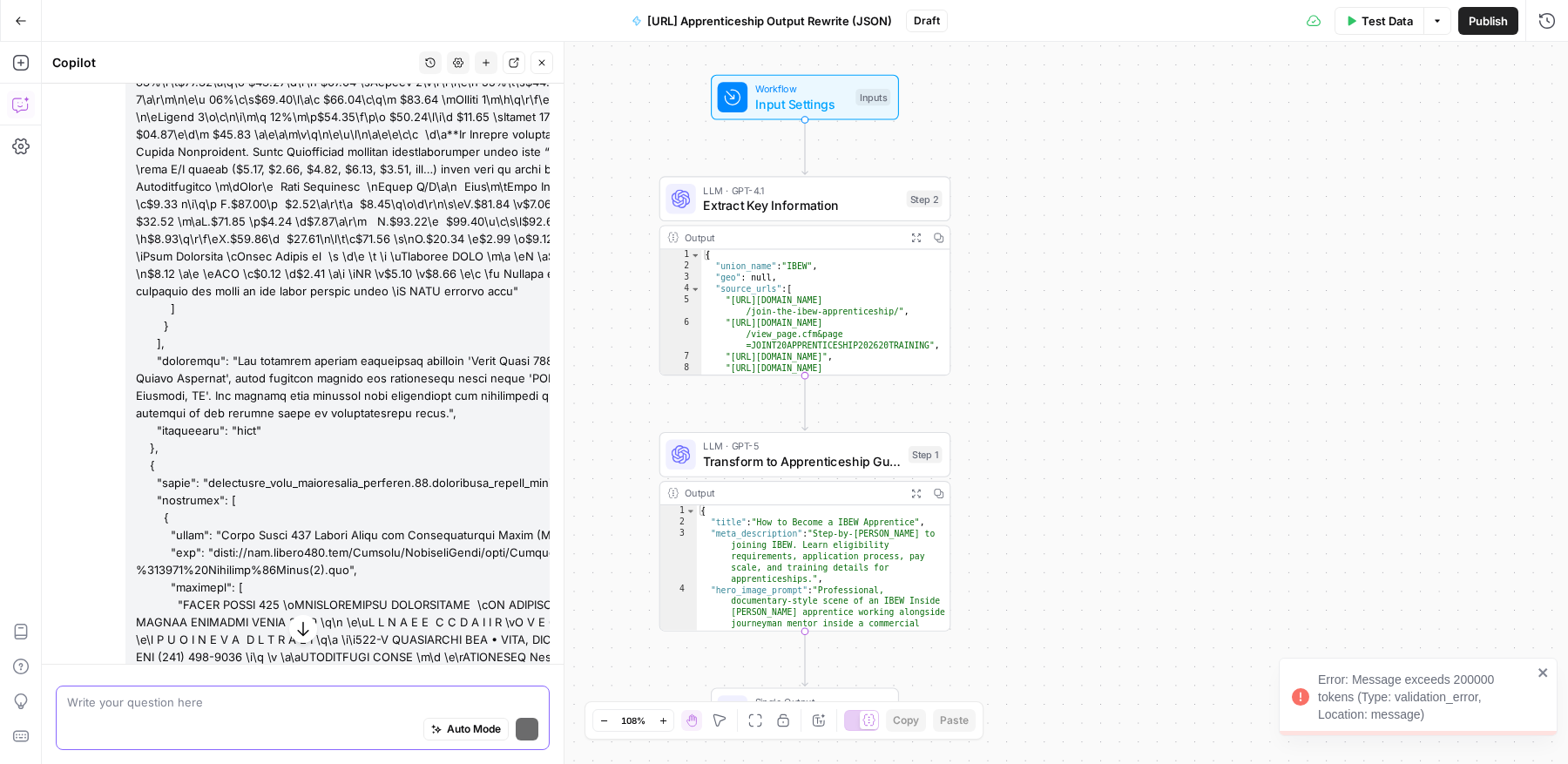
scroll to position [197866, 0]
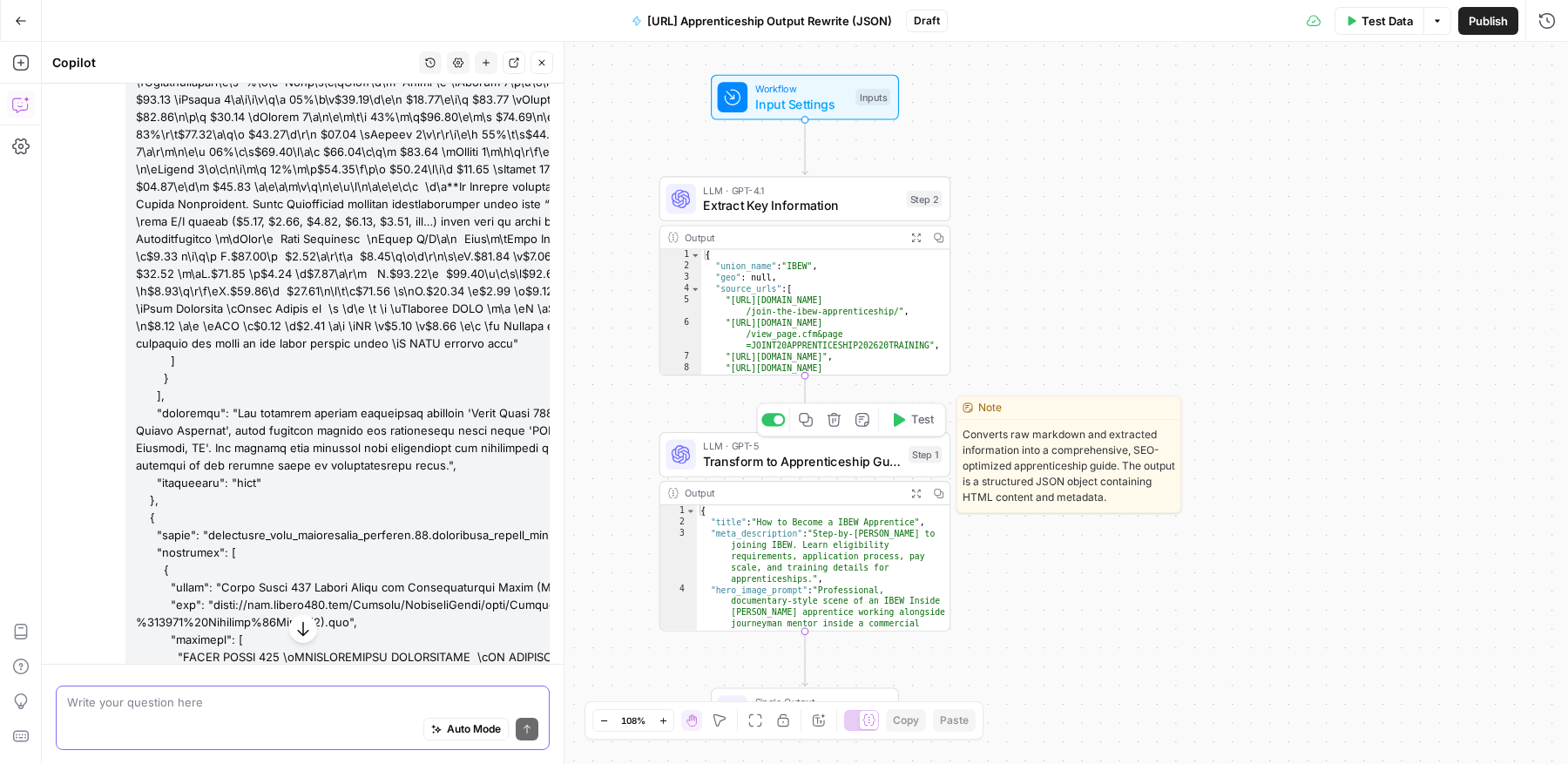
click at [784, 468] on span "Transform to Apprenticeship Guide" at bounding box center [802, 462] width 197 height 20
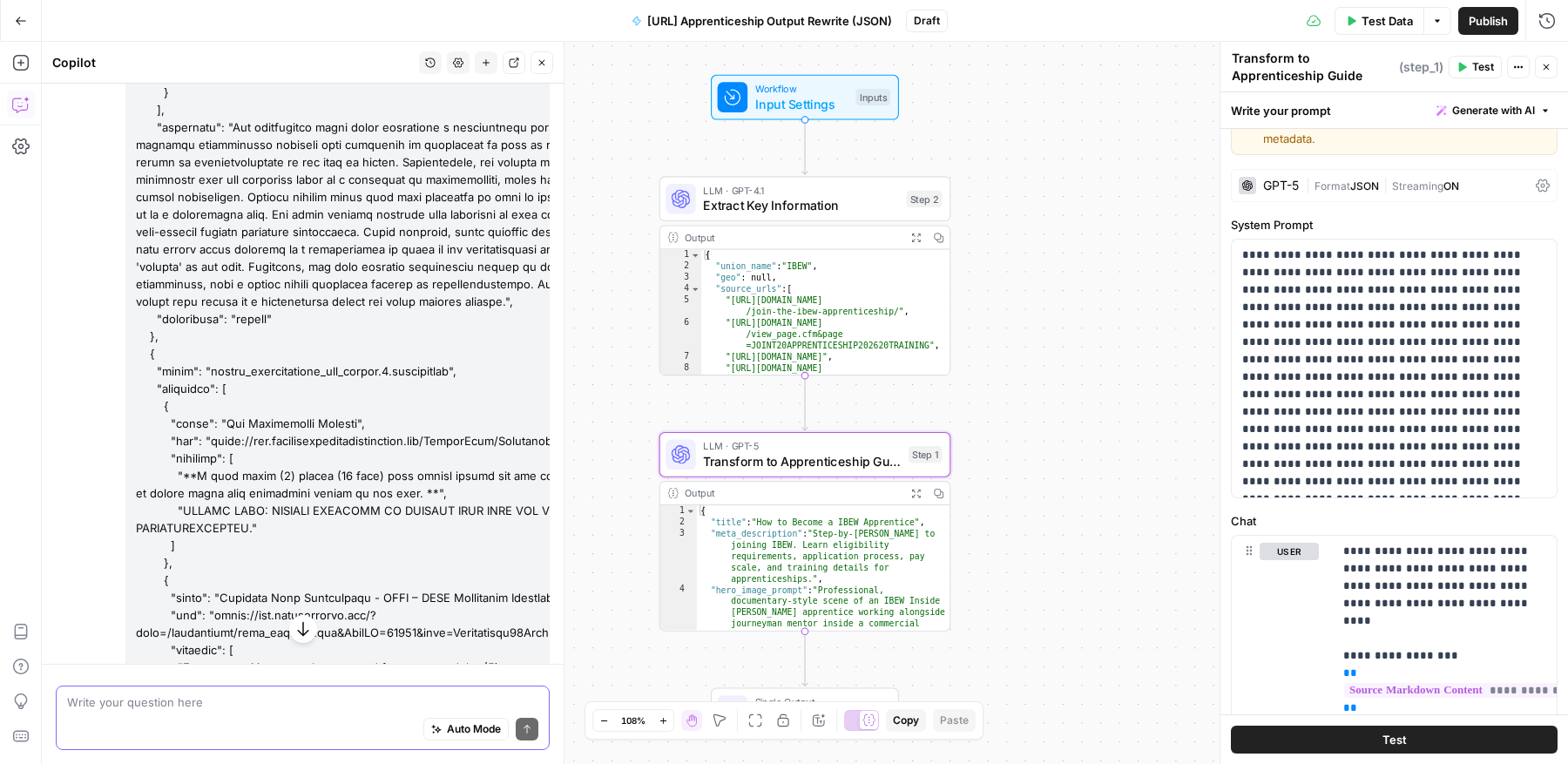
scroll to position [178052, 0]
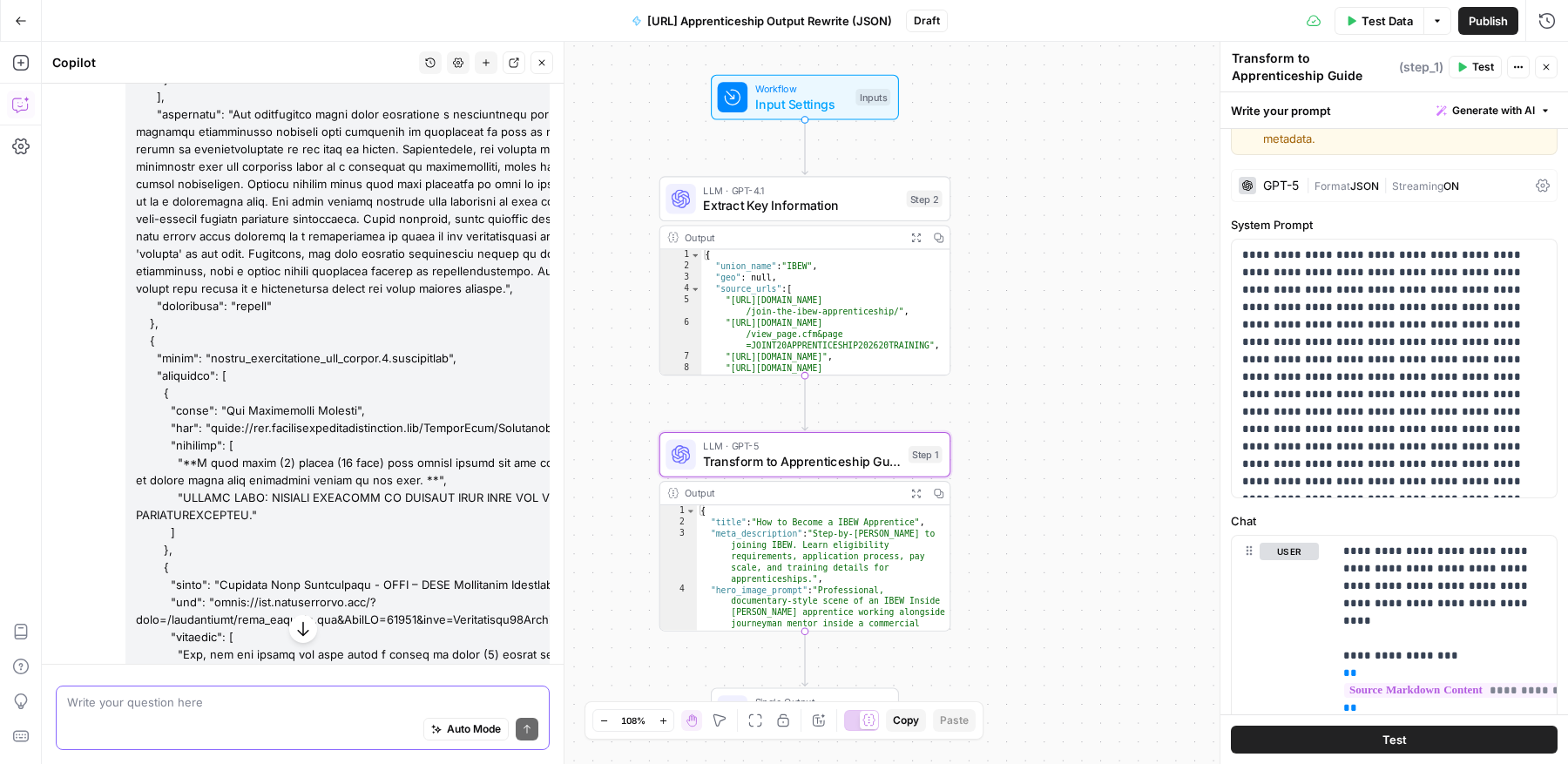
click at [324, 698] on textarea at bounding box center [303, 703] width 472 height 18
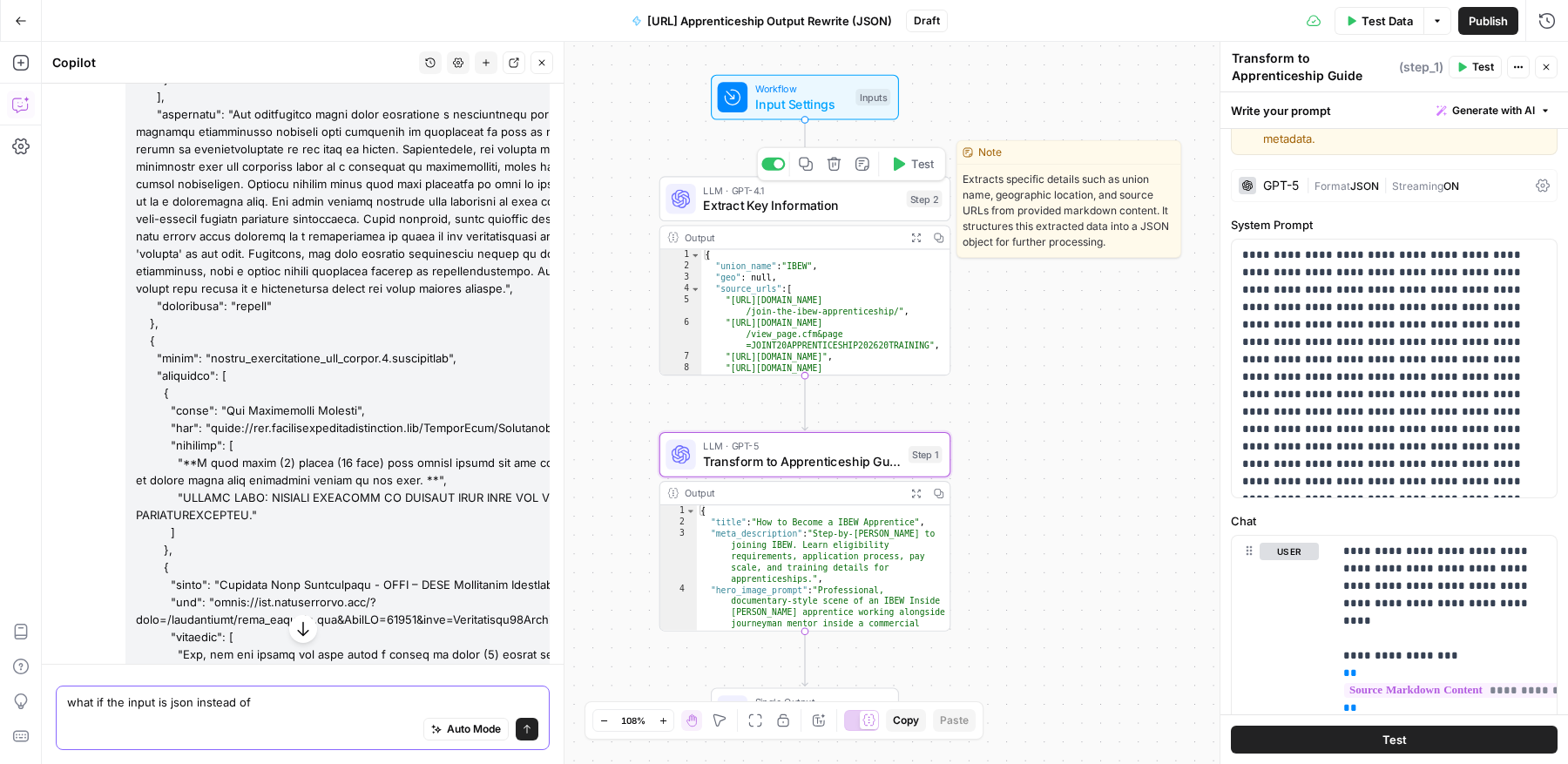
type textarea "what if the input is json instead of"
click at [826, 206] on span "Extract Key Information" at bounding box center [801, 205] width 196 height 20
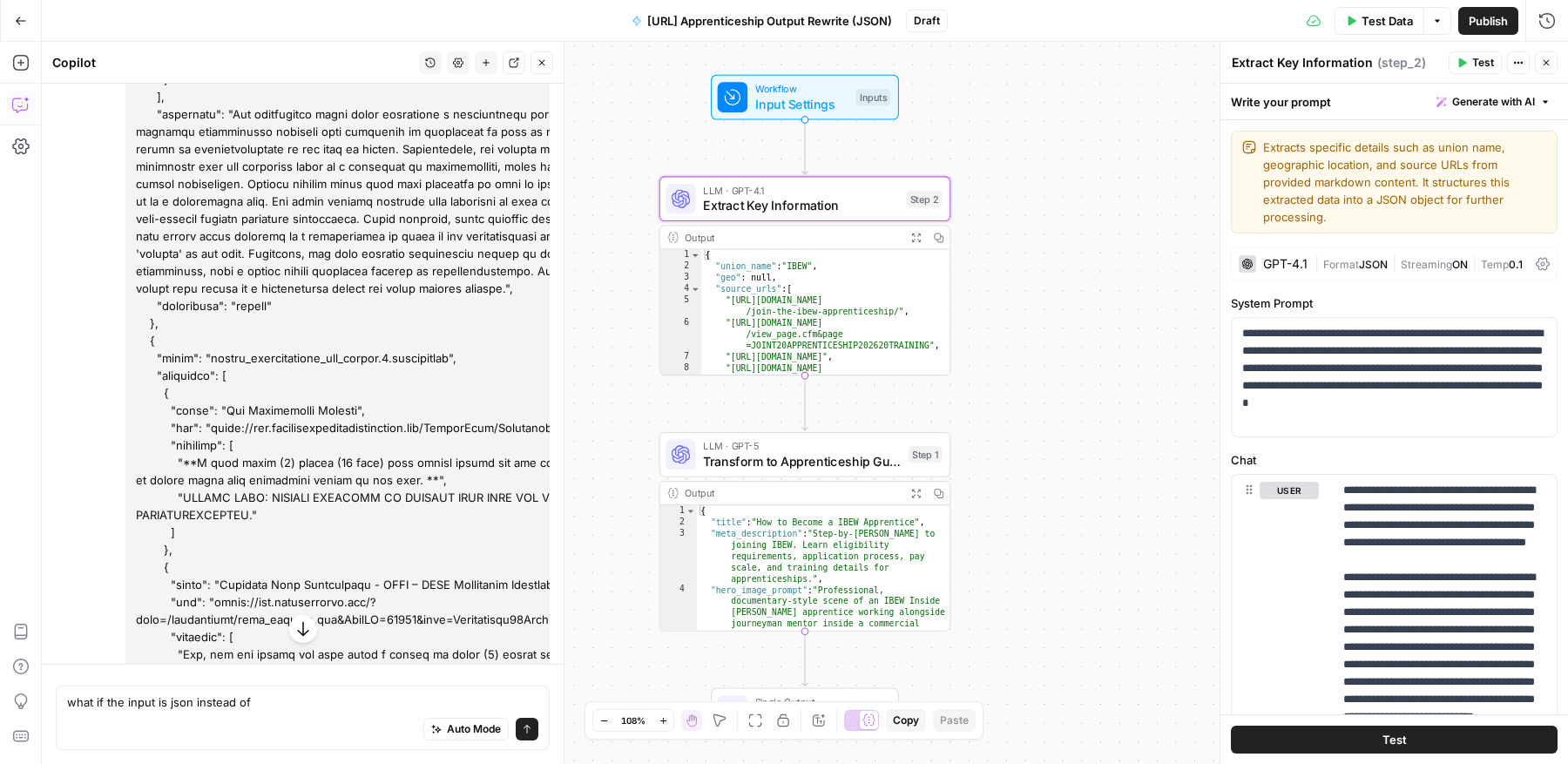
click at [807, 88] on span "Workflow" at bounding box center [802, 87] width 93 height 15
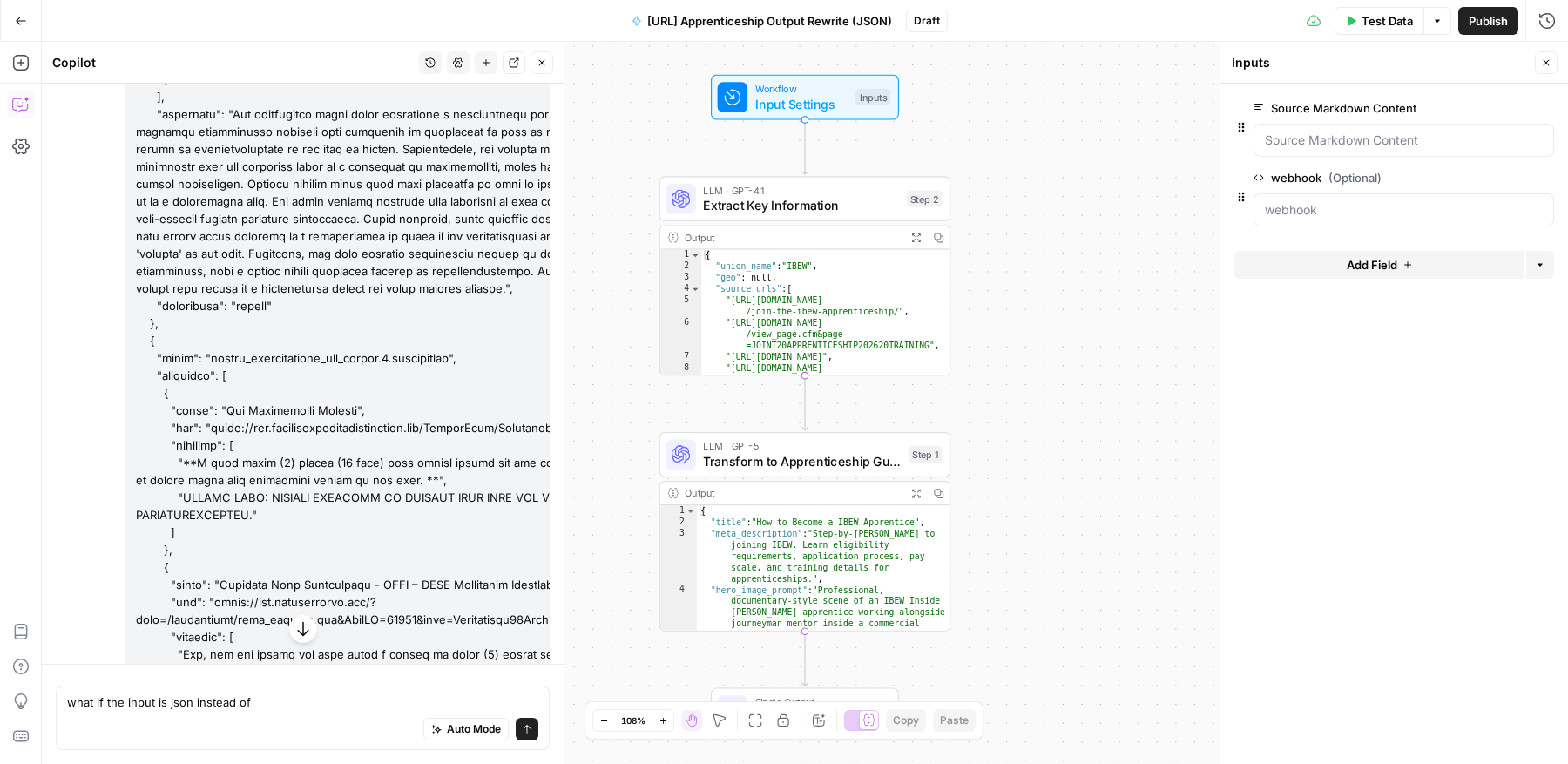
click at [1350, 108] on label "Source Markdown Content" at bounding box center [1355, 108] width 202 height 18
click at [1350, 132] on Content "Source Markdown Content" at bounding box center [1403, 140] width 278 height 18
click at [1487, 110] on span "edit field" at bounding box center [1488, 108] width 38 height 14
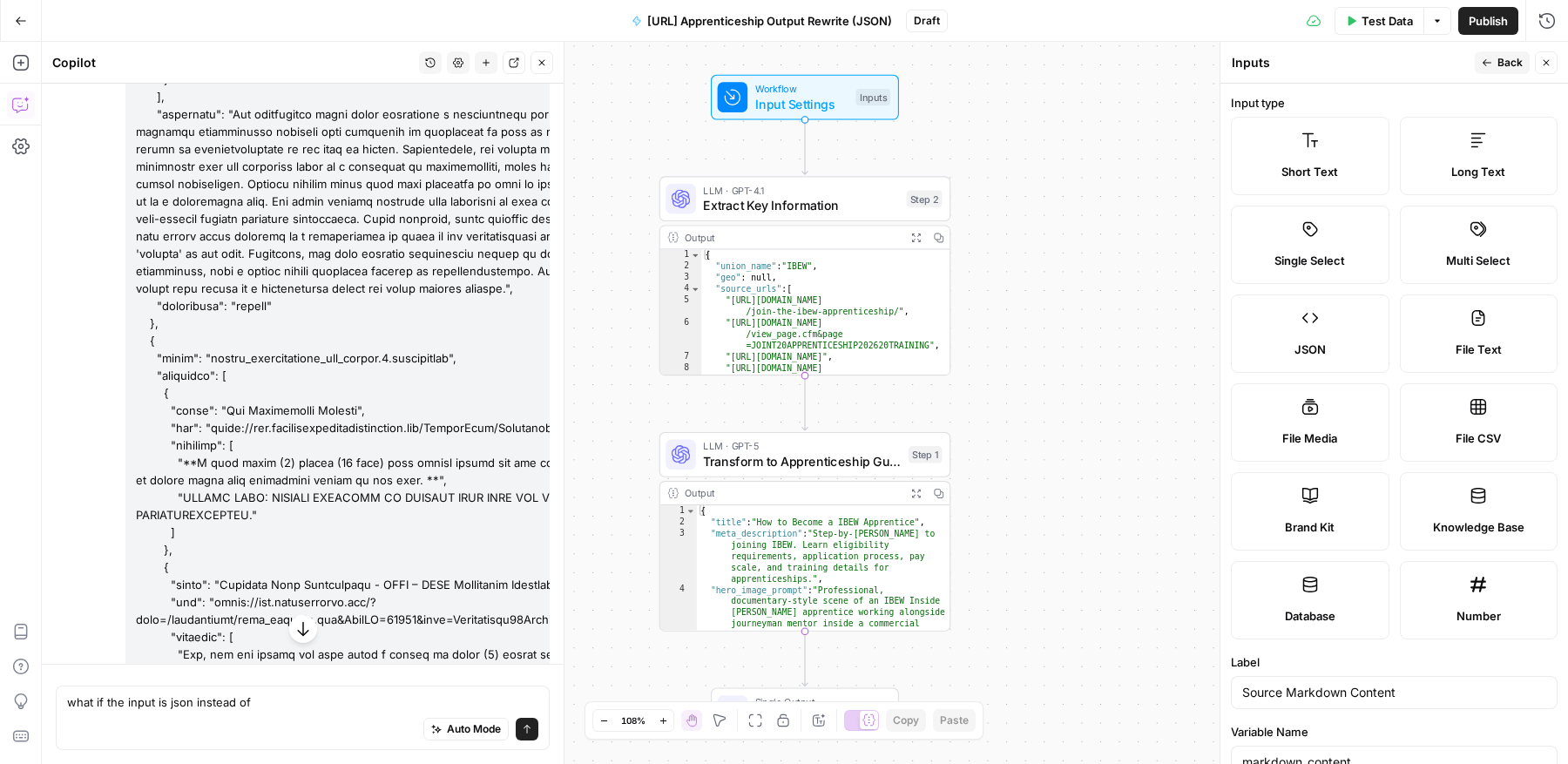
click at [1351, 342] on div "JSON" at bounding box center [1310, 350] width 129 height 18
click at [1543, 60] on icon "button" at bounding box center [1545, 63] width 11 height 11
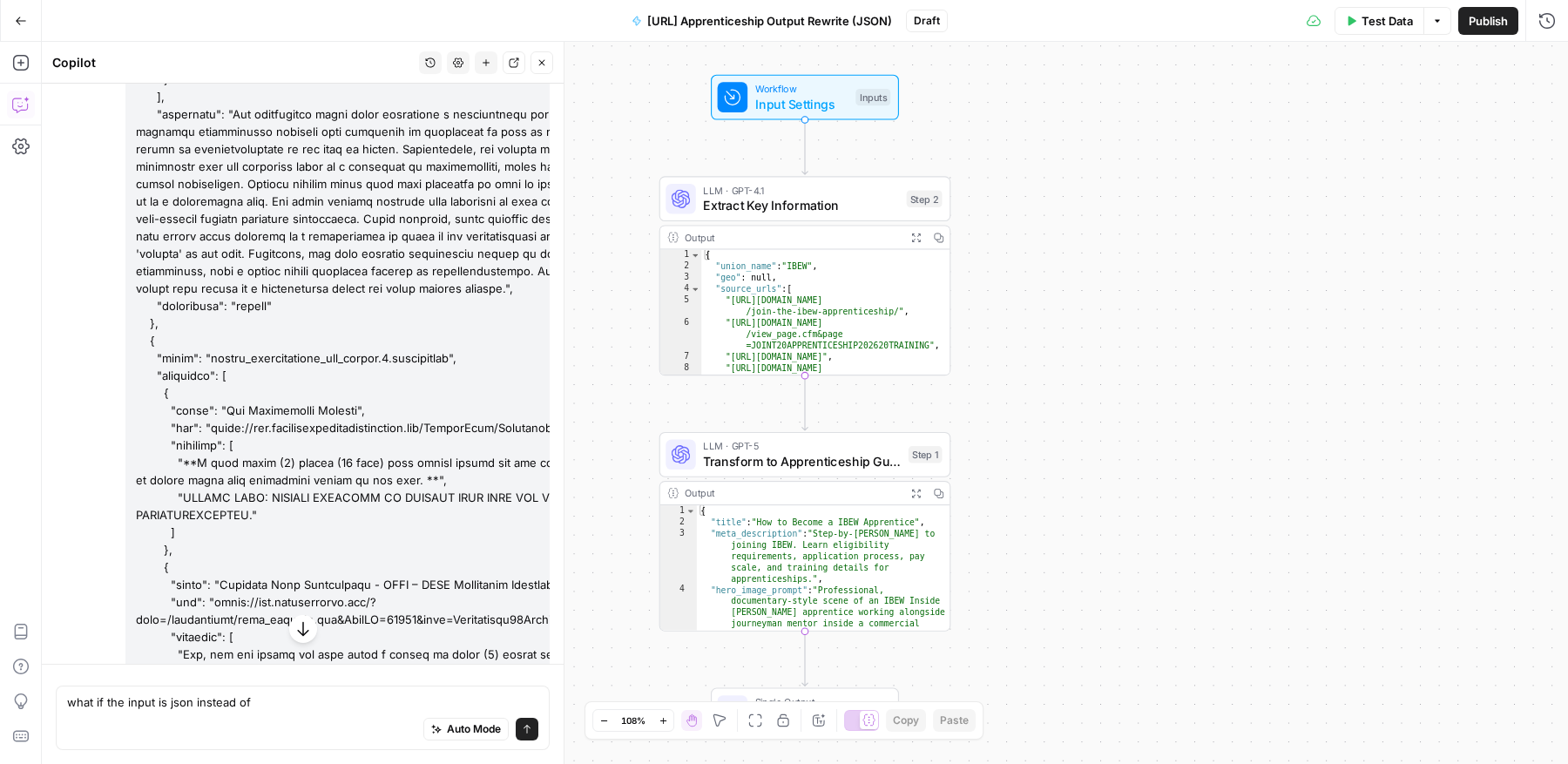
click at [1372, 19] on span "Test Data" at bounding box center [1387, 21] width 51 height 18
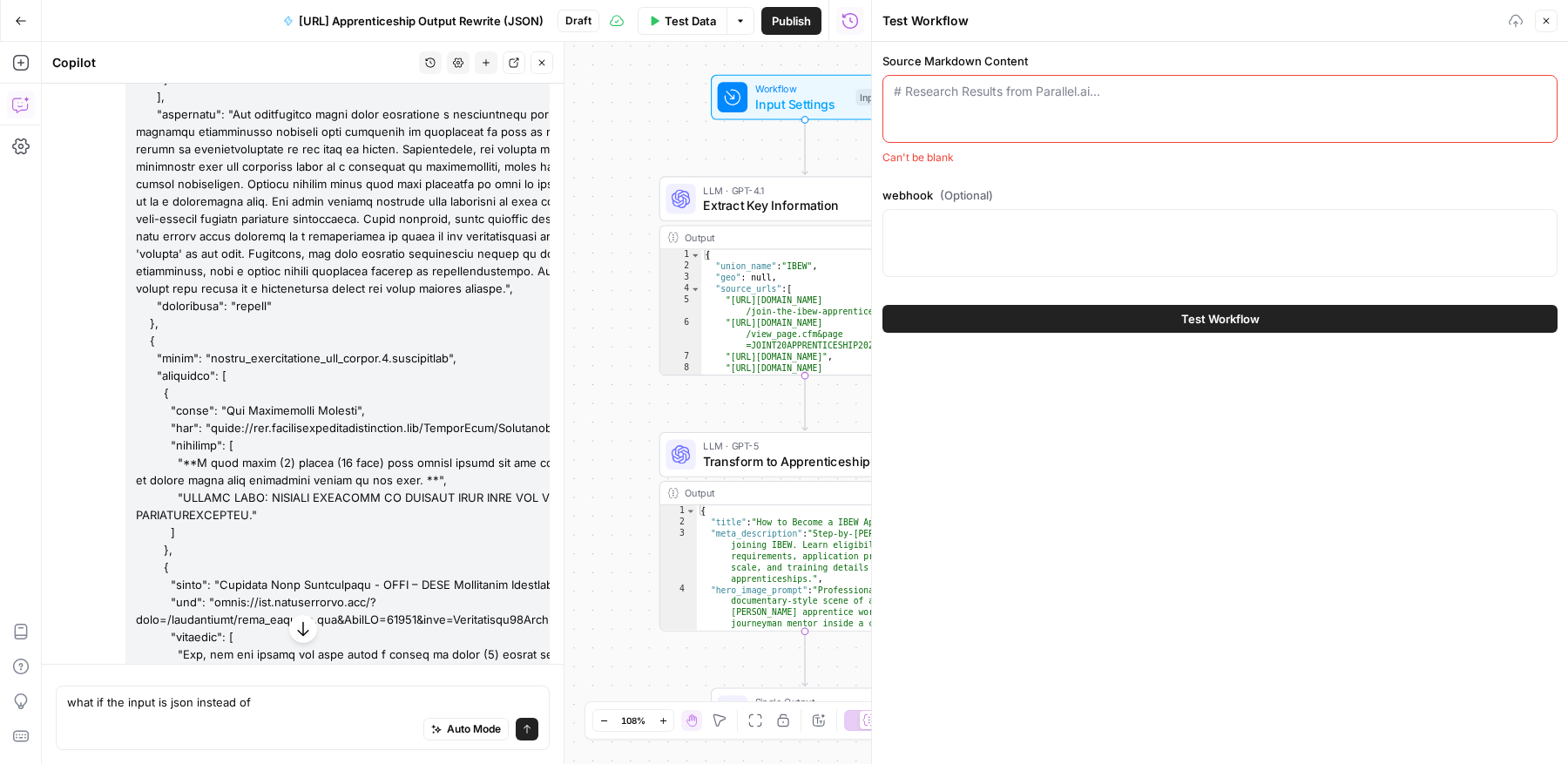
paste textarea "{ "input": "{\n \"title\": \"Union Discovery (Applicant-Focused, Wage-Enhanced)…"
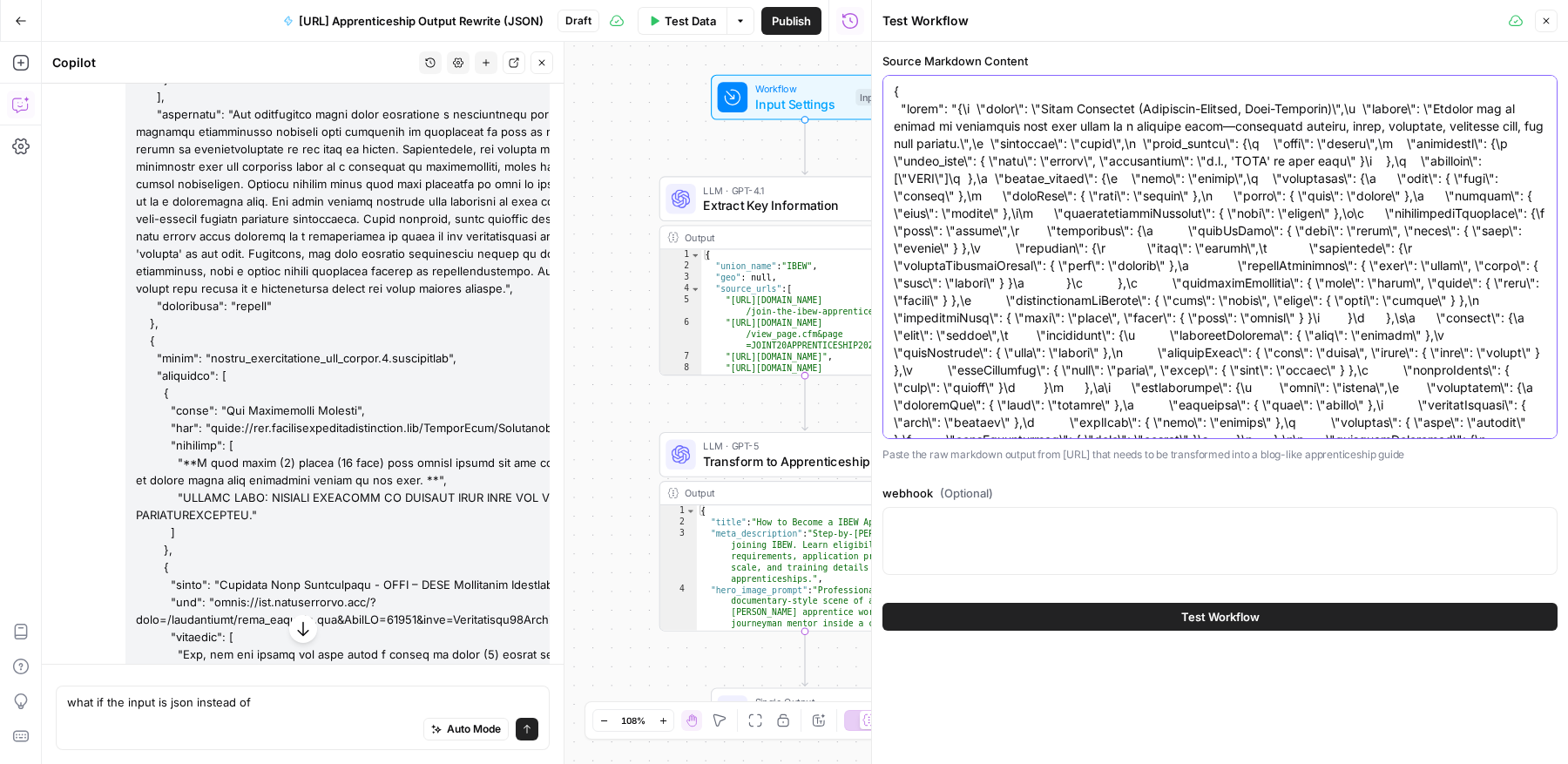
scroll to position [209668, 0]
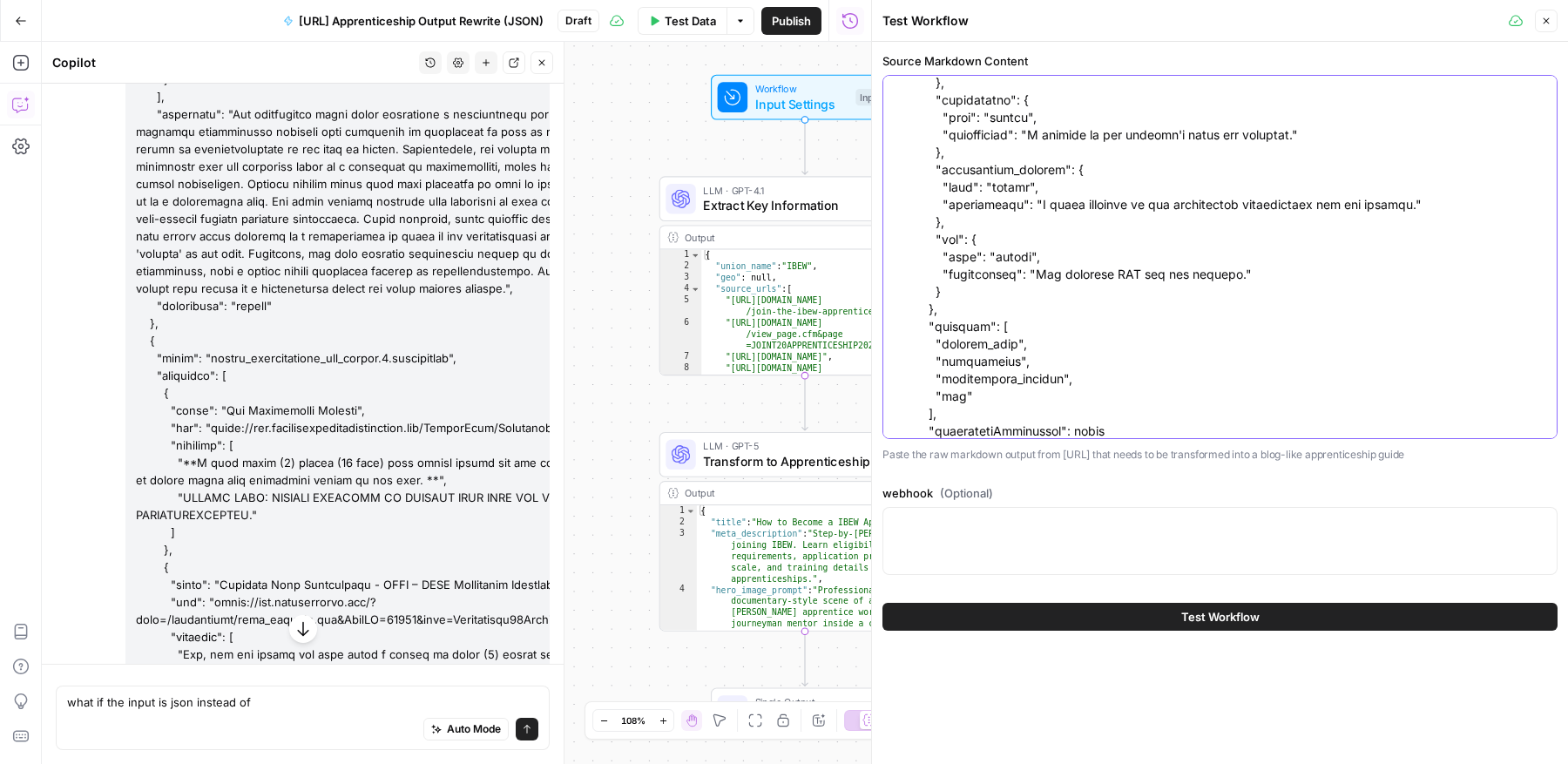
type textarea "{ "input": "{\n \"title\": \"Union Discovery (Applicant-Focused, Wage-Enhanced)…"
click at [825, 407] on div "Workflow Input Settings Inputs LLM · GPT-4.1 Extract Key Information Step 2 Out…" at bounding box center [457, 403] width 829 height 722
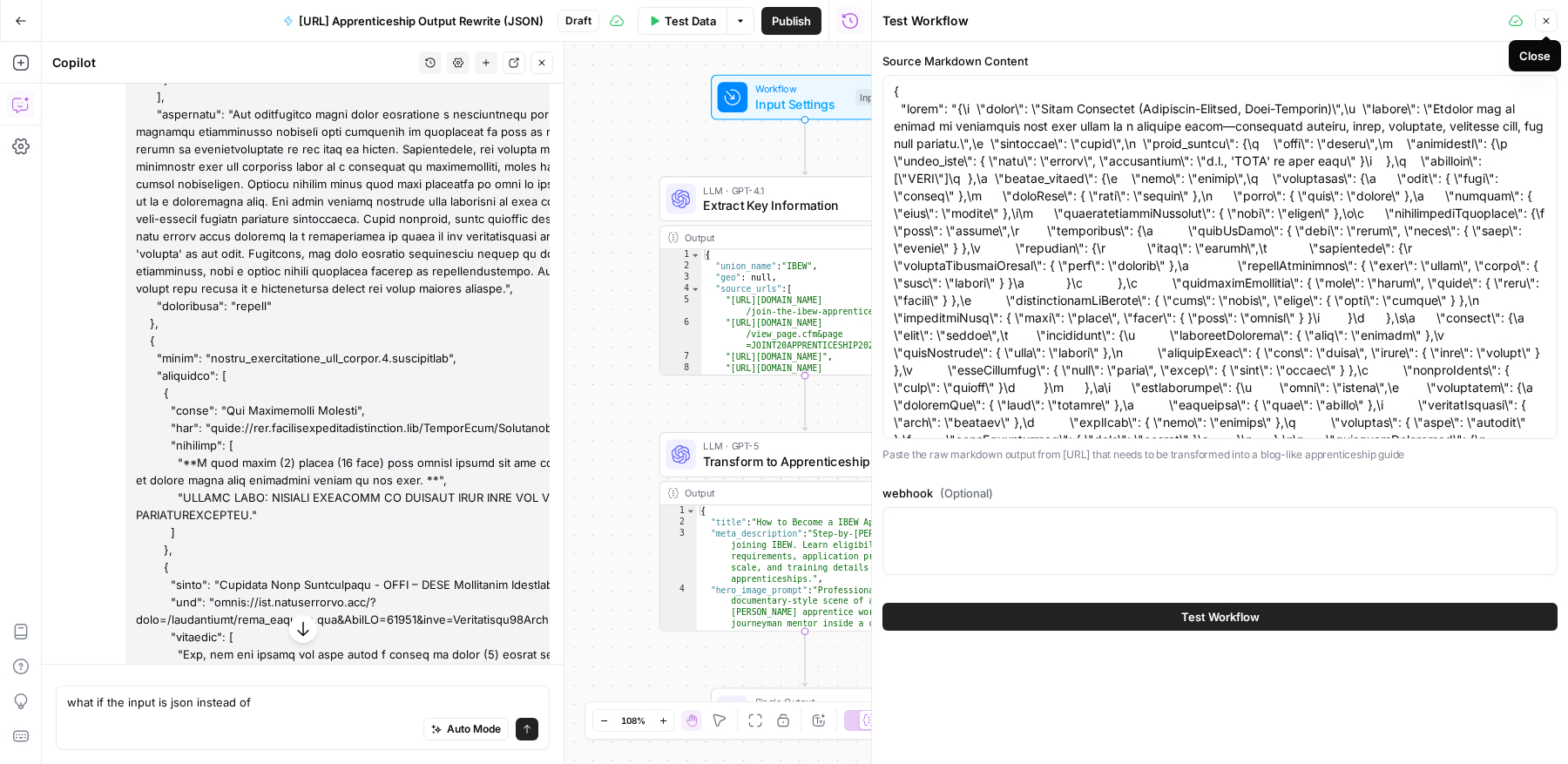
click at [1549, 17] on icon "button" at bounding box center [1545, 21] width 11 height 11
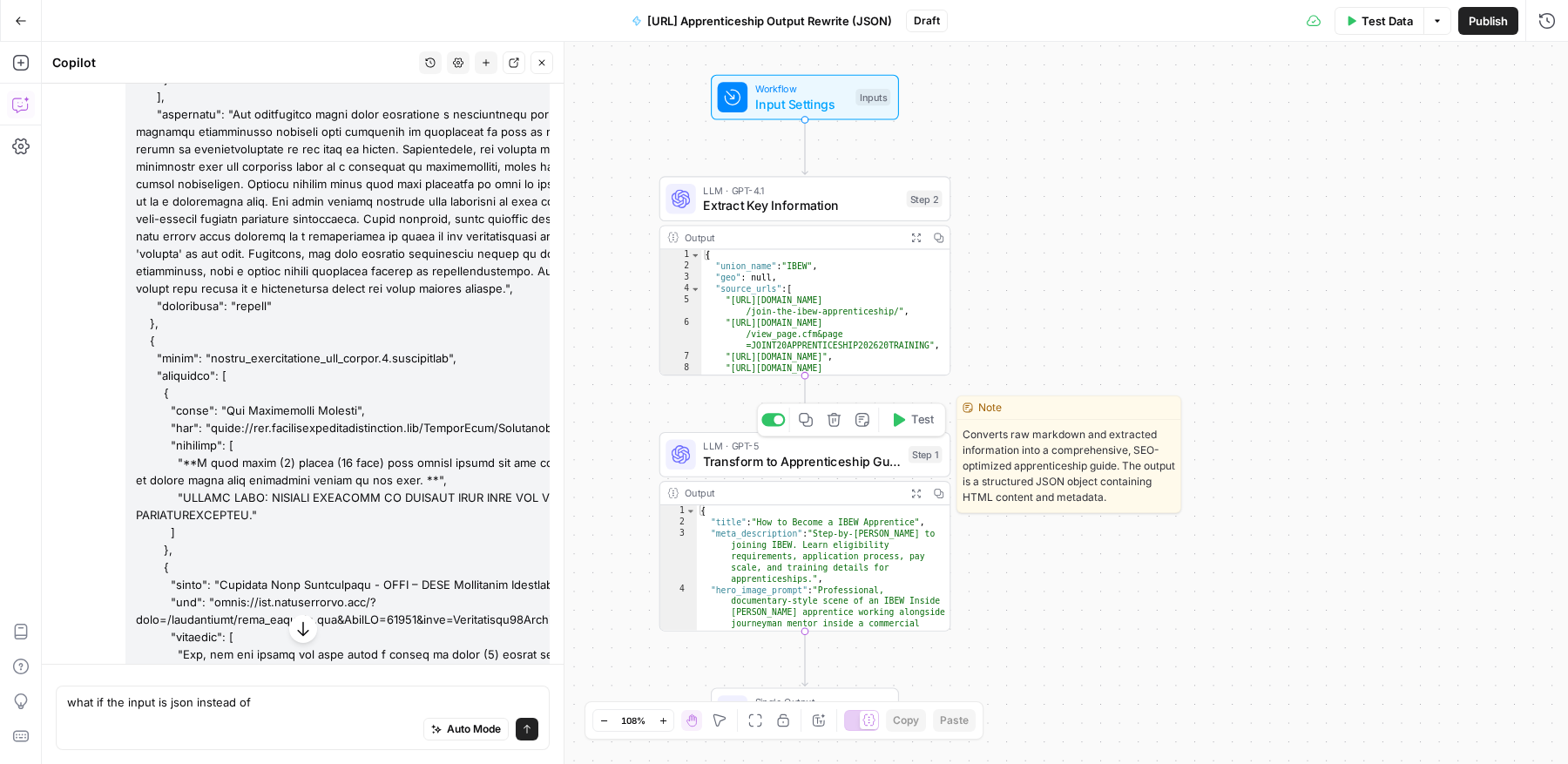
click at [855, 462] on span "Transform to Apprenticeship Guide" at bounding box center [802, 462] width 197 height 20
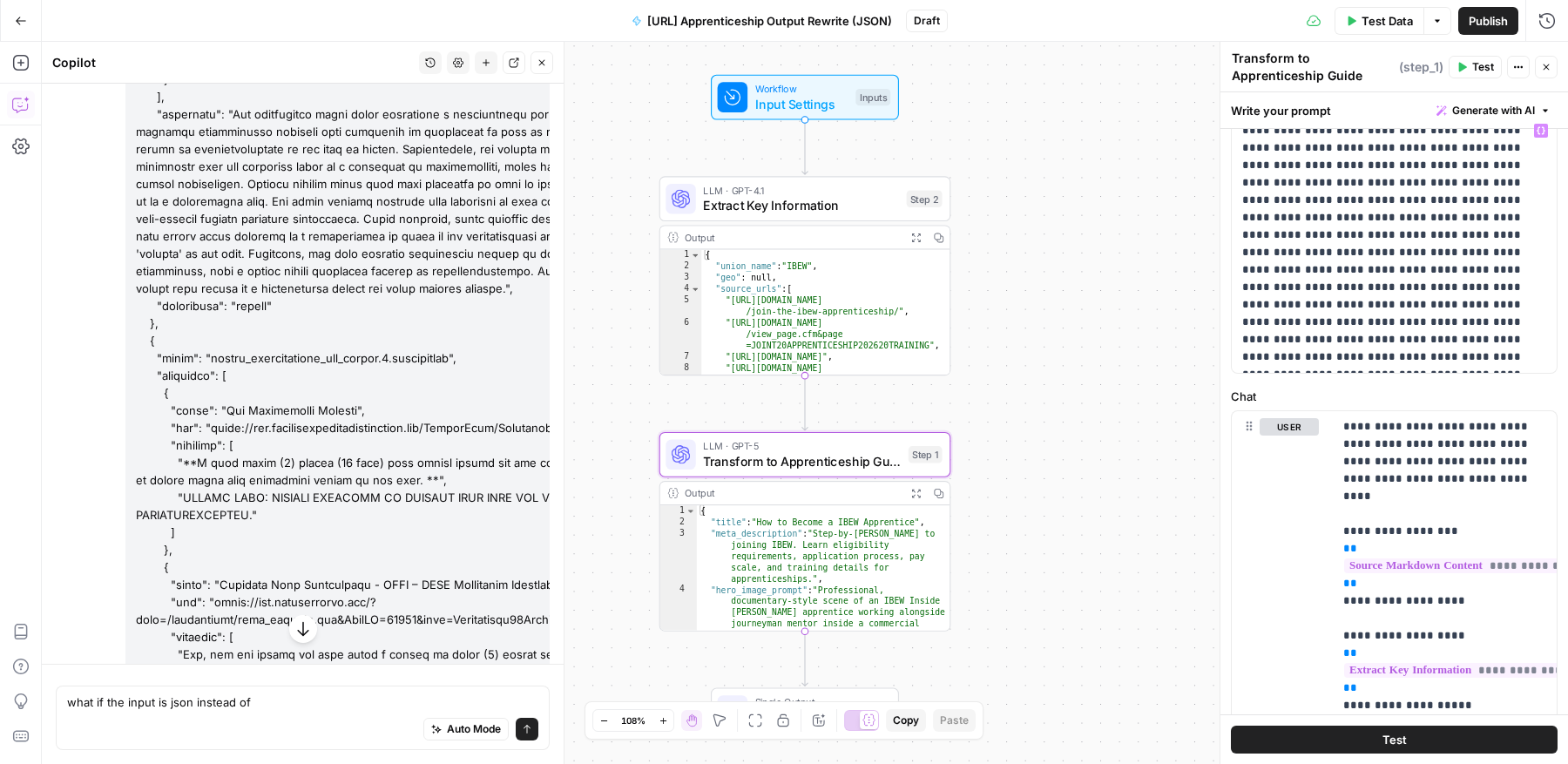
scroll to position [265, 0]
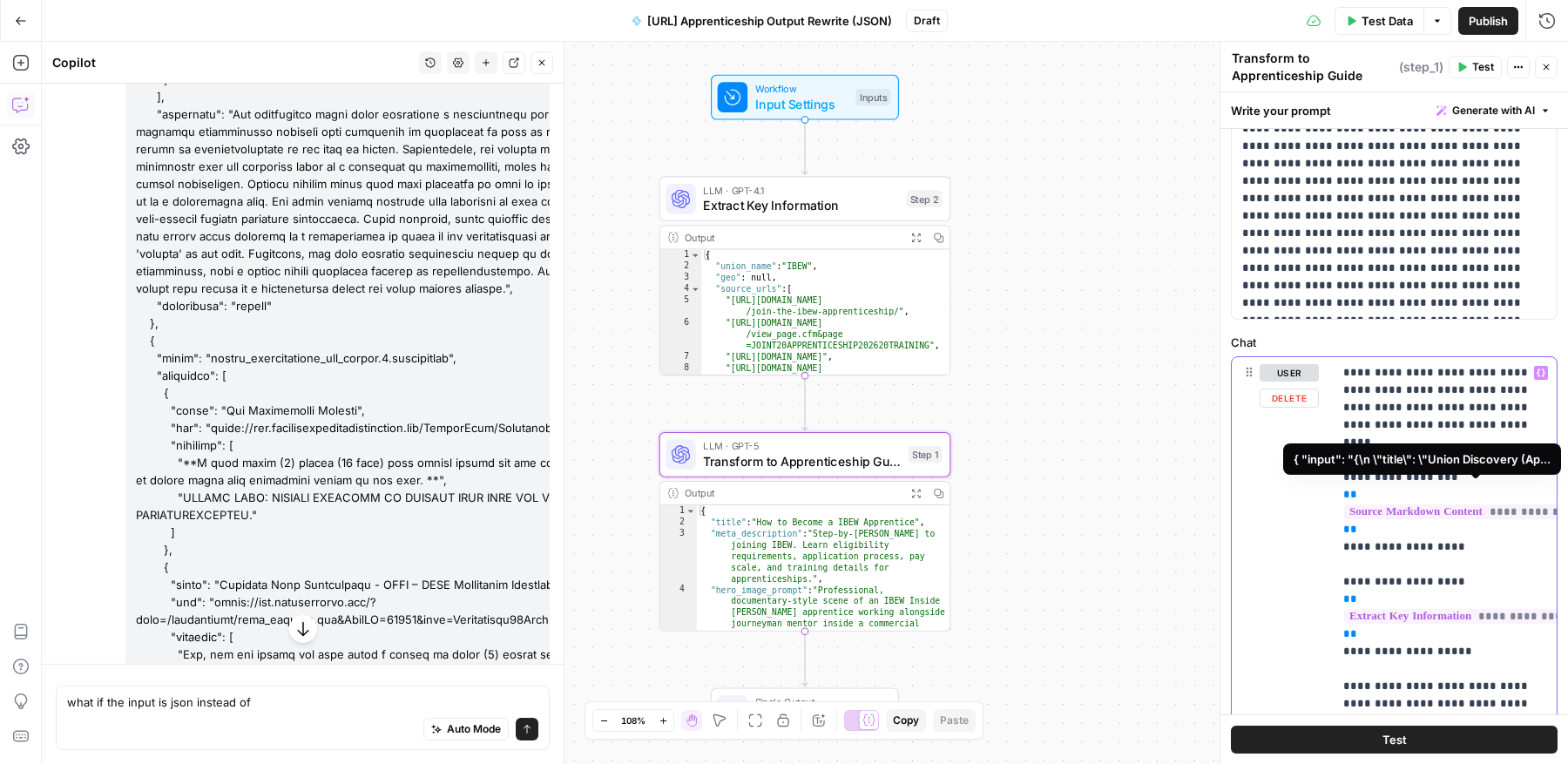
click at [1403, 504] on span "**********" at bounding box center [1470, 511] width 252 height 15
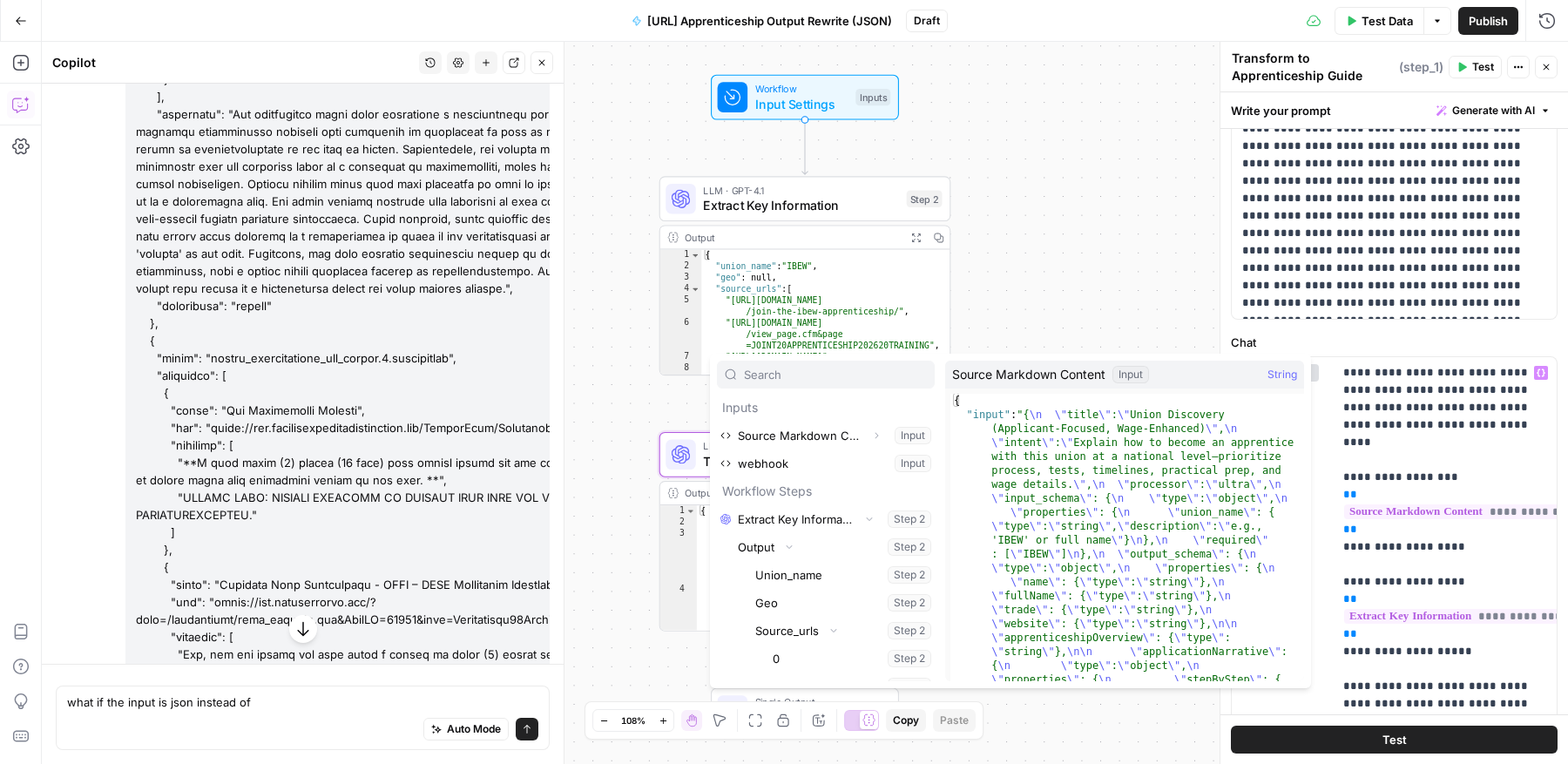
click at [778, 89] on span "Workflow" at bounding box center [802, 87] width 93 height 15
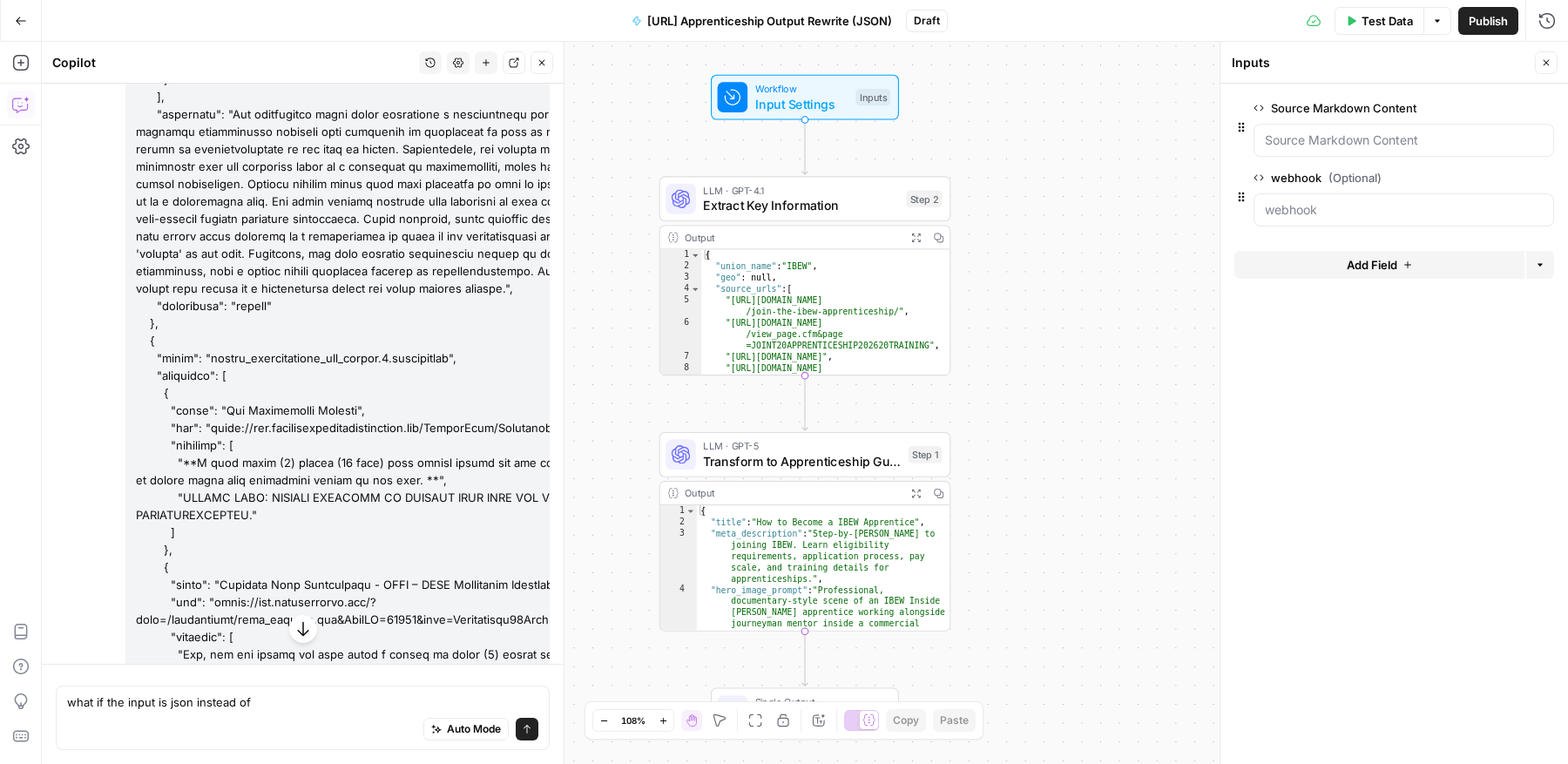
click at [1496, 107] on span "edit field" at bounding box center [1488, 108] width 38 height 14
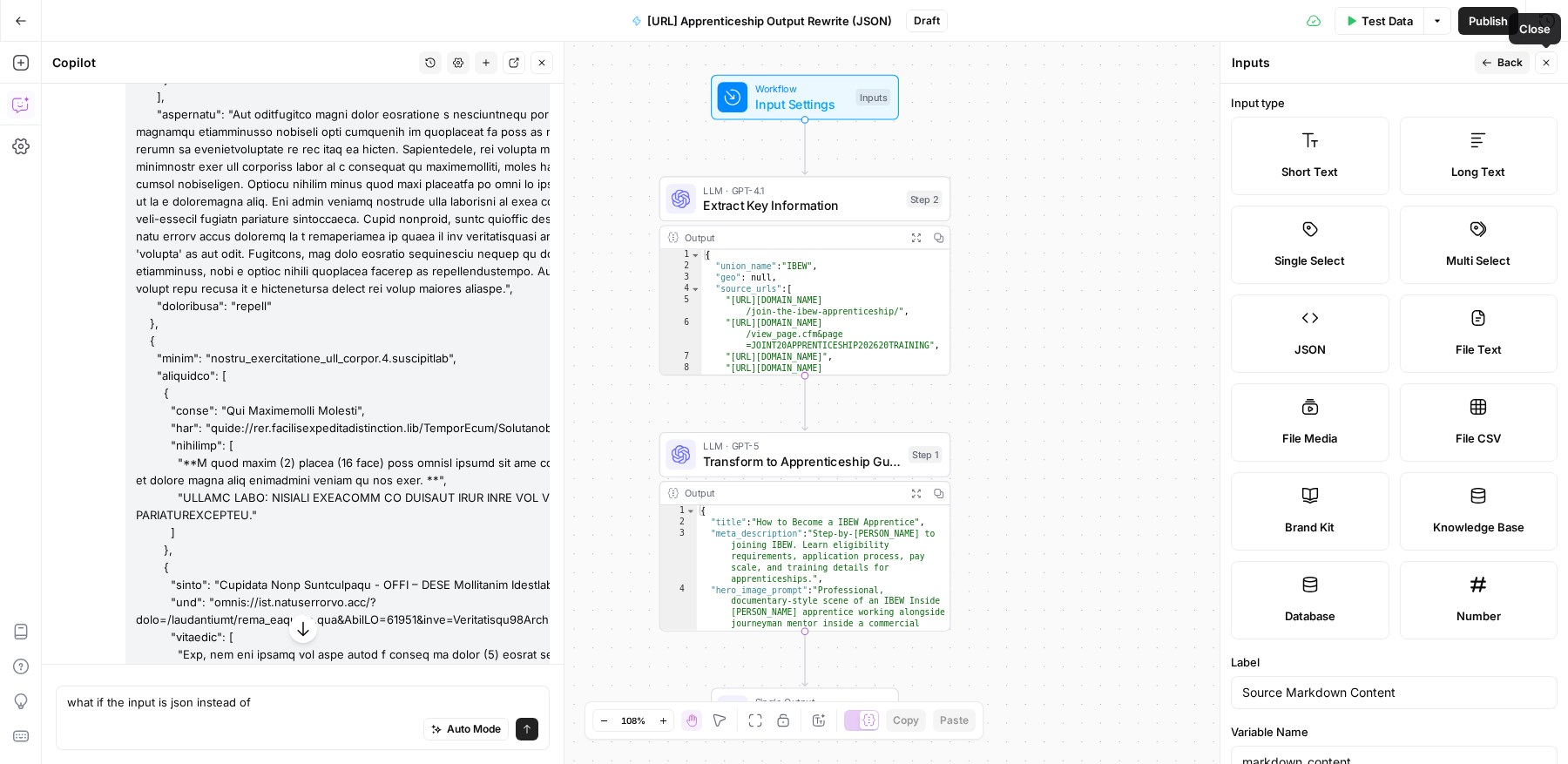
click at [1376, 10] on button "Test Data" at bounding box center [1378, 21] width 89 height 27
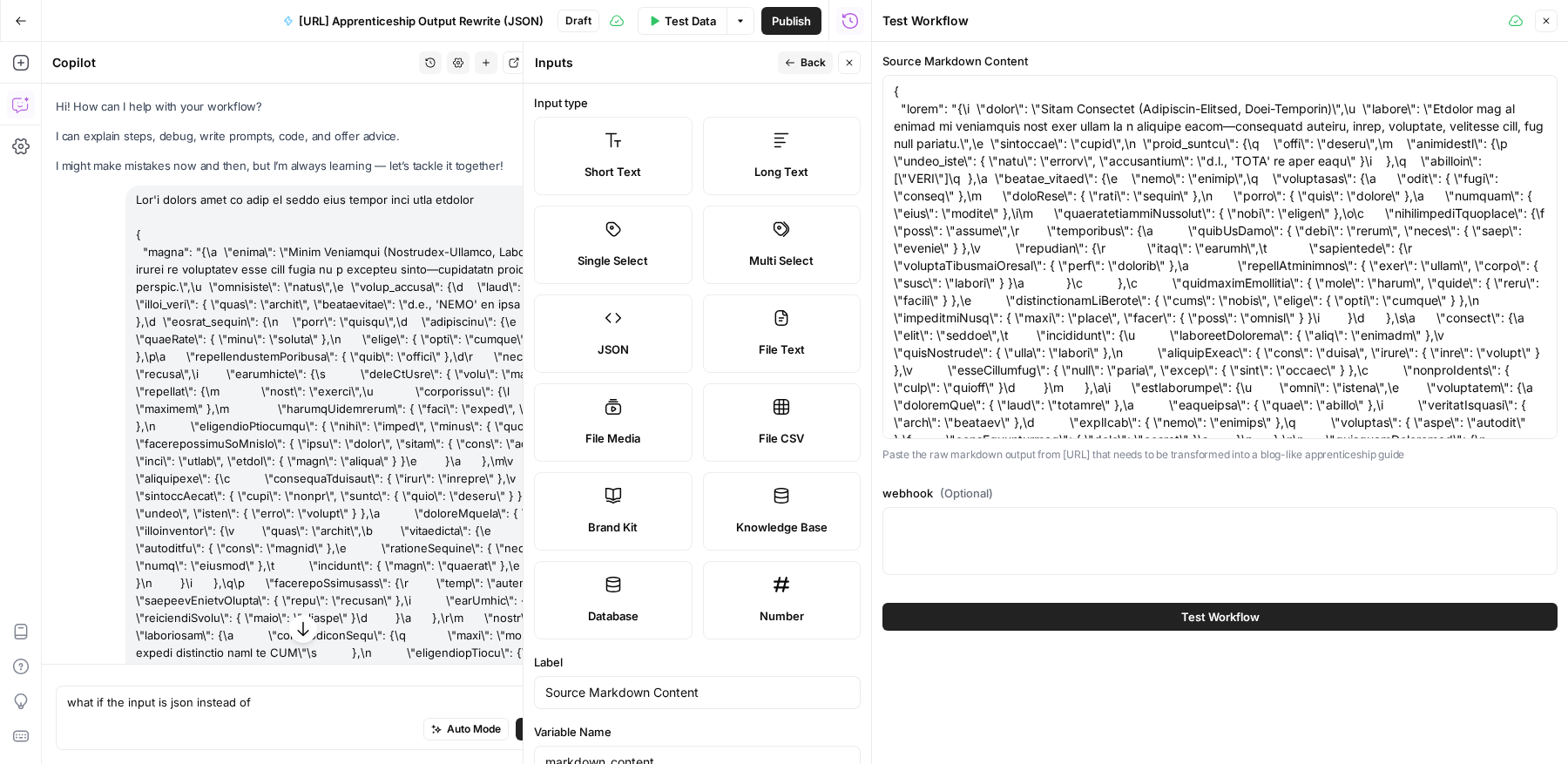
click at [1181, 614] on span "Test Workflow" at bounding box center [1220, 617] width 79 height 18
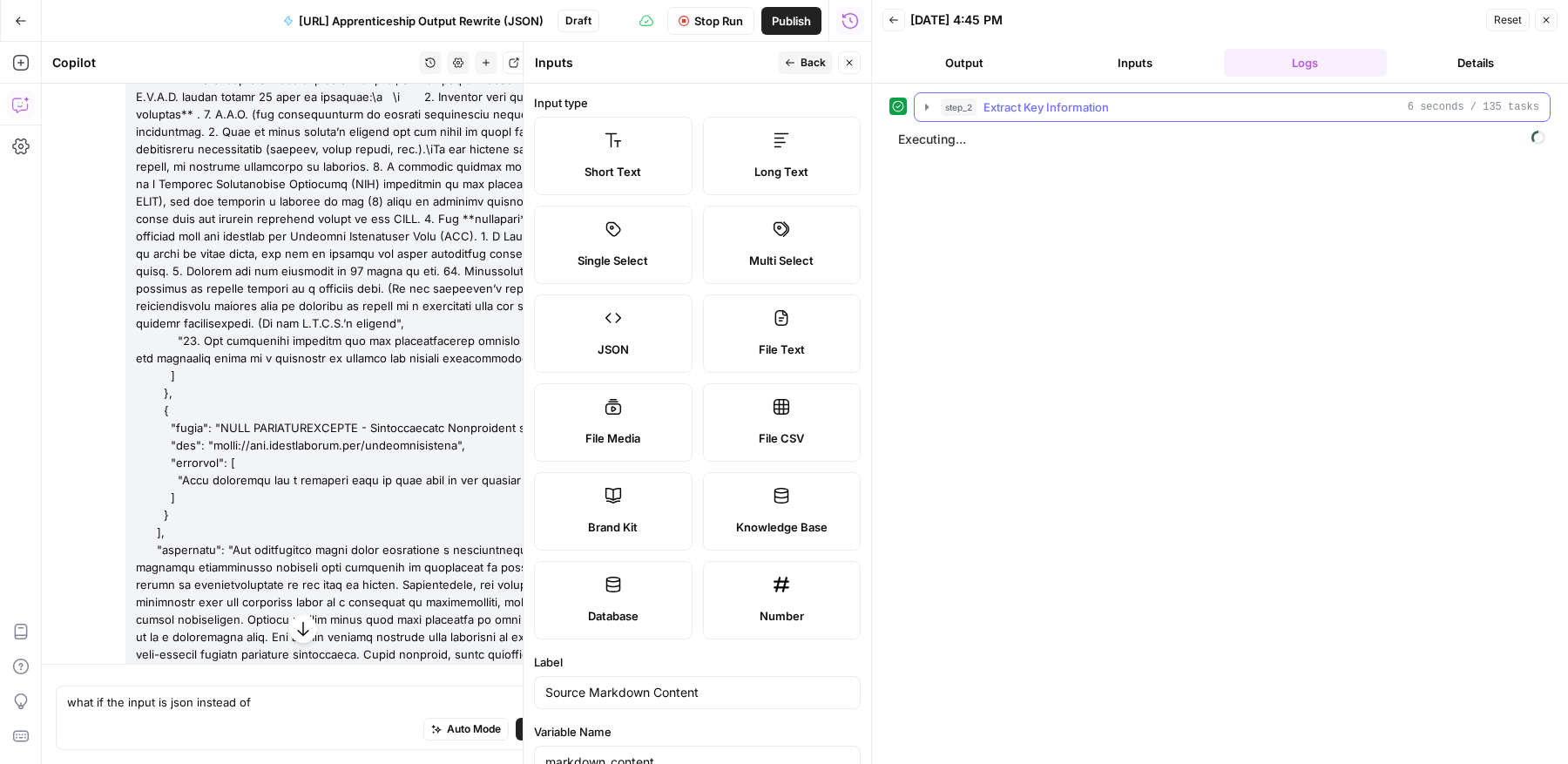
click at [922, 102] on icon "button" at bounding box center [926, 107] width 14 height 14
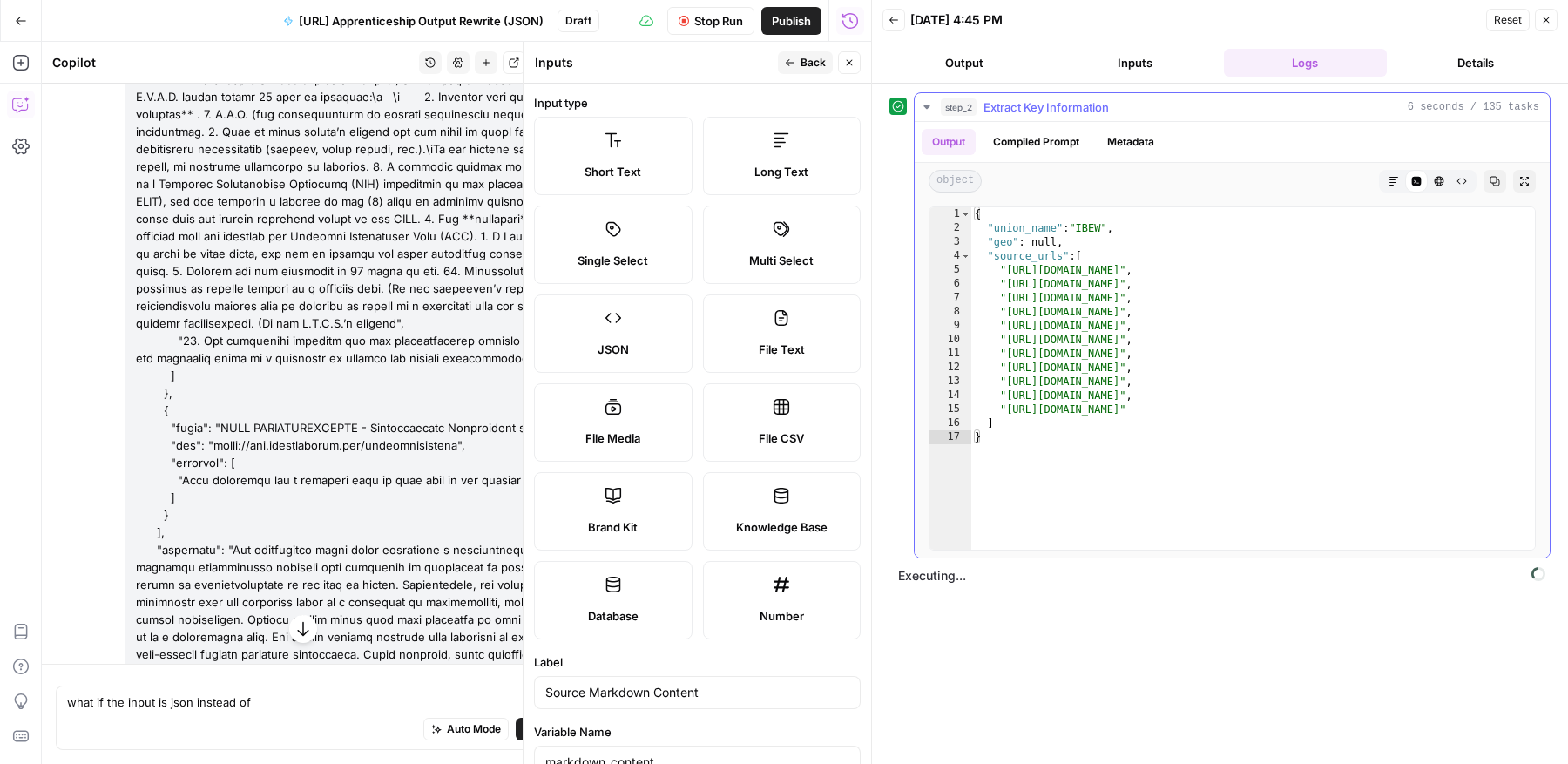
click at [922, 102] on icon "button" at bounding box center [926, 107] width 14 height 14
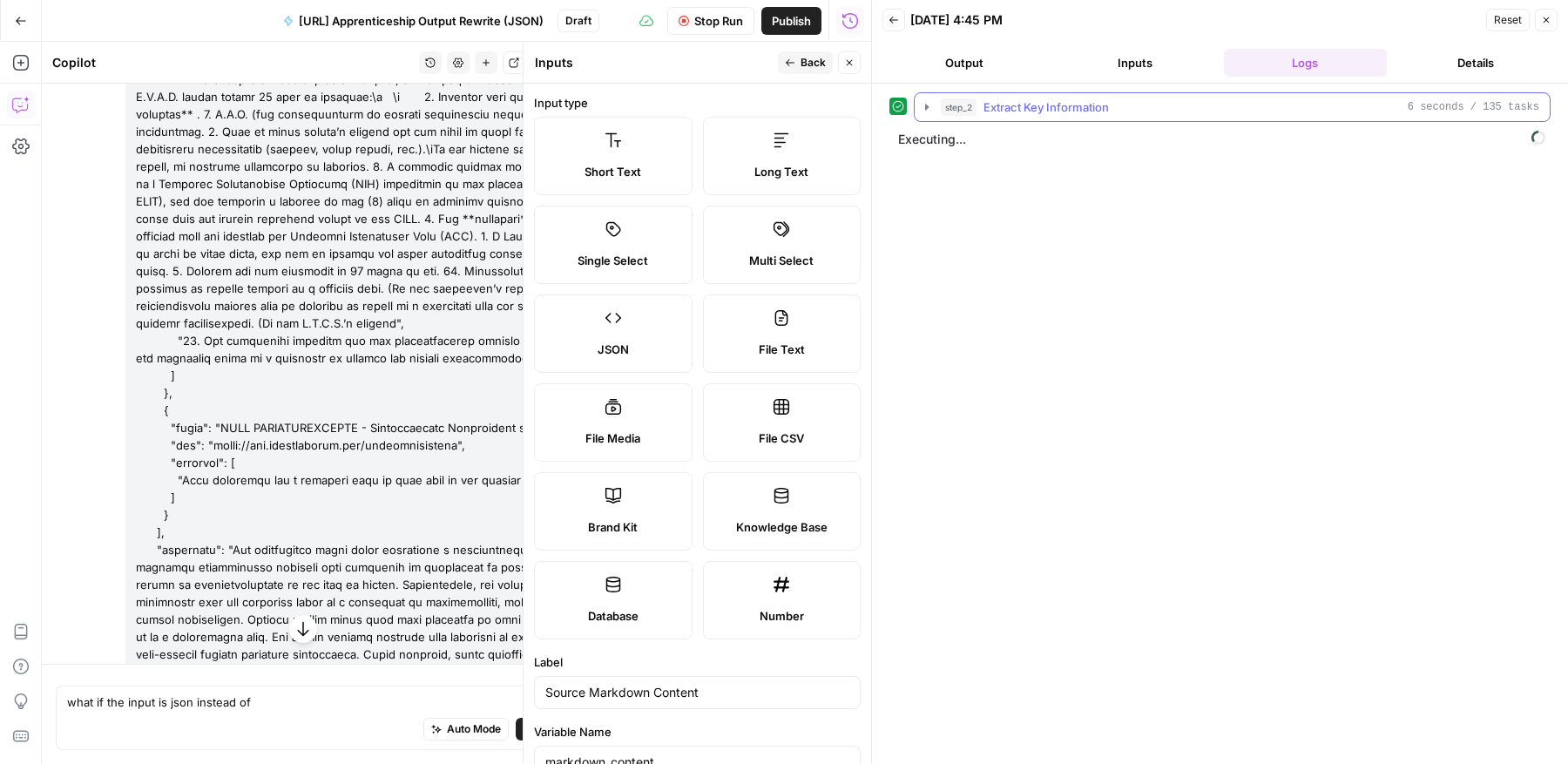
click at [922, 102] on icon "button" at bounding box center [926, 107] width 14 height 14
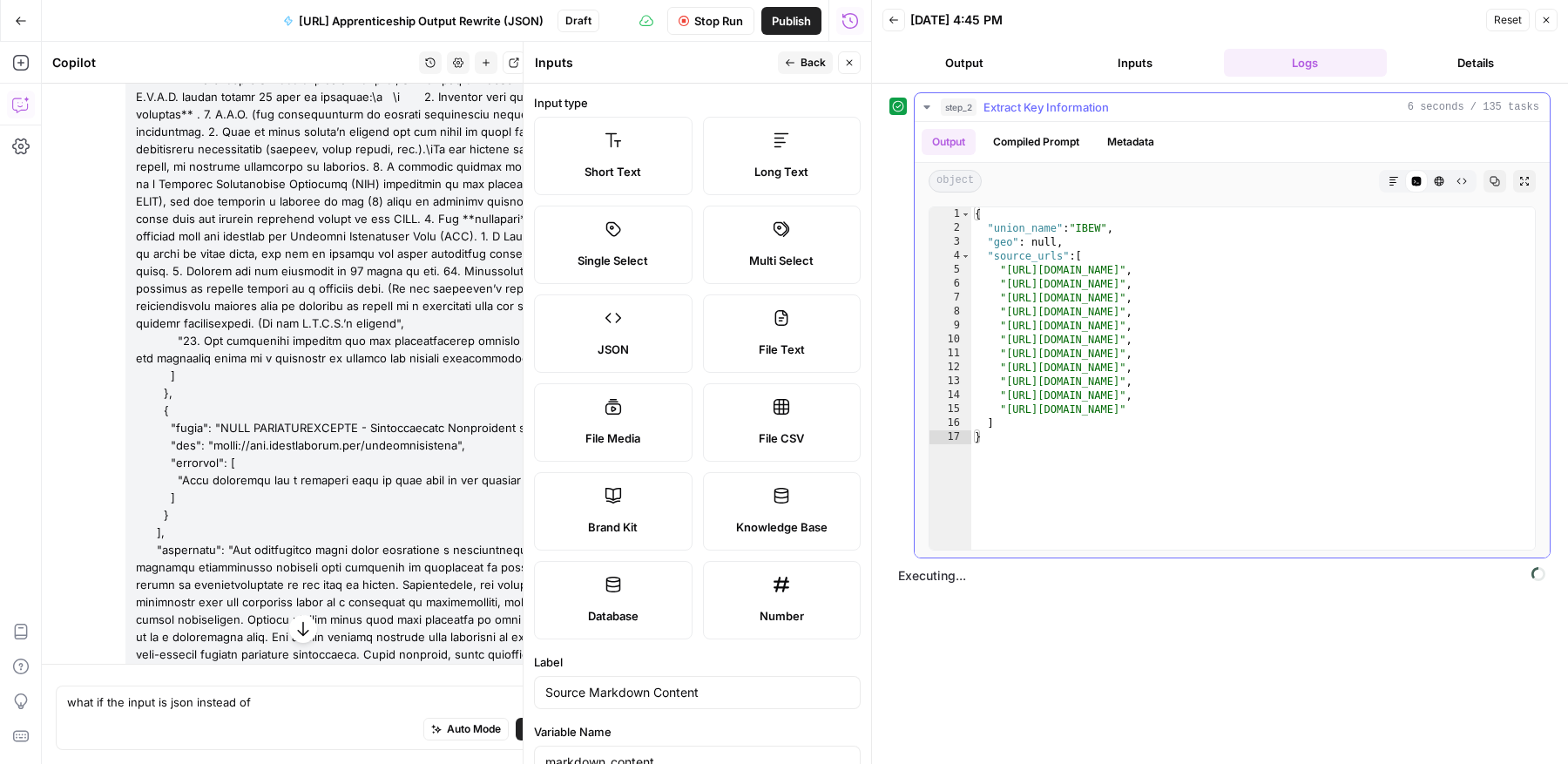
click at [922, 102] on icon "button" at bounding box center [926, 107] width 14 height 14
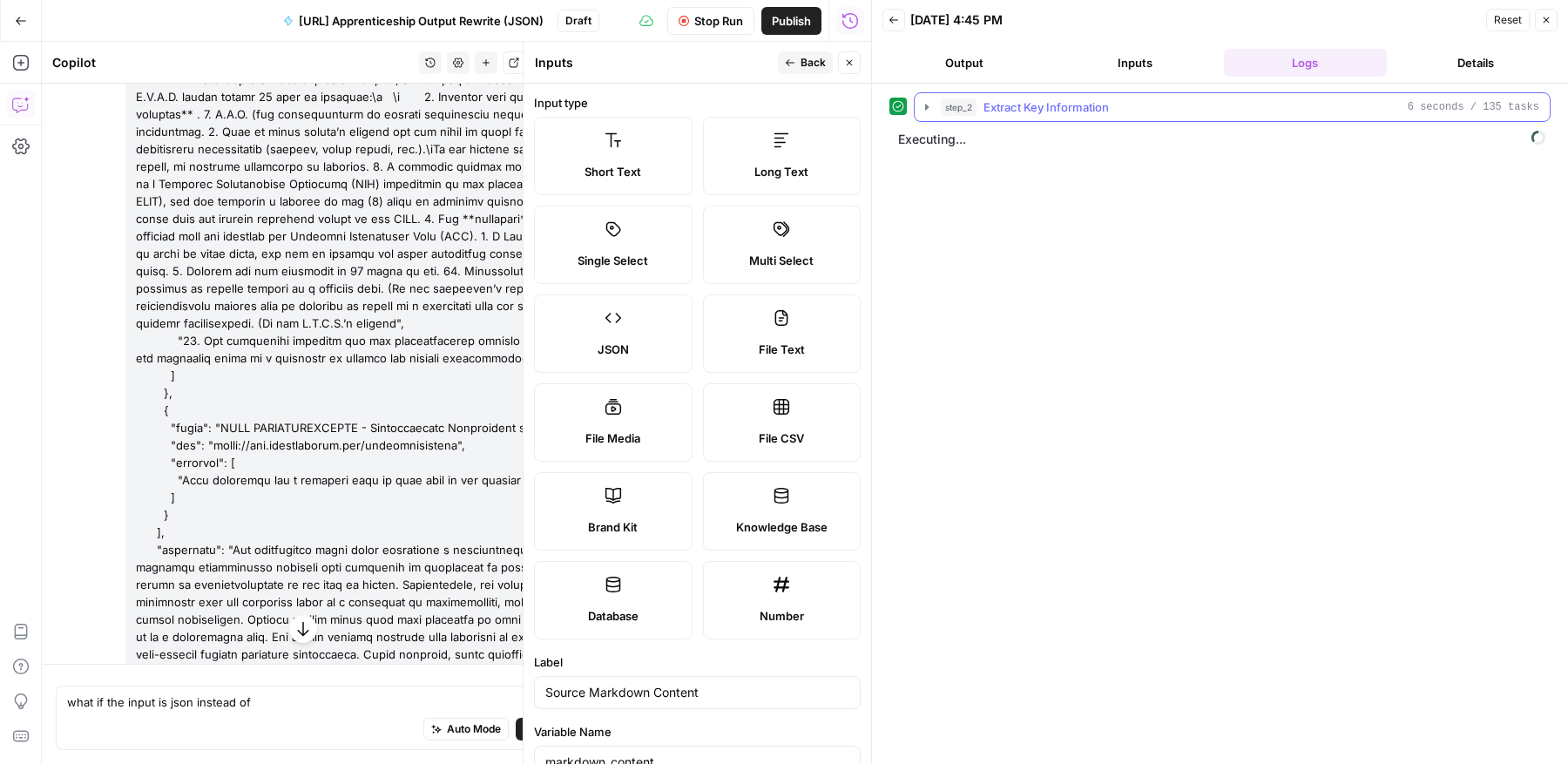
click at [922, 102] on icon "button" at bounding box center [926, 107] width 14 height 14
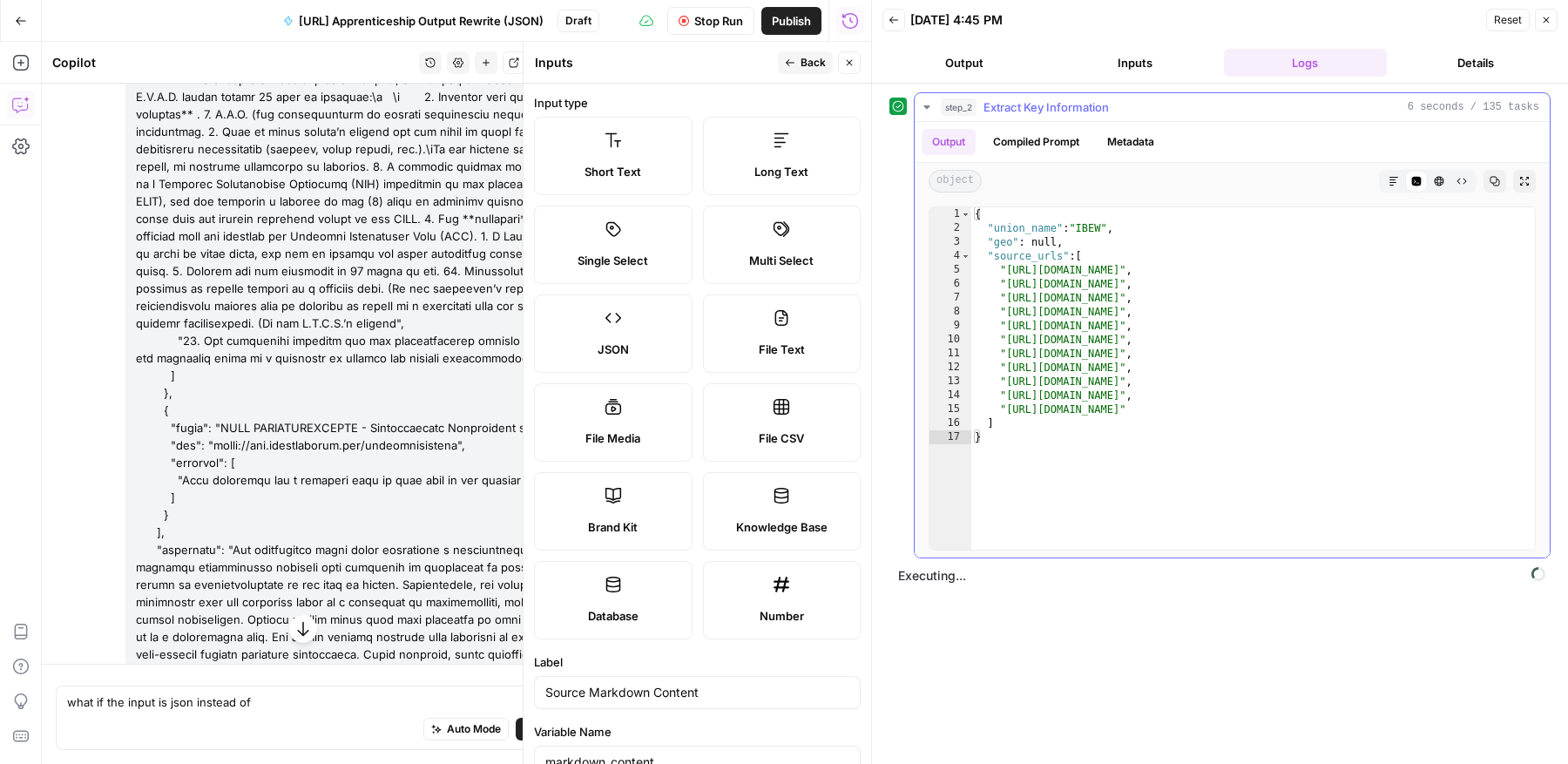
click at [922, 102] on icon "button" at bounding box center [926, 107] width 14 height 14
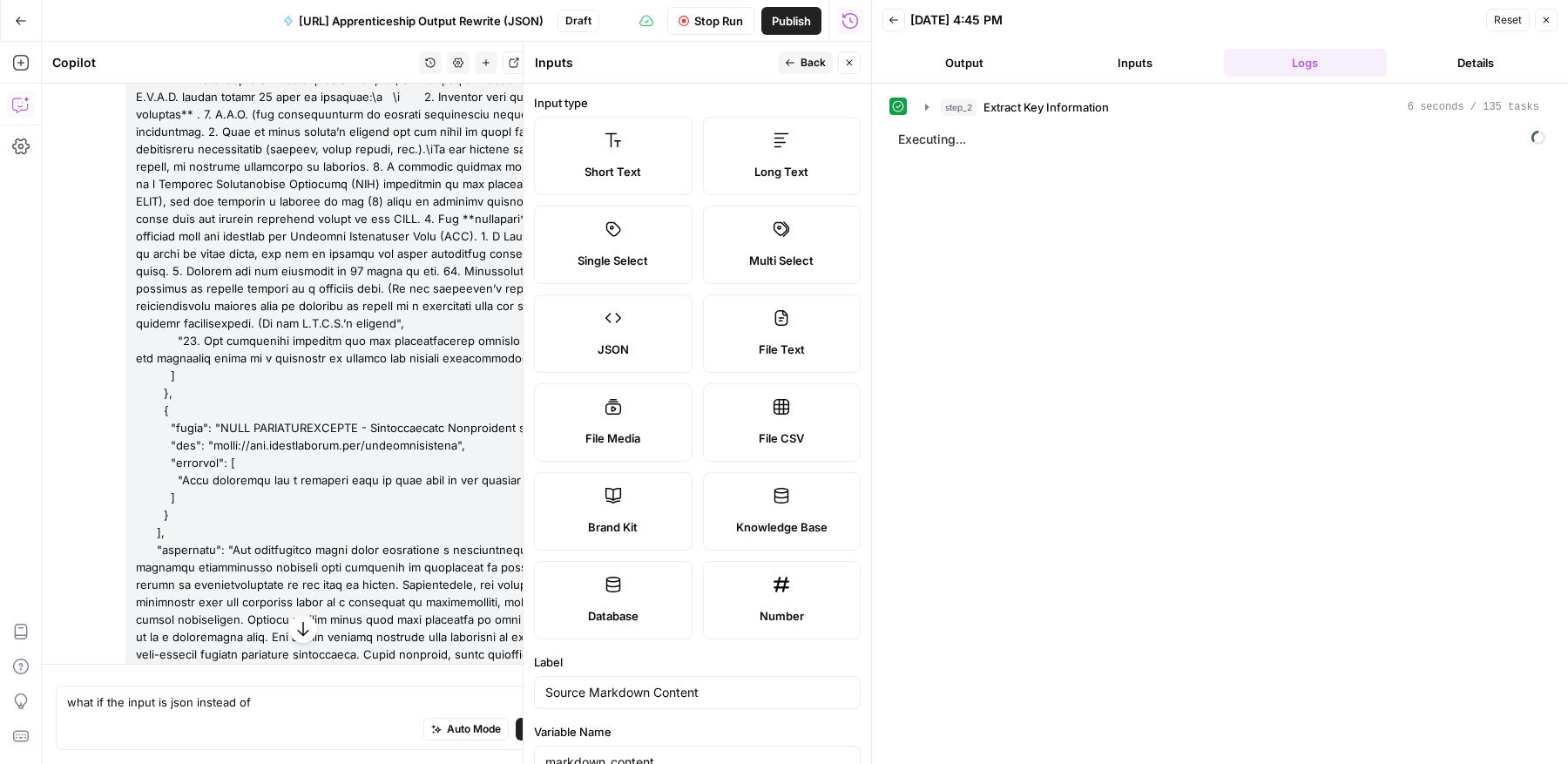
click at [929, 106] on icon "button" at bounding box center [926, 107] width 14 height 14
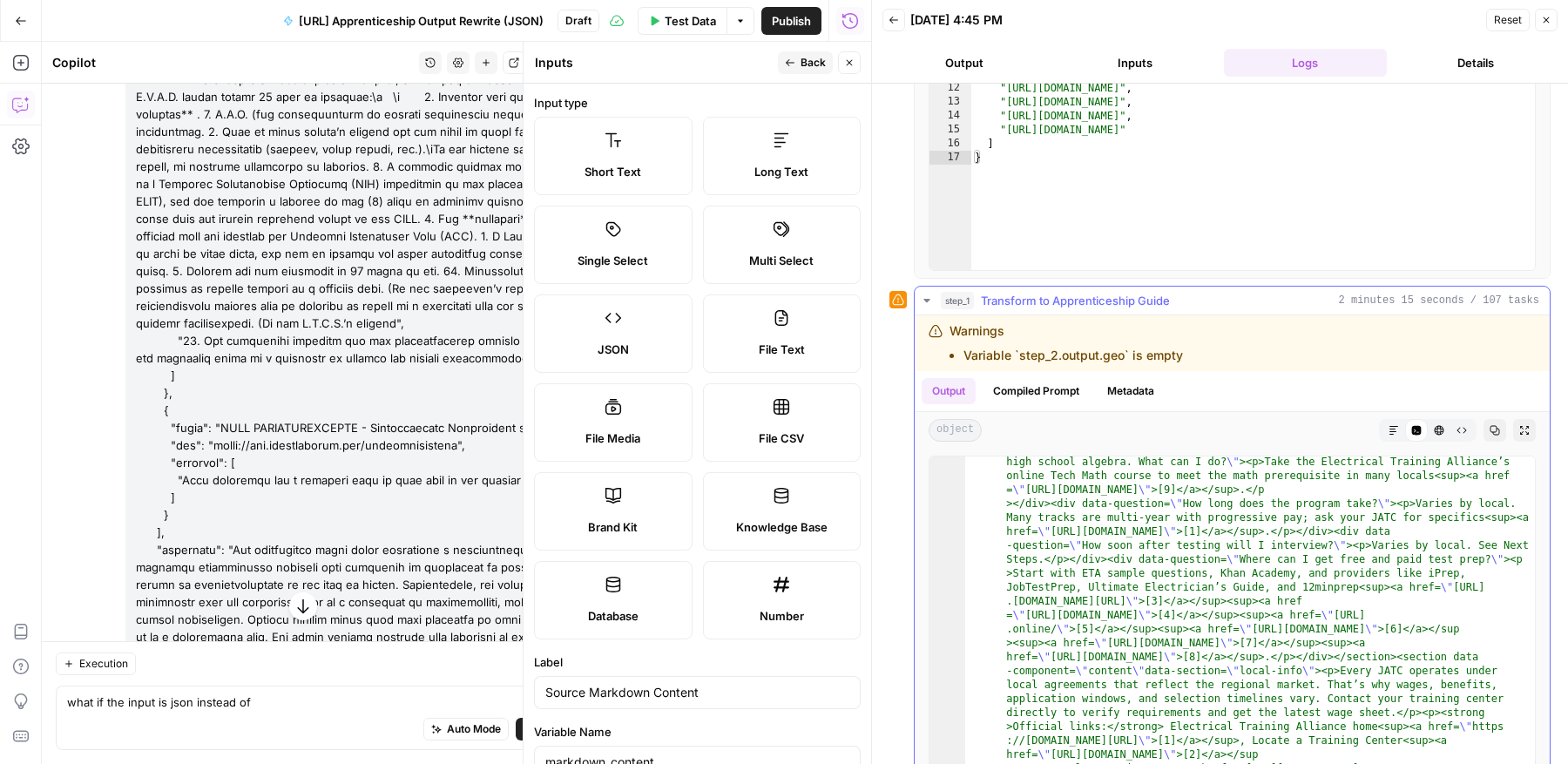
scroll to position [2875, 0]
click at [1545, 25] on icon "button" at bounding box center [1545, 20] width 11 height 11
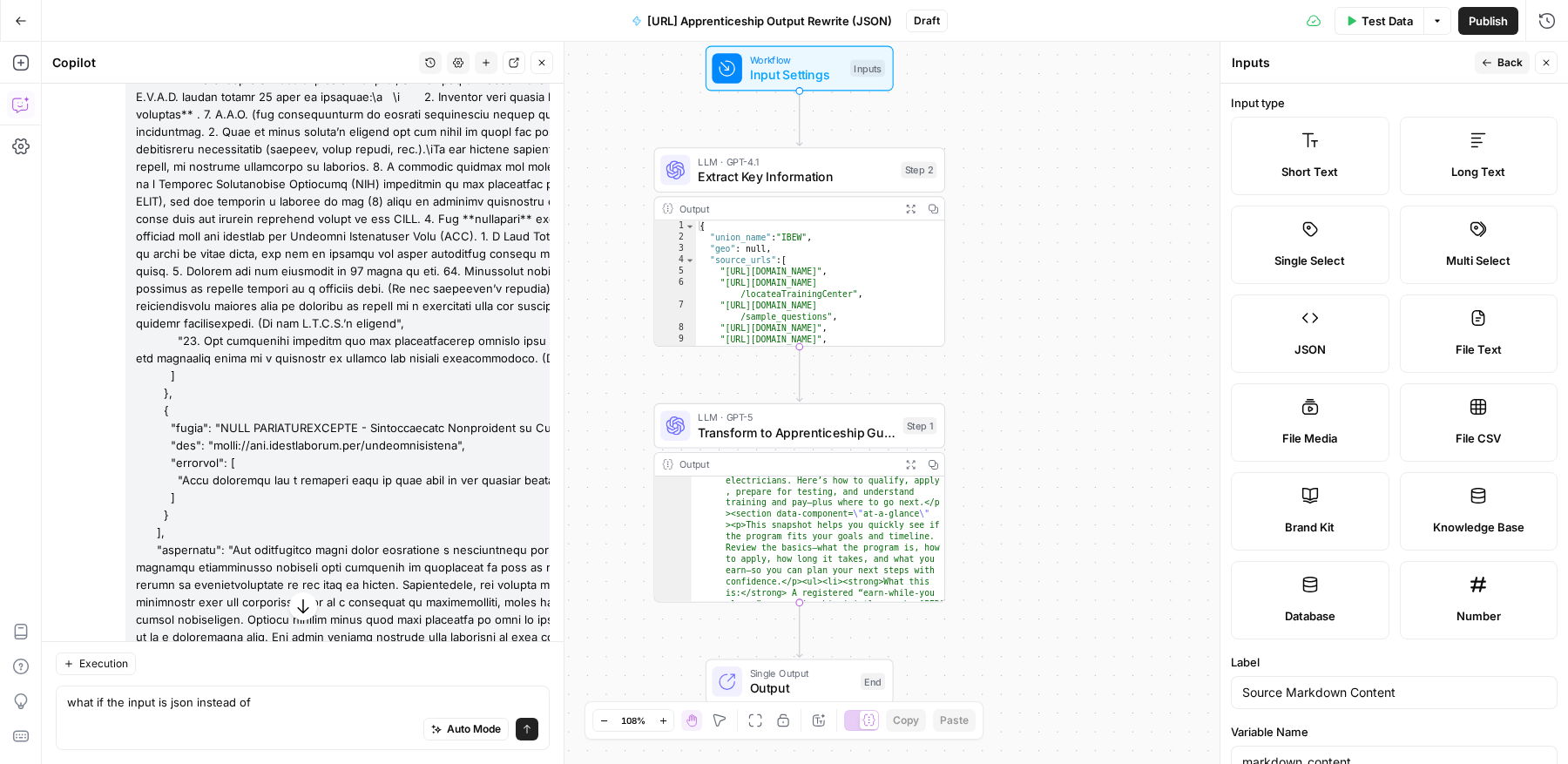
scroll to position [426, 0]
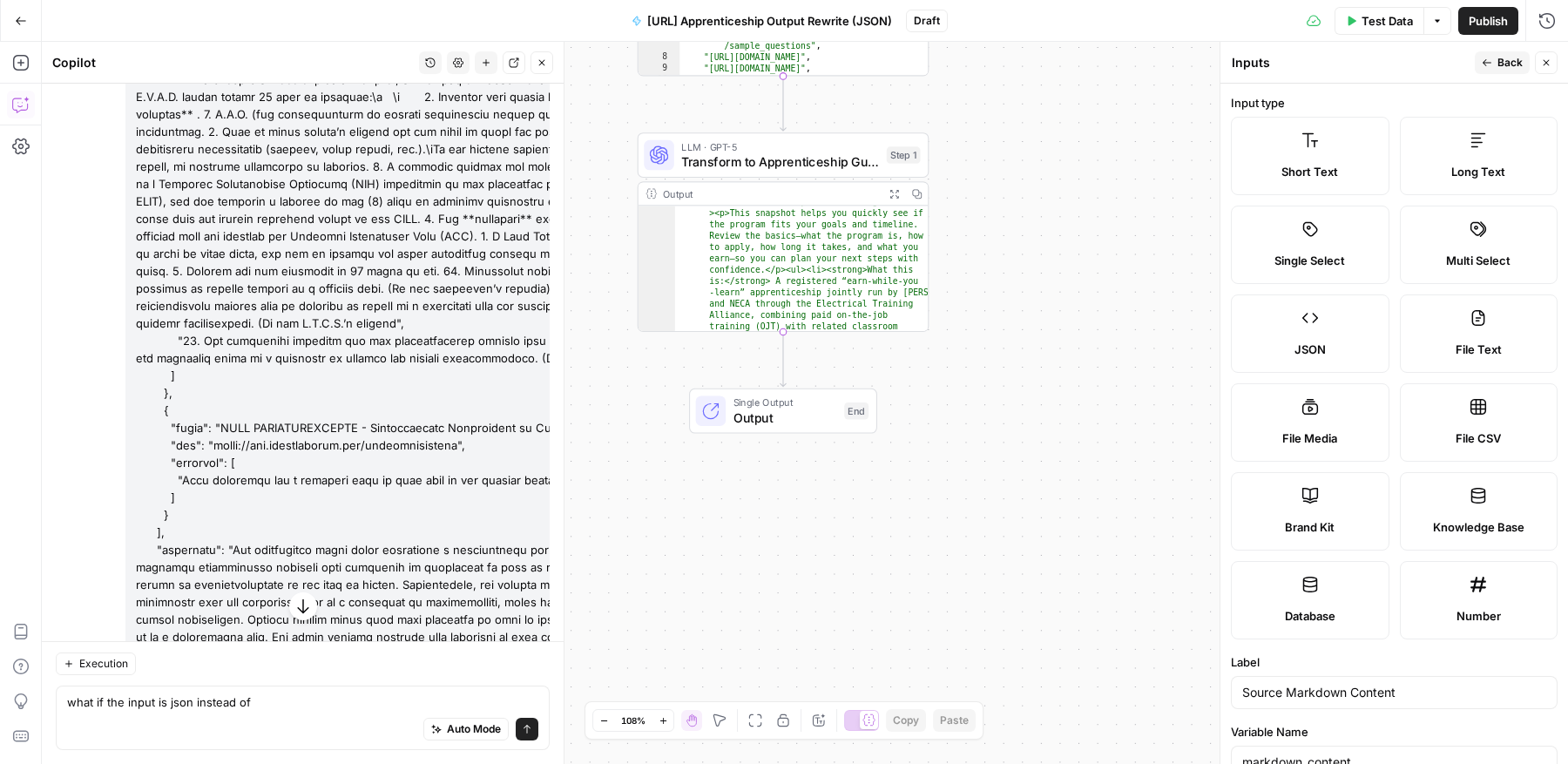
click at [898, 192] on icon "button" at bounding box center [893, 193] width 11 height 11
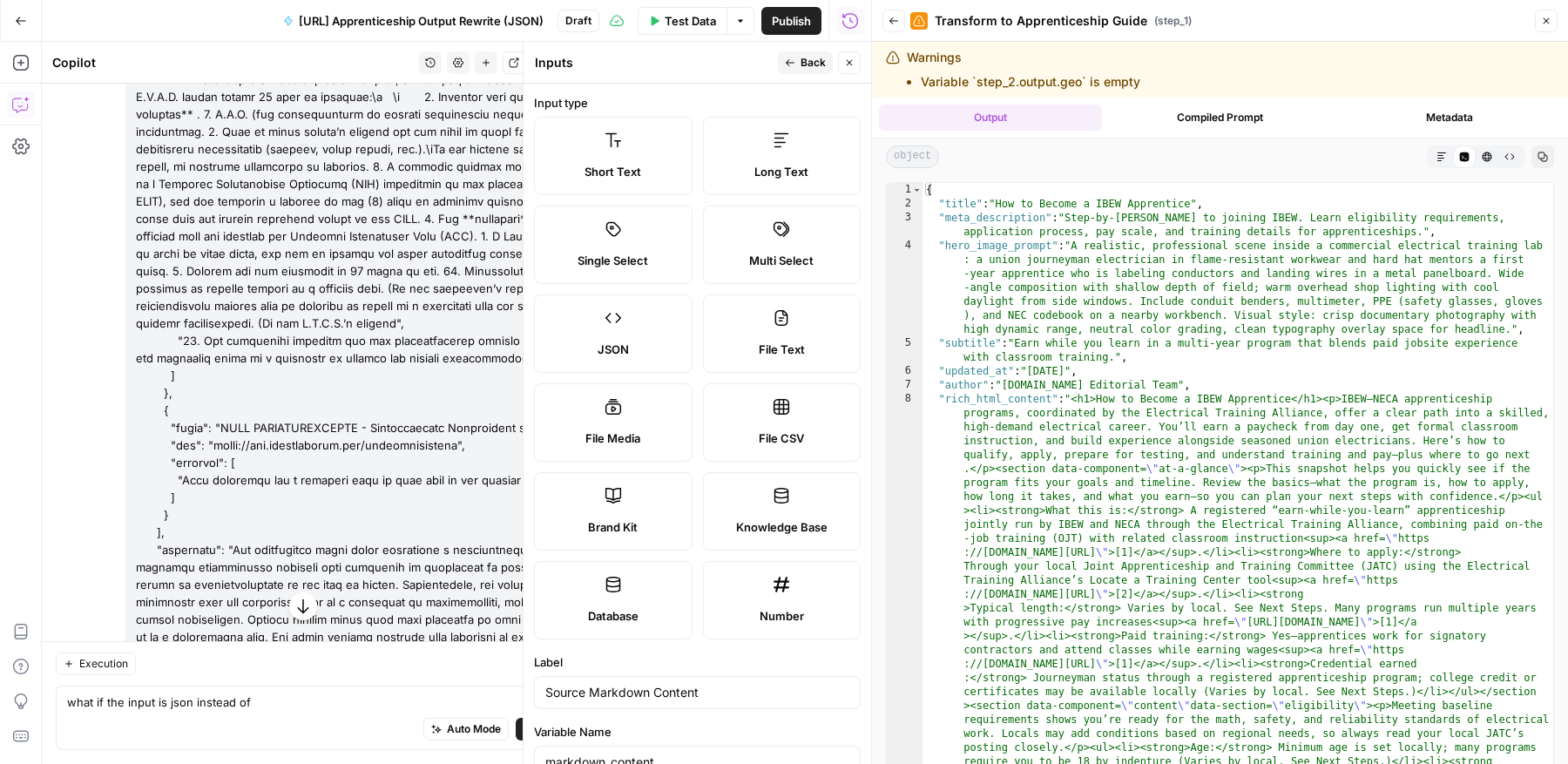
click at [1437, 161] on icon "button" at bounding box center [1441, 156] width 11 height 11
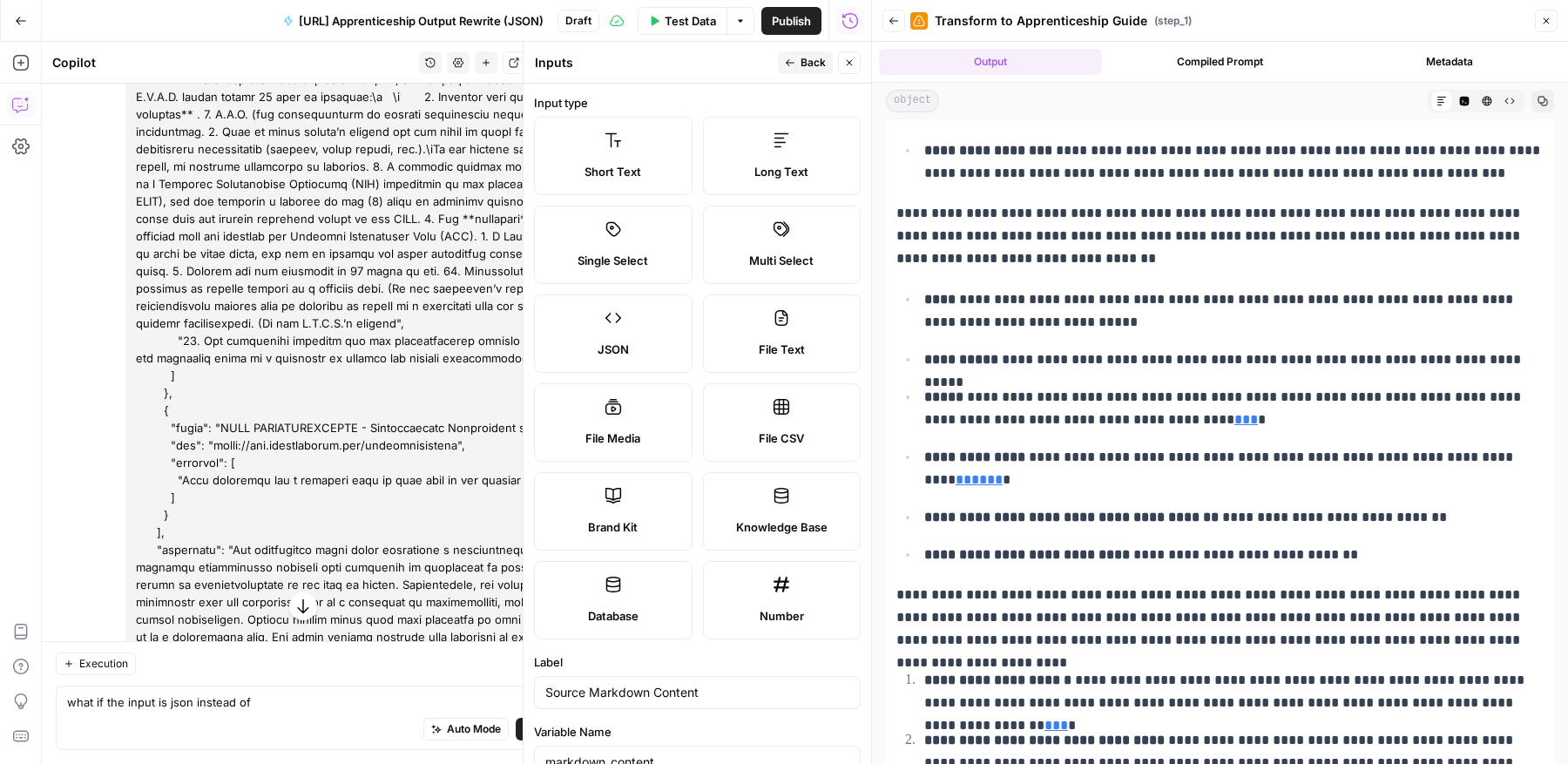
scroll to position [0, 0]
